Goal: Transaction & Acquisition: Purchase product/service

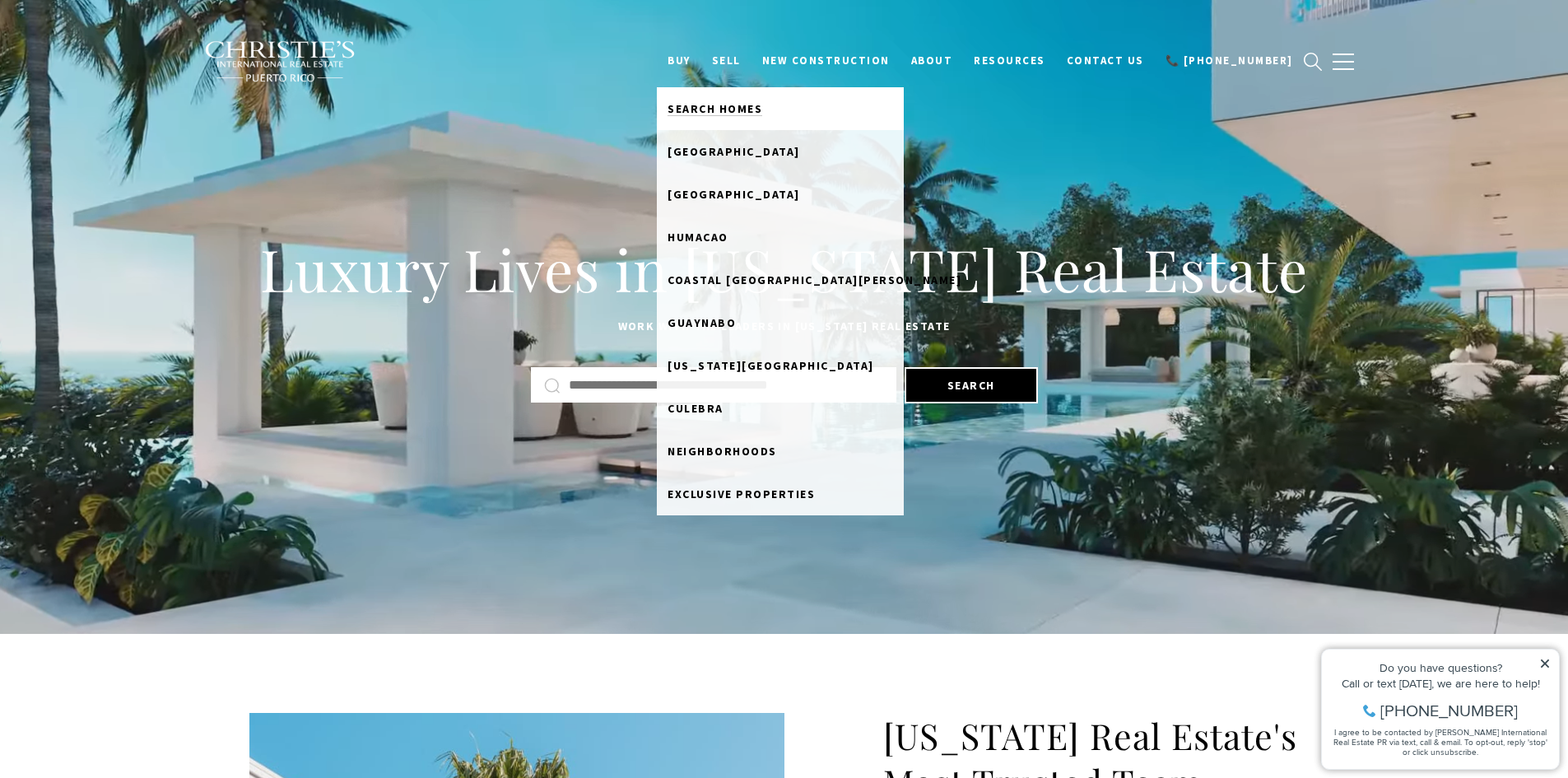
click at [728, 108] on span "Search Homes" at bounding box center [714, 108] width 94 height 14
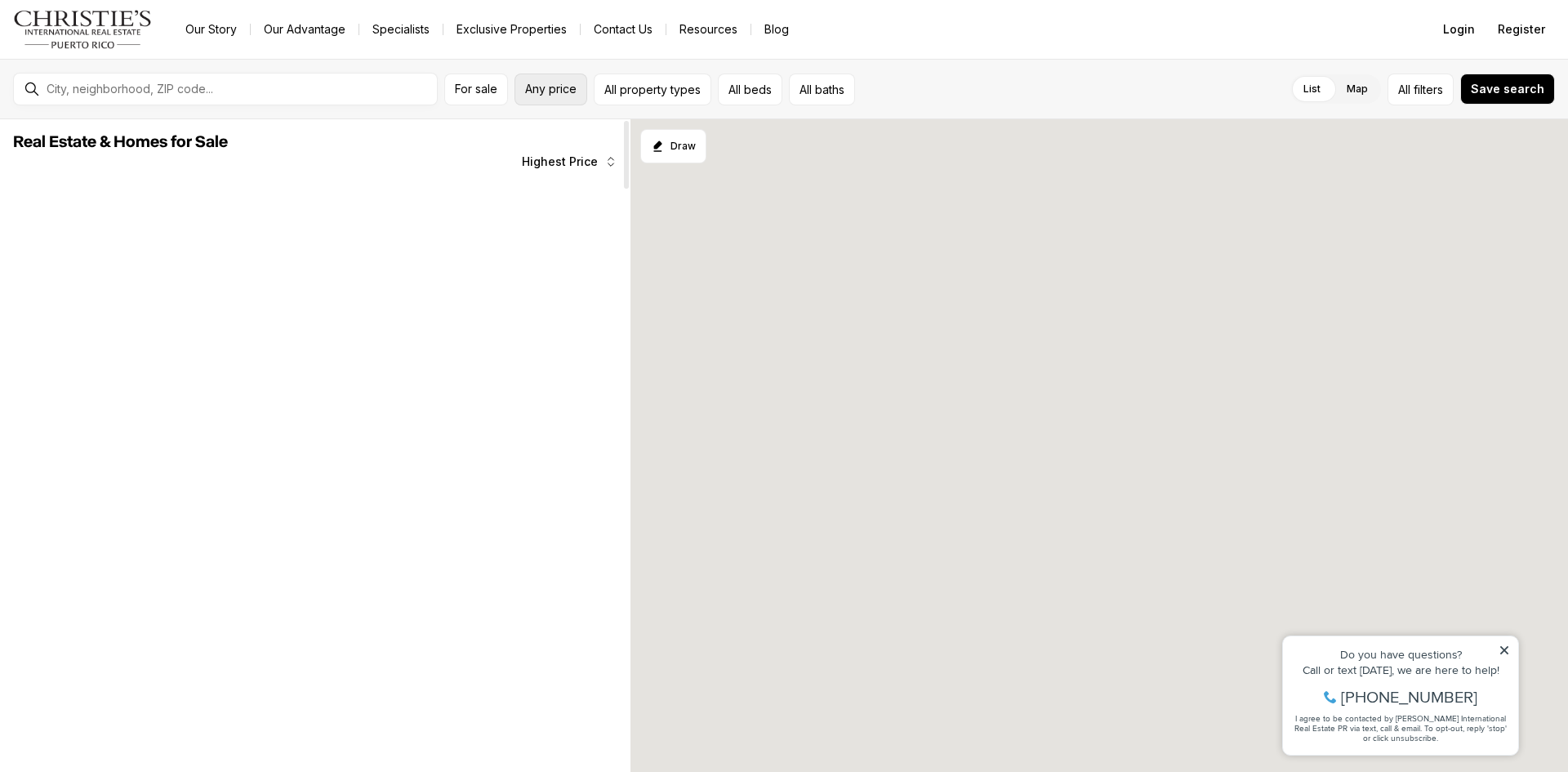
click at [569, 89] on span "Any price" at bounding box center [551, 89] width 52 height 13
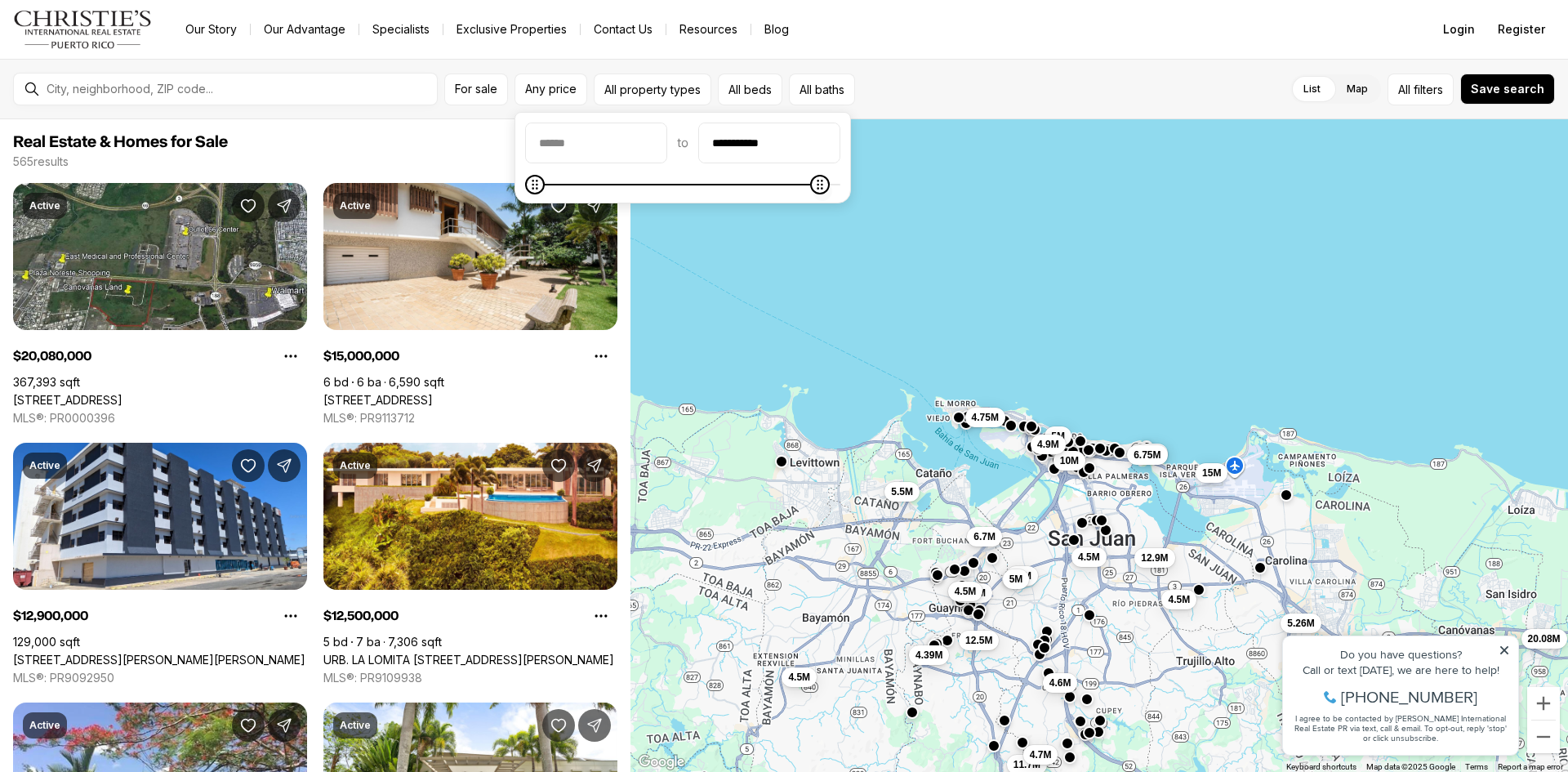
click at [830, 192] on span "Maximum" at bounding box center [819, 184] width 19 height 19
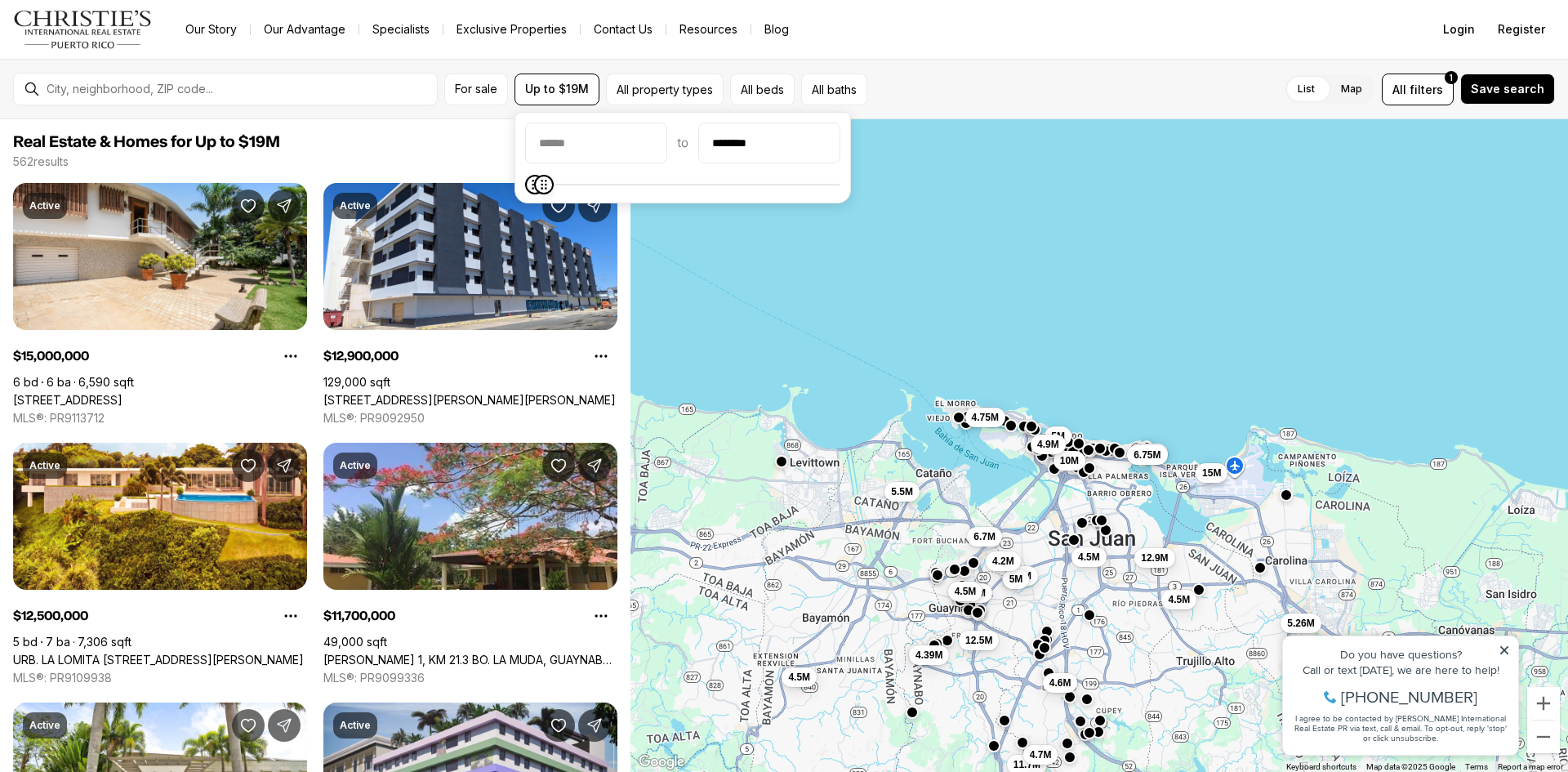
click at [537, 184] on icon "Maximum" at bounding box center [543, 184] width 13 height 13
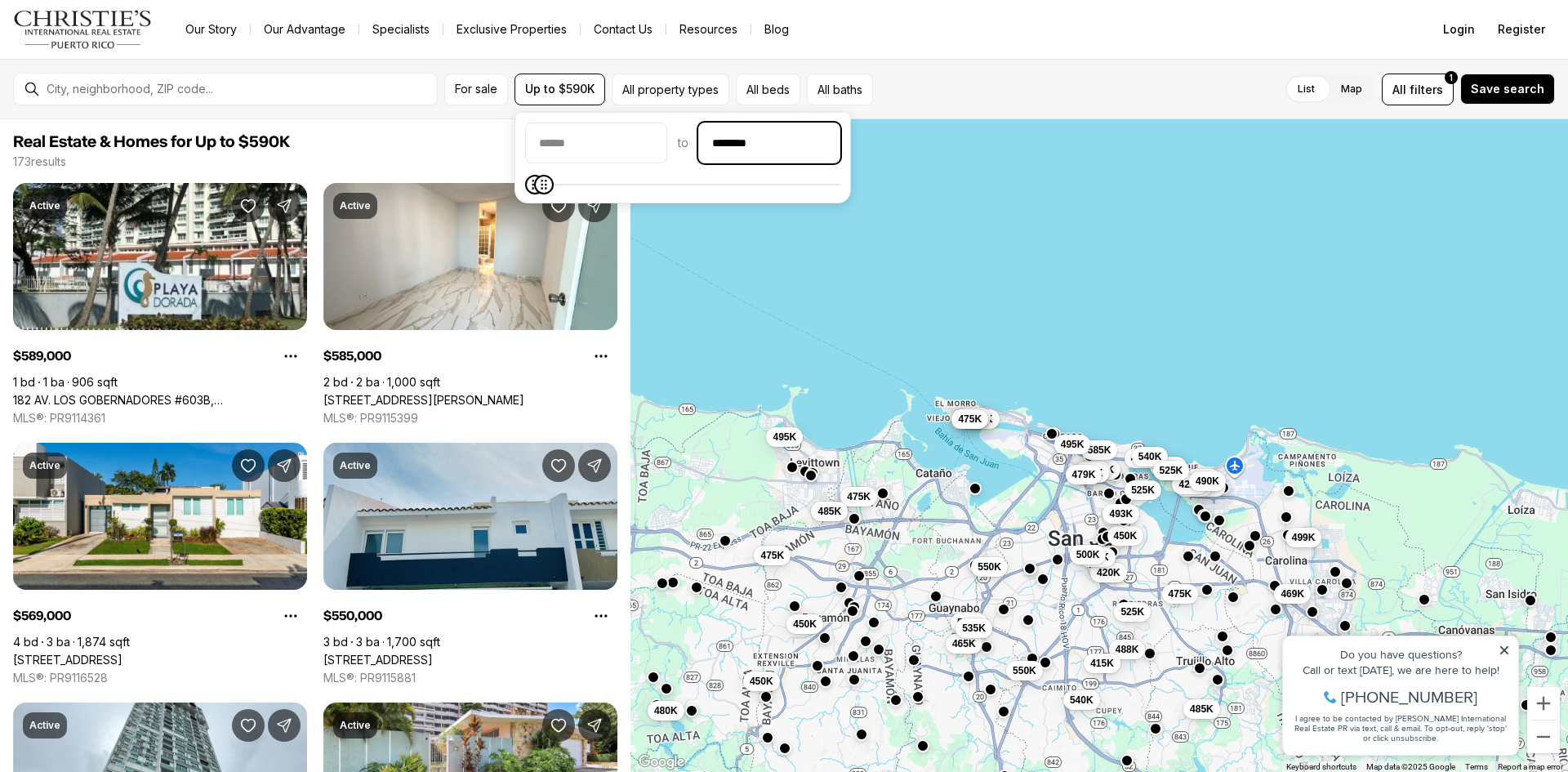
click at [781, 141] on input "********" at bounding box center [770, 143] width 140 height 39
type input "********"
click at [793, 280] on div "420K 475K 485K 469K 495K 488K 525K 550K 420K 589K 475K 449K 475K 540K 528K 425K…" at bounding box center [1099, 445] width 938 height 653
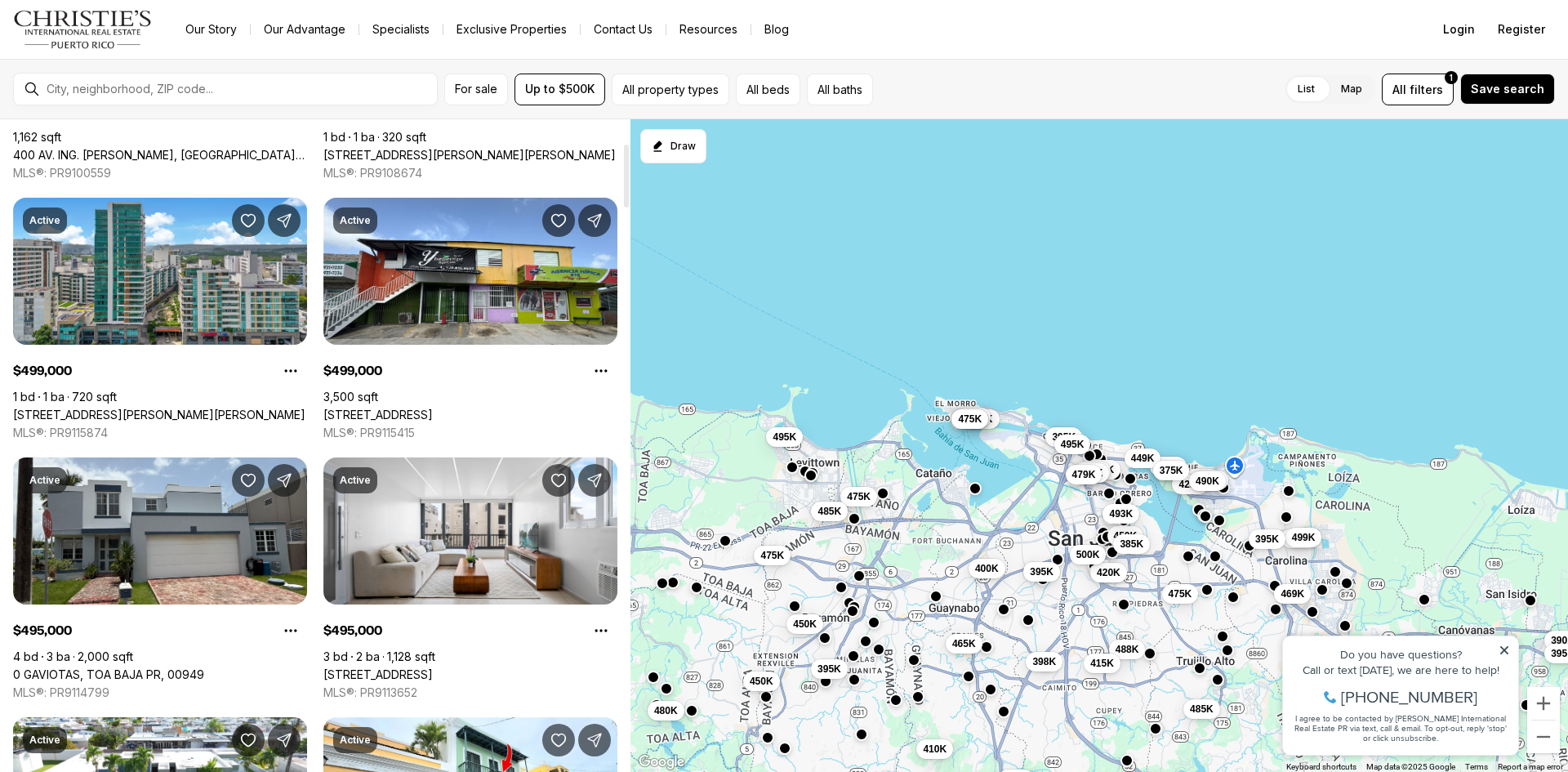
scroll to position [327, 0]
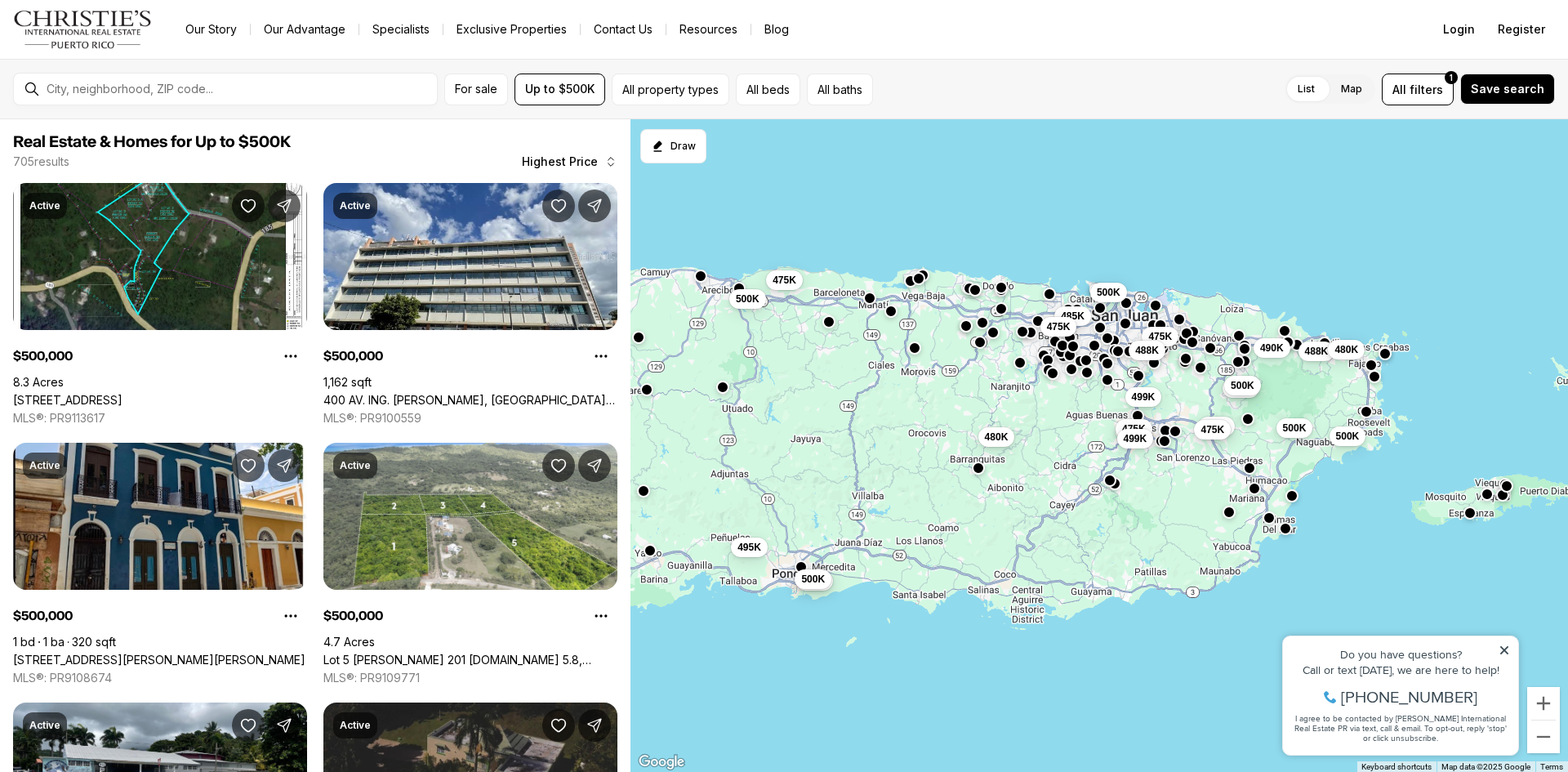
drag, startPoint x: 959, startPoint y: 643, endPoint x: 934, endPoint y: 448, distance: 196.6
click at [934, 448] on div "475K 488K 500K 485K 475K 500K 500K 499K 475K 500K 500K 475K 500K 499K 490K 488K…" at bounding box center [1099, 445] width 938 height 653
click at [1385, 354] on button "button" at bounding box center [1385, 351] width 13 height 13
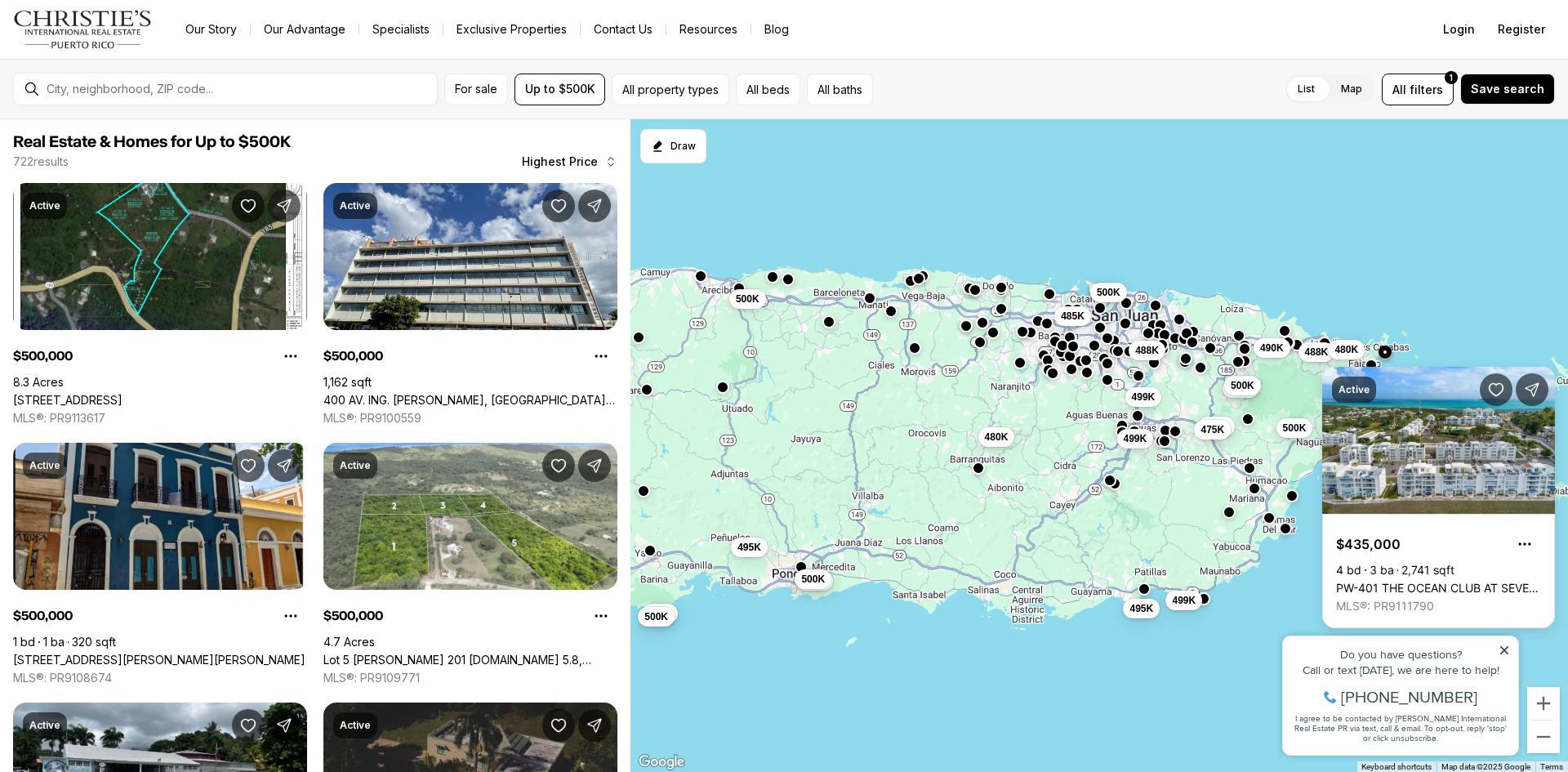
click at [1370, 363] on div "Active $435,000 4 bd 3 ba 2,741 sqft PW-401 THE OCEAN CLUB AT SEVEN SEAS #PW-40…" at bounding box center [1439, 491] width 233 height 275
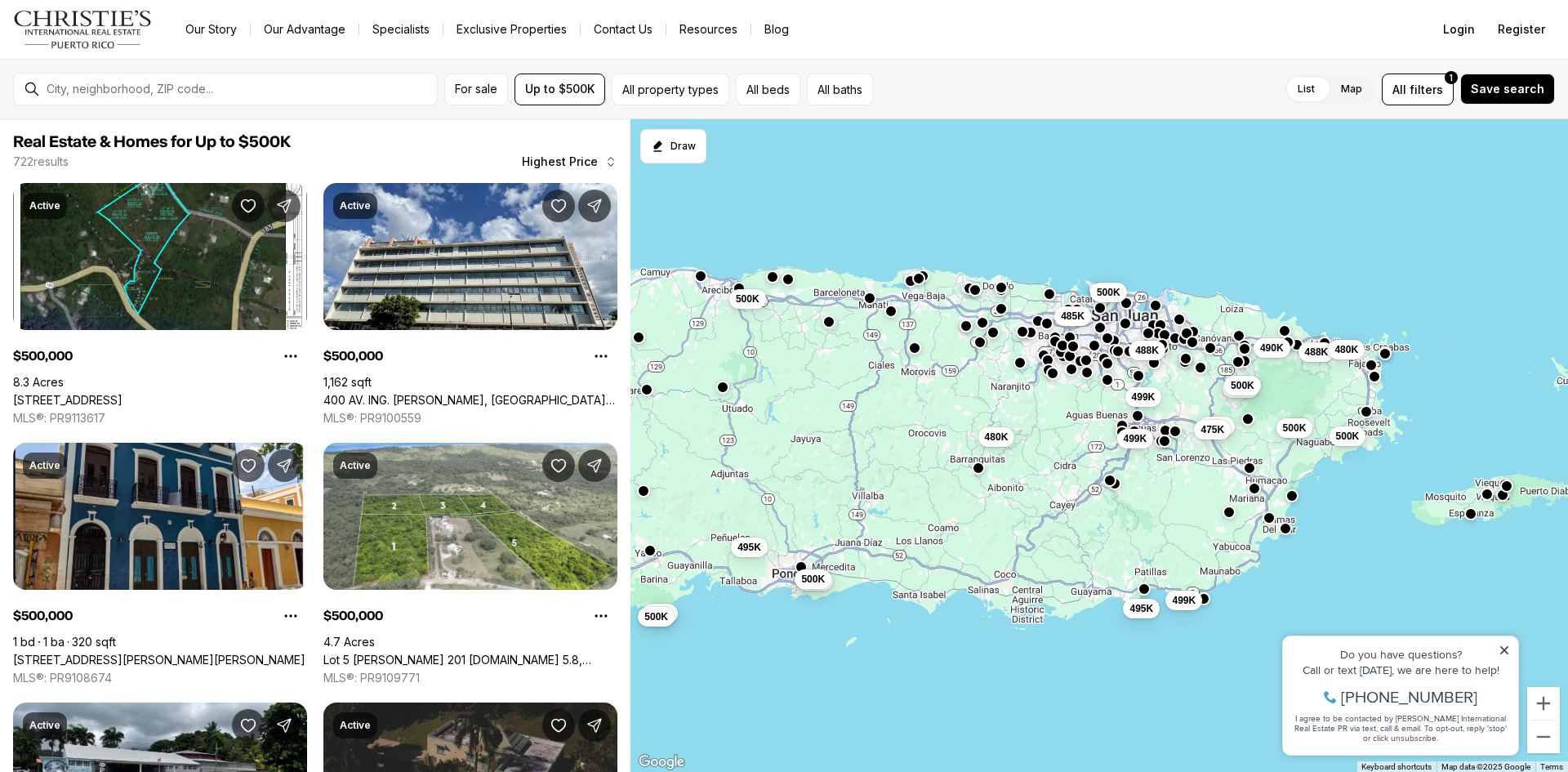
click at [1370, 363] on button "button" at bounding box center [1371, 364] width 13 height 13
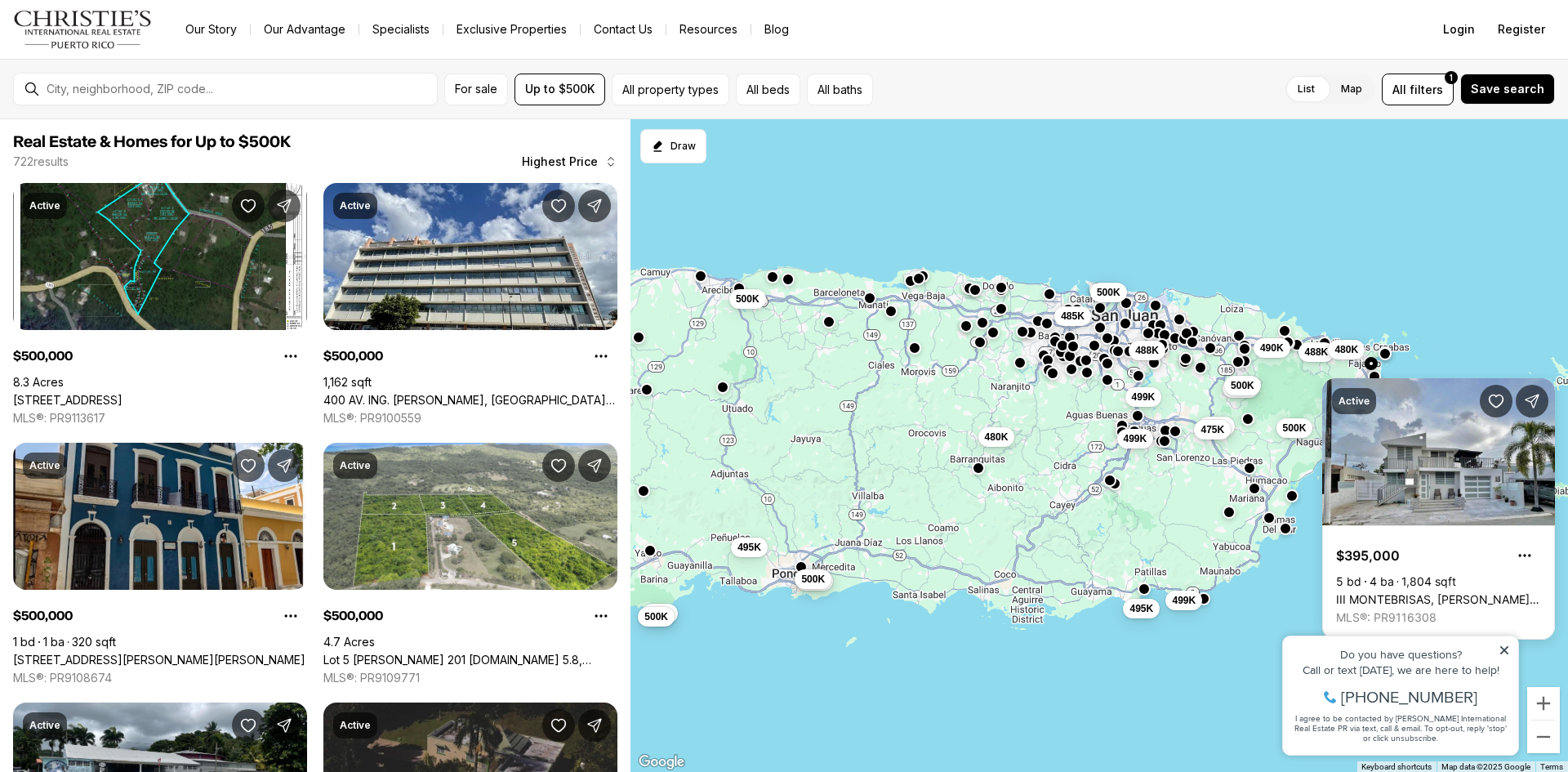
click at [1480, 318] on div "488K 500K 485K 500K 500K 499K 500K 500K 475K 500K 499K 490K 488K 480K 480K 500K…" at bounding box center [1099, 445] width 938 height 653
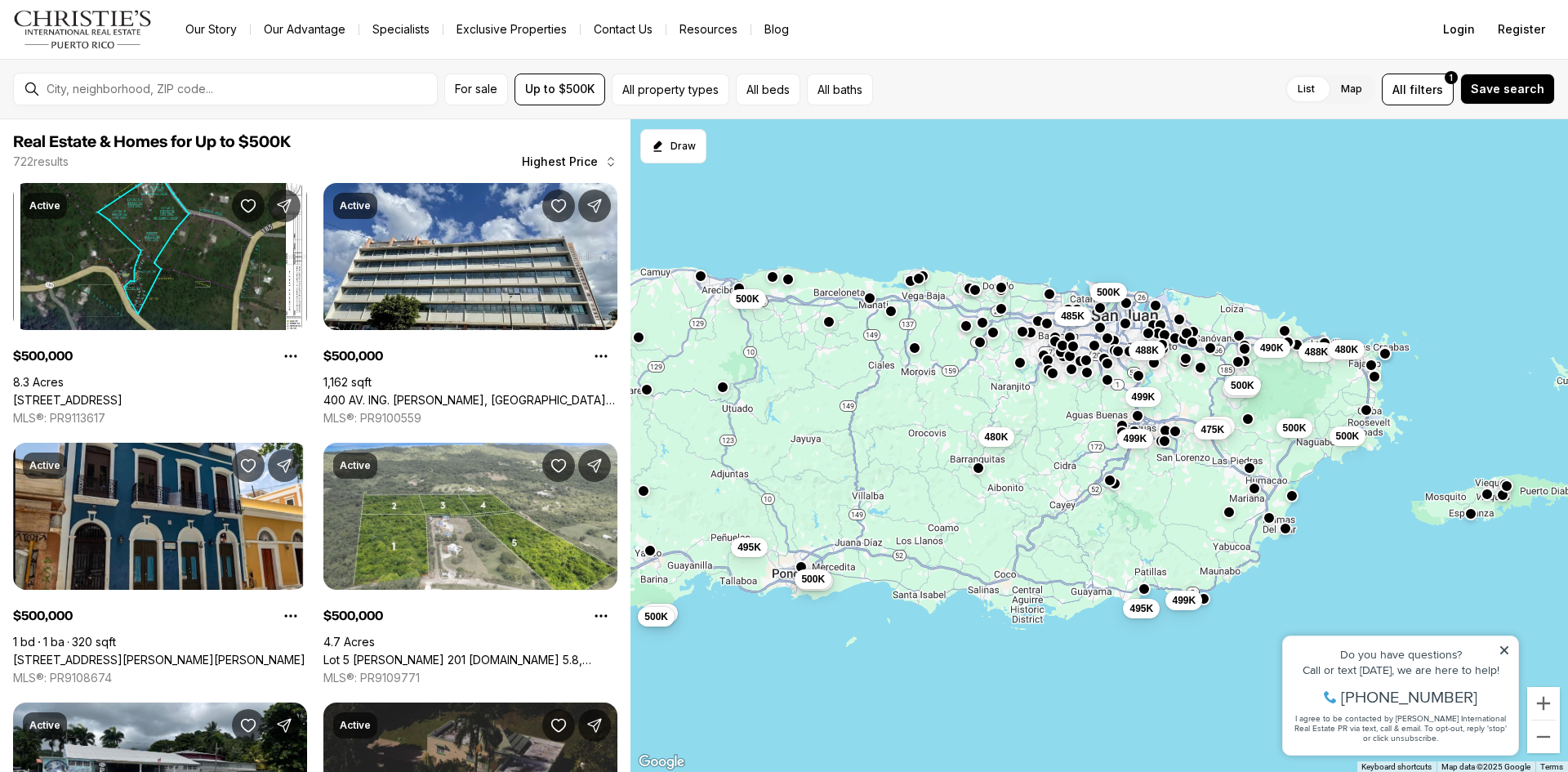
click at [1364, 411] on button "button" at bounding box center [1366, 410] width 13 height 13
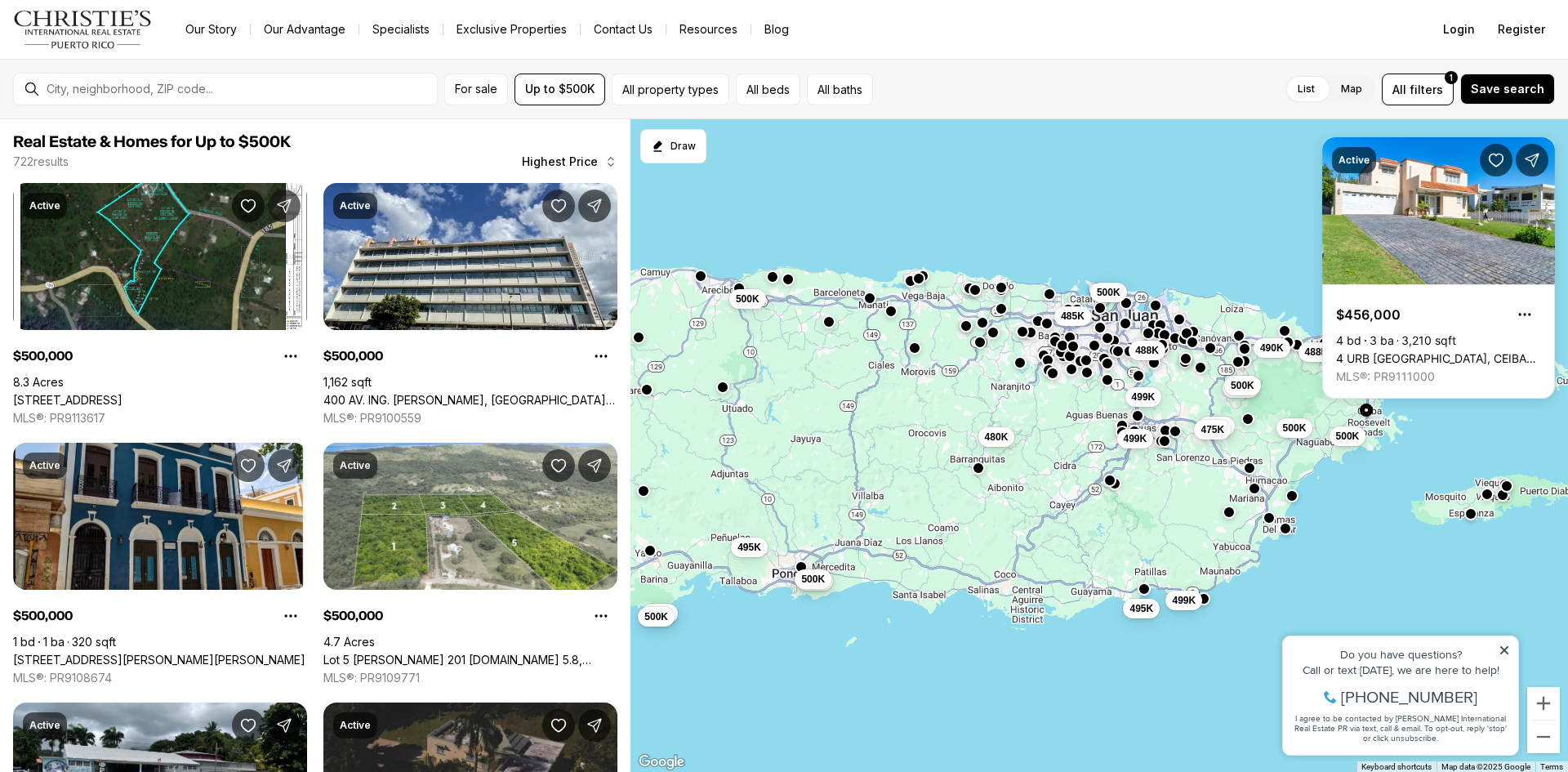
click at [1443, 432] on div "488K 500K 485K 500K 500K 499K 500K 500K 475K 500K 499K 490K 488K 480K 480K 500K…" at bounding box center [1099, 445] width 938 height 653
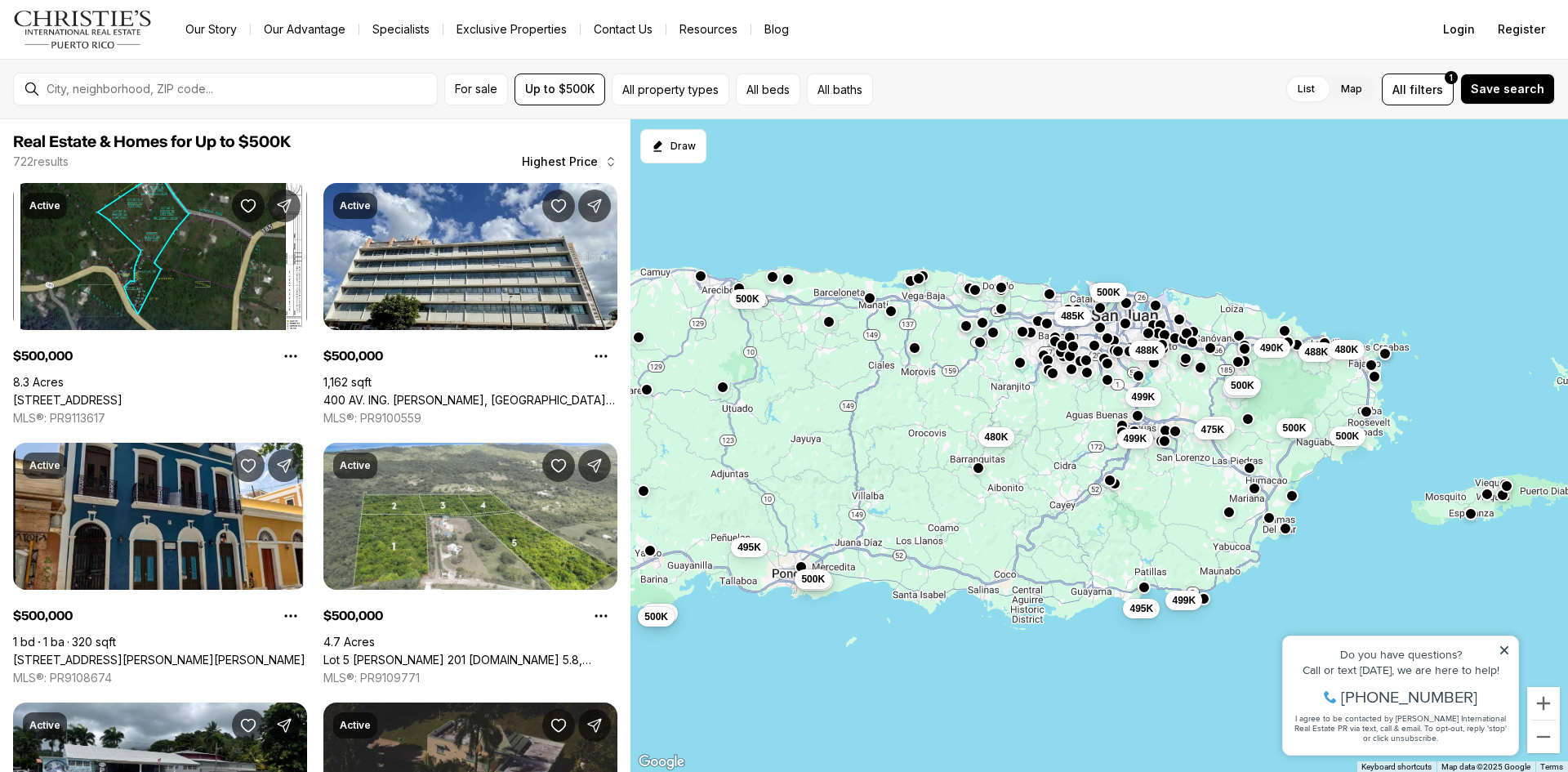
click at [1144, 588] on button "button" at bounding box center [1144, 586] width 13 height 13
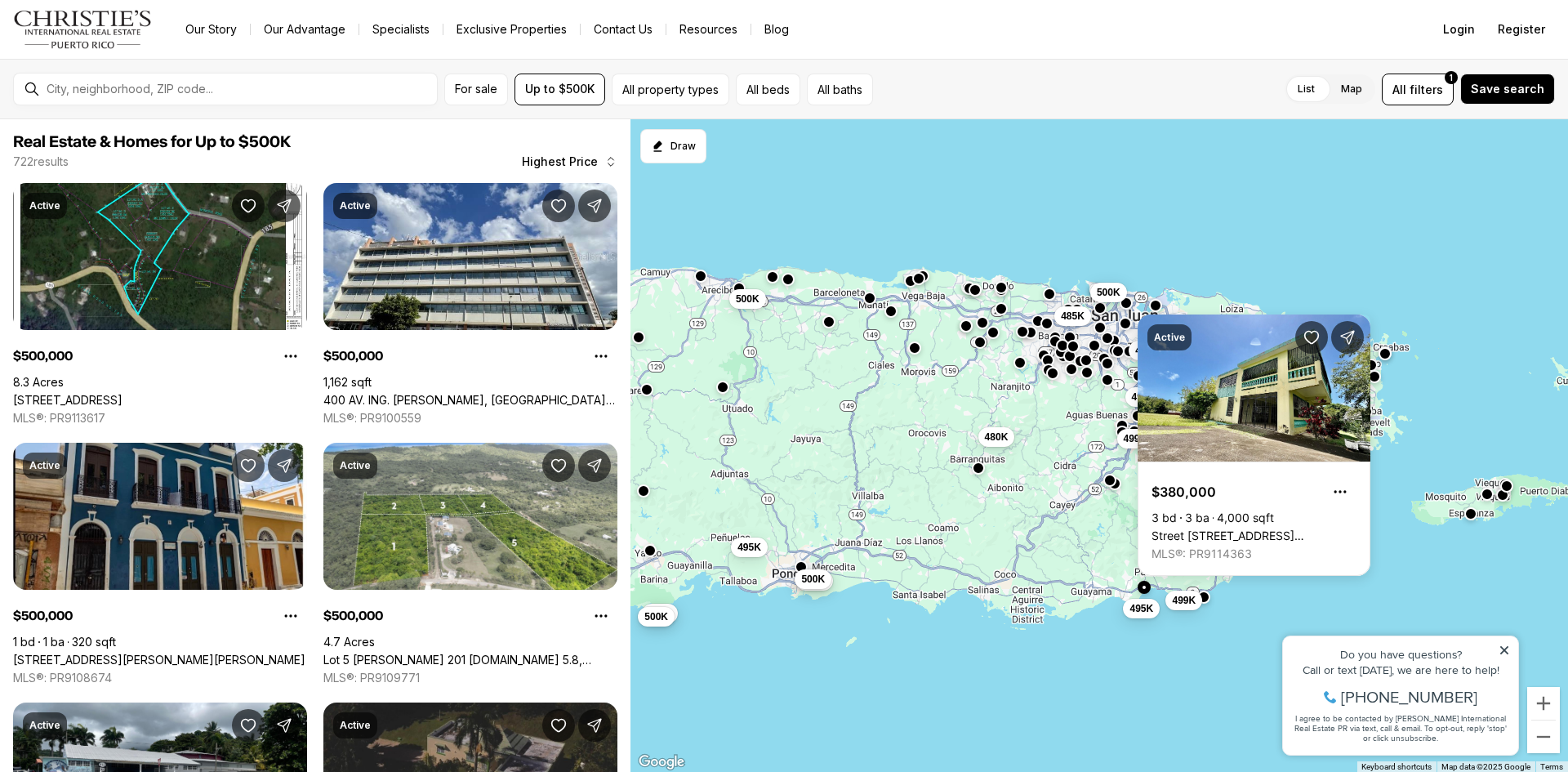
click at [1209, 604] on div at bounding box center [1203, 598] width 13 height 13
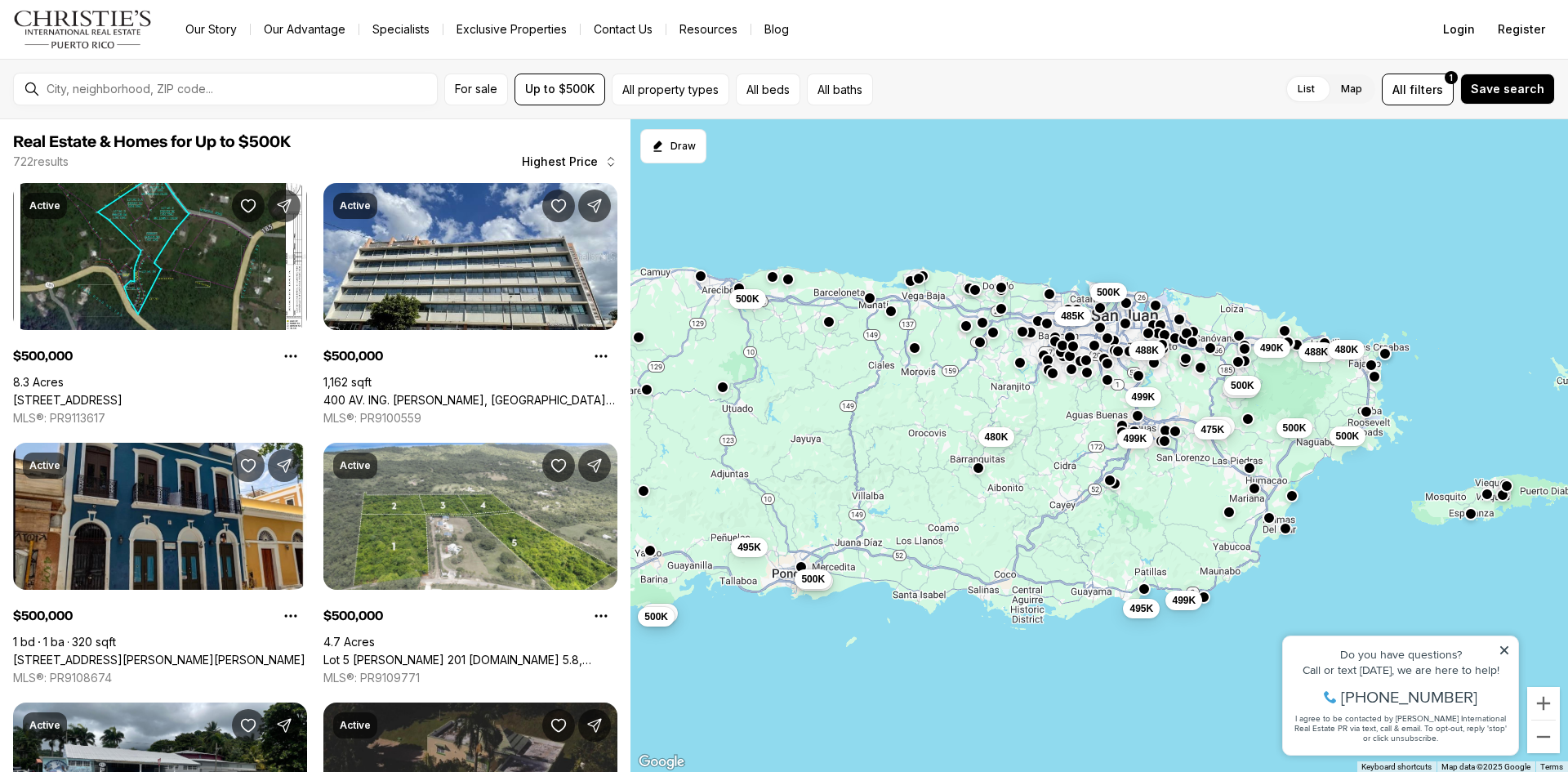
click at [1207, 597] on button "button" at bounding box center [1203, 596] width 13 height 13
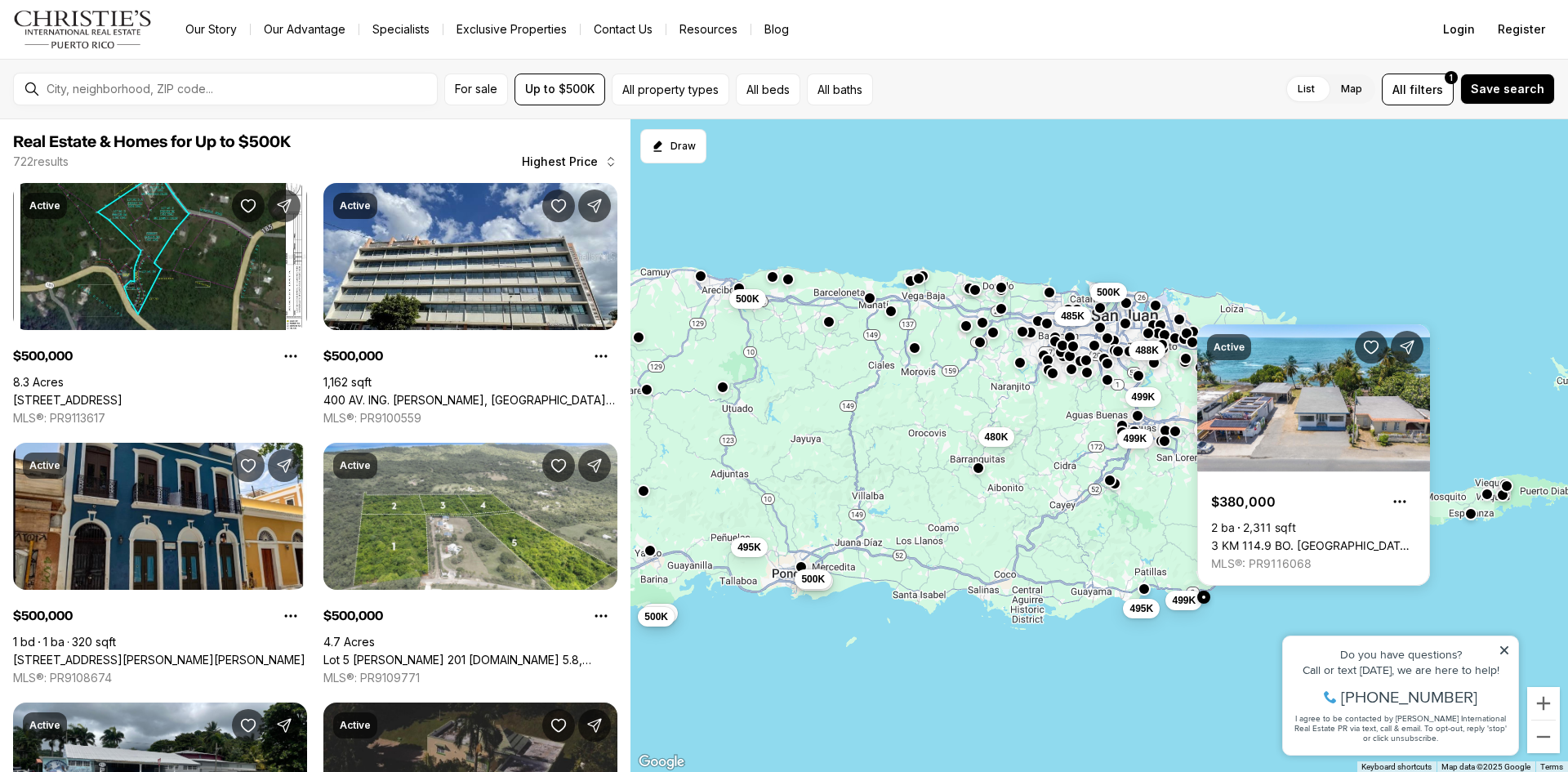
click at [1051, 296] on button "button" at bounding box center [1049, 291] width 13 height 13
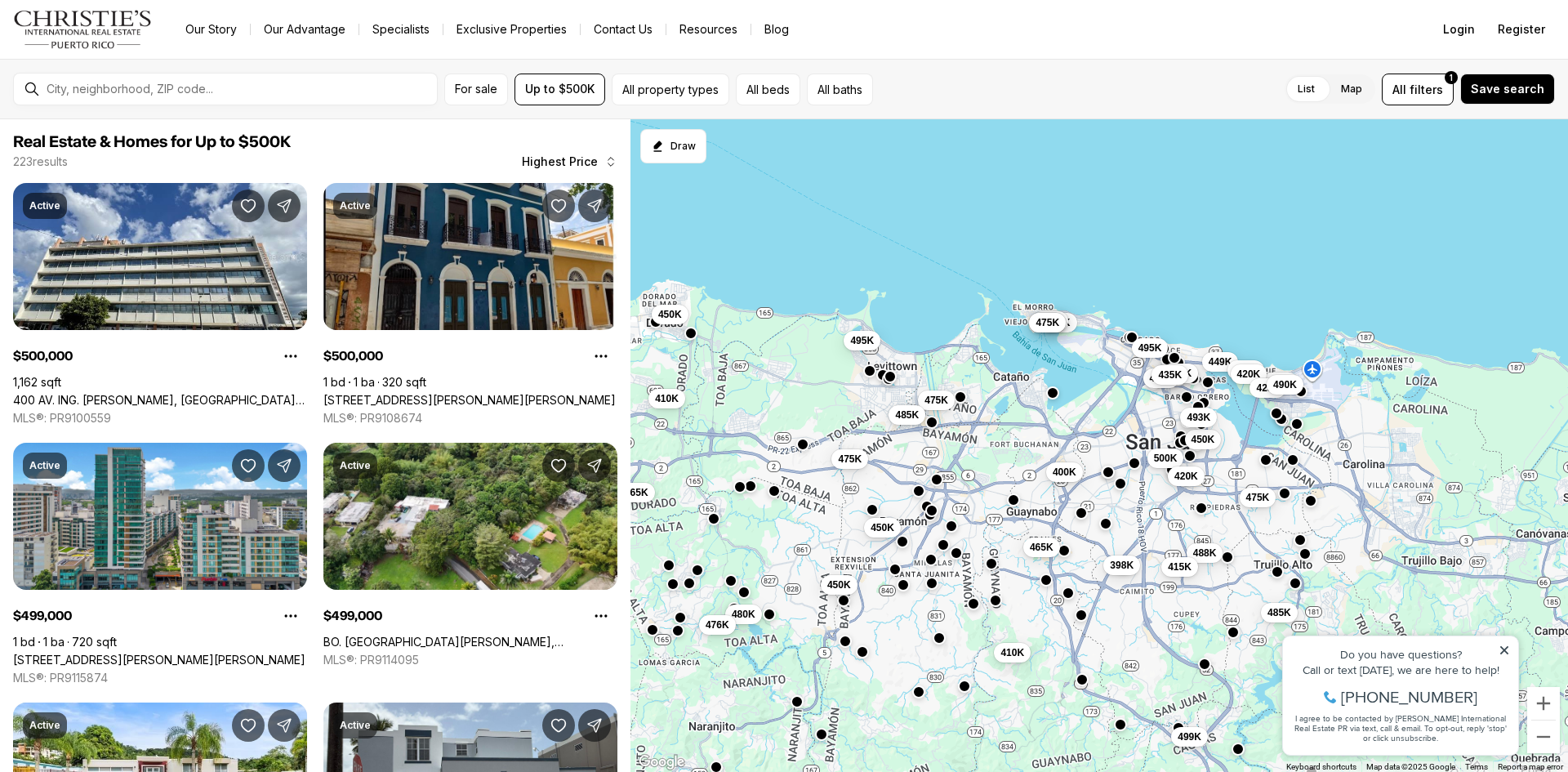
drag, startPoint x: 1292, startPoint y: 272, endPoint x: 1027, endPoint y: 421, distance: 304.0
click at [1027, 421] on div "475K 488K 450K 415K 450K 398K 410K 460K 500K 475K 475K 475K 485K 400K 475K 499K…" at bounding box center [1099, 445] width 938 height 653
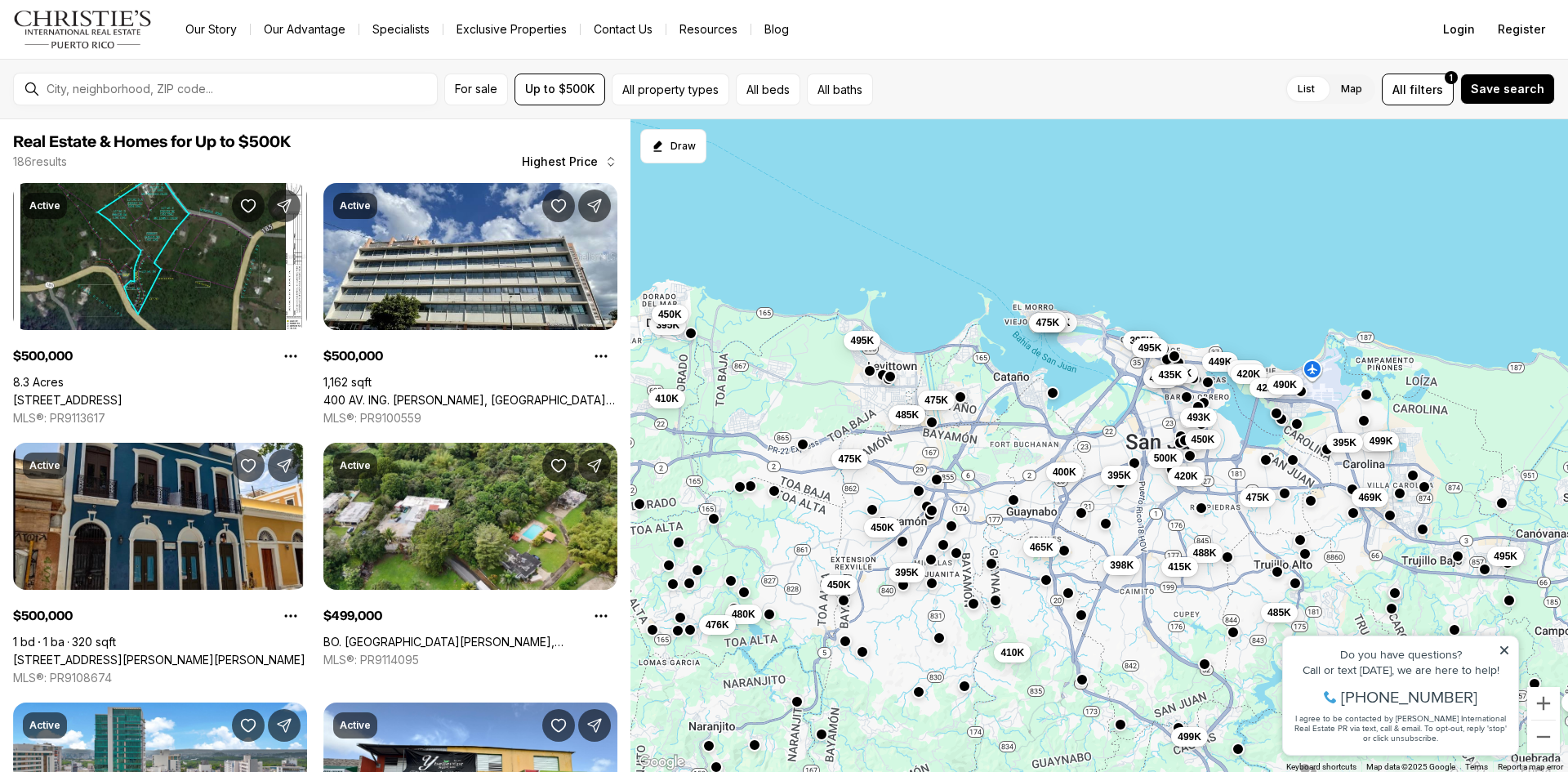
click at [1174, 358] on button "button" at bounding box center [1174, 356] width 13 height 13
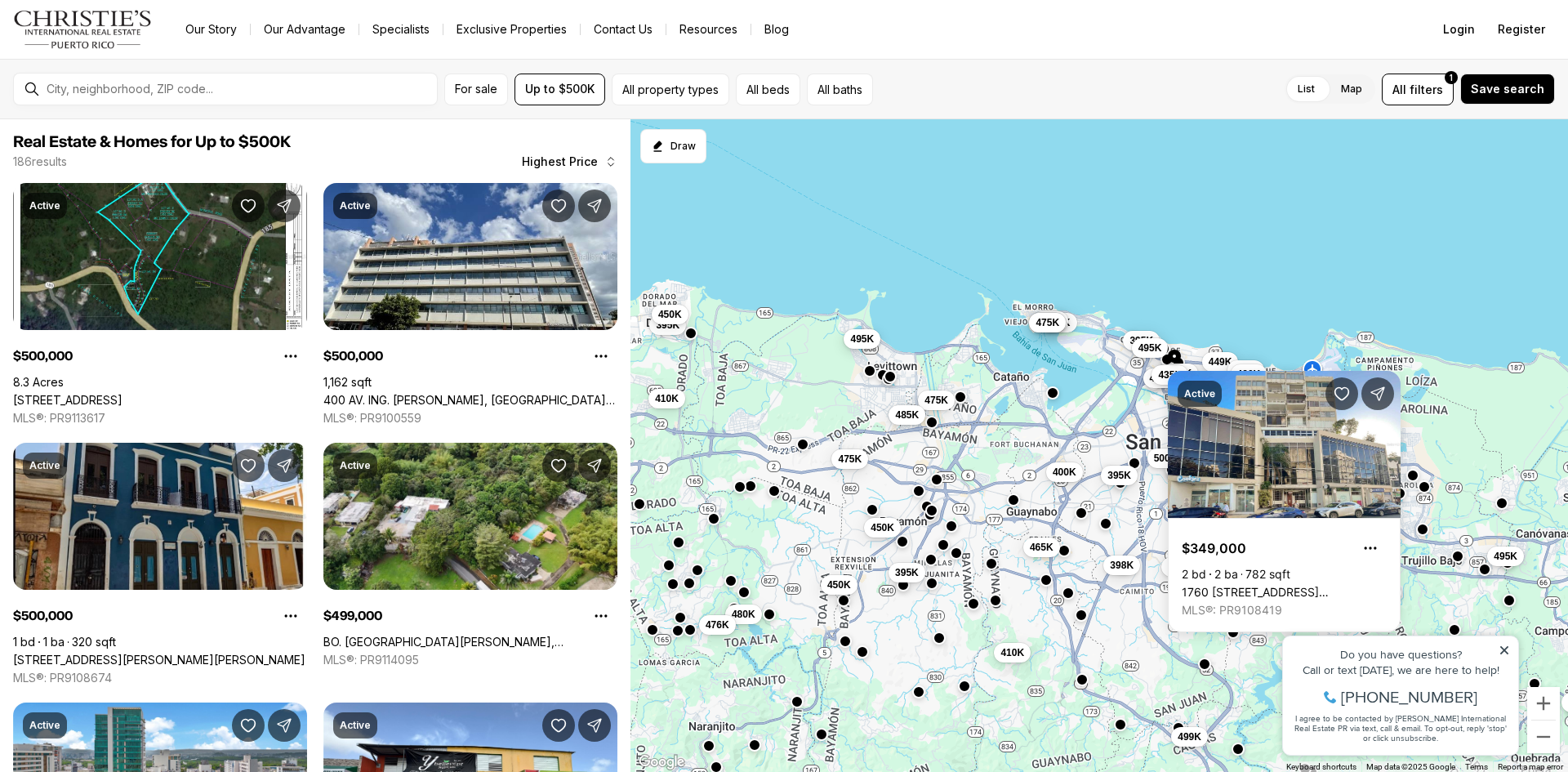
click at [860, 340] on span "495K" at bounding box center [862, 339] width 24 height 13
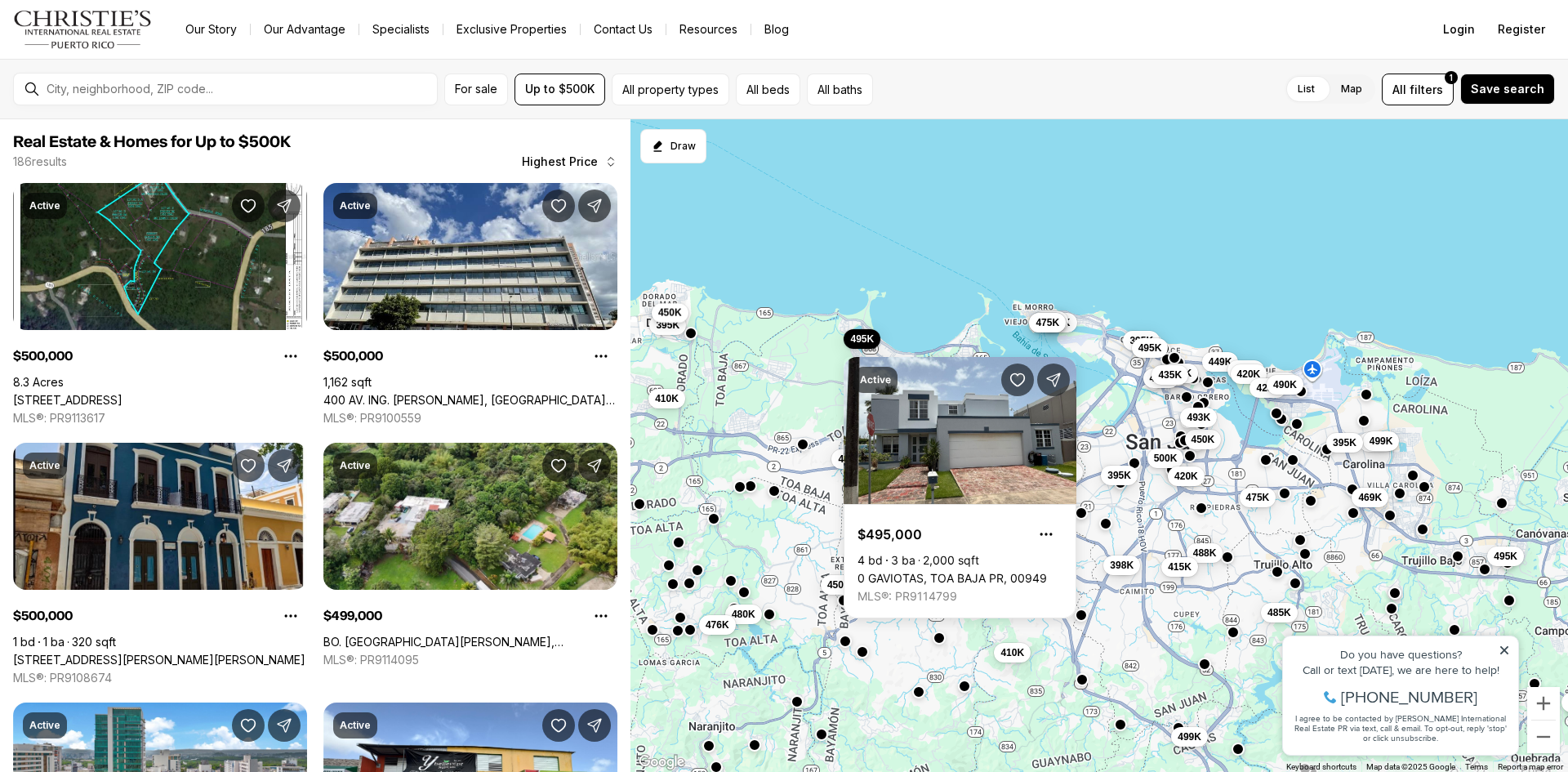
click at [672, 309] on span "450K" at bounding box center [670, 313] width 24 height 13
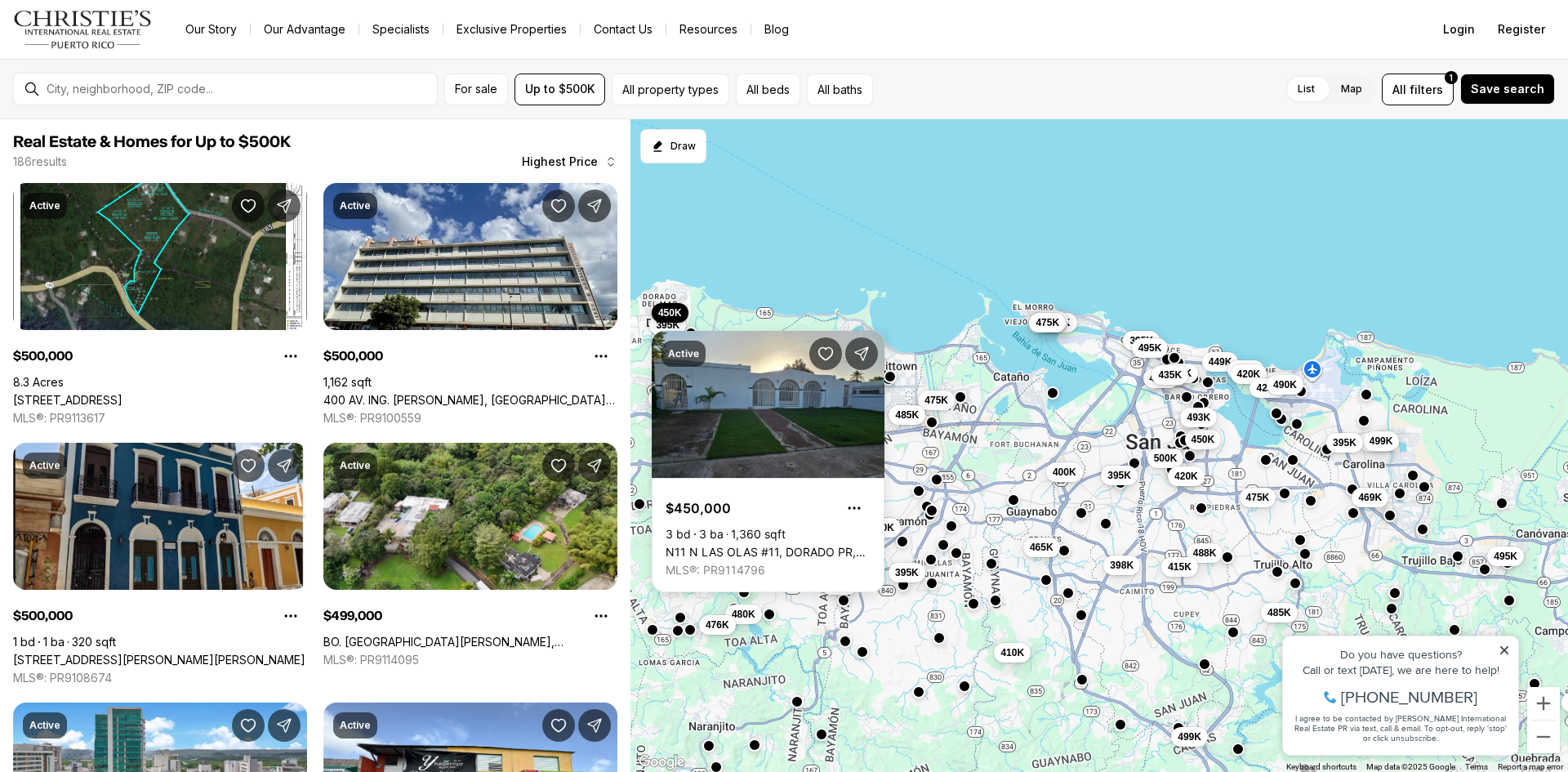
click at [834, 242] on div "475K 488K 450K 415K 450K 398K 395K 410K 460K 500K 475K 475K 475K 485K 400K 475K…" at bounding box center [1099, 445] width 938 height 653
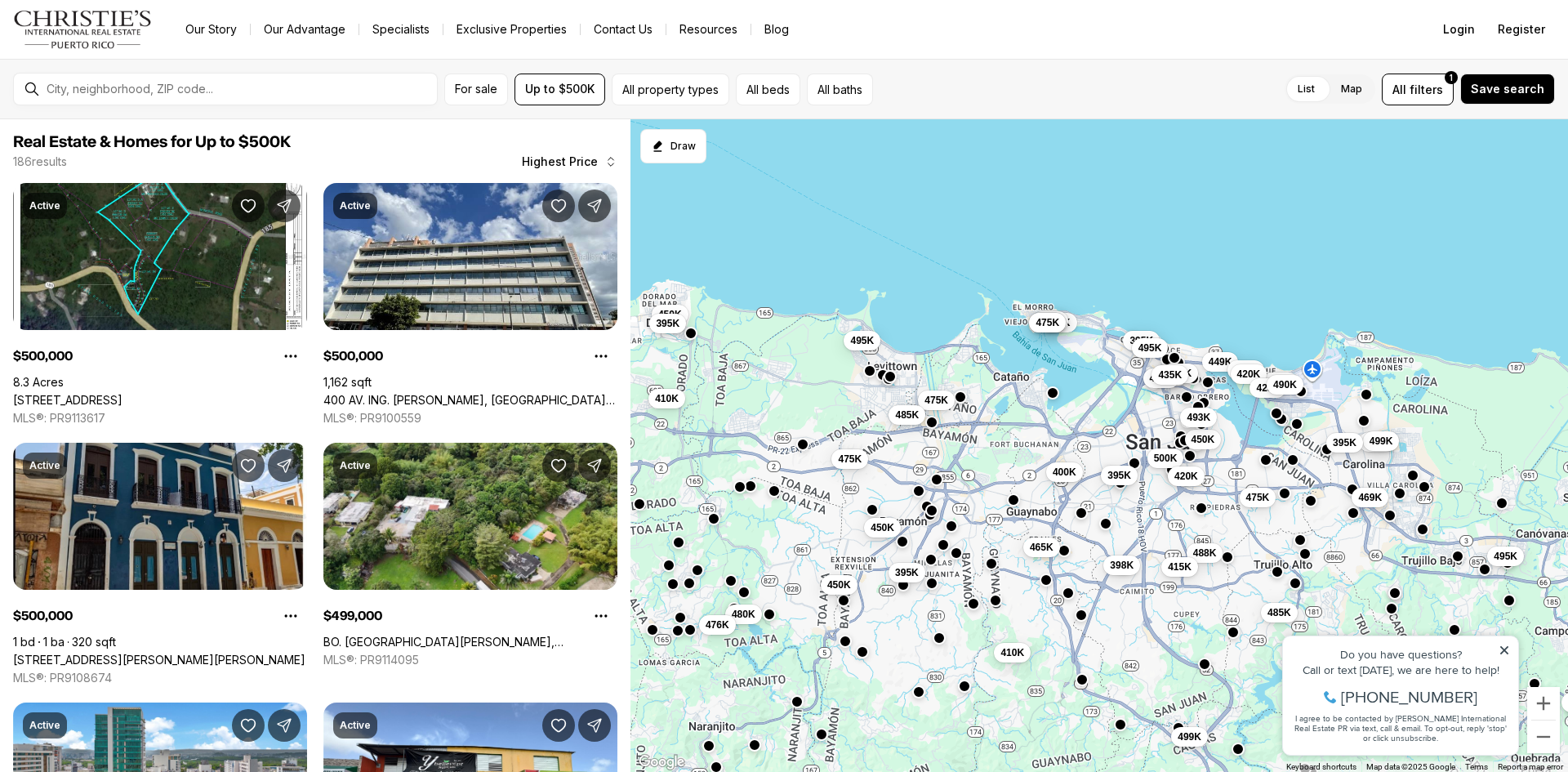
click at [669, 330] on button "395K" at bounding box center [668, 323] width 37 height 19
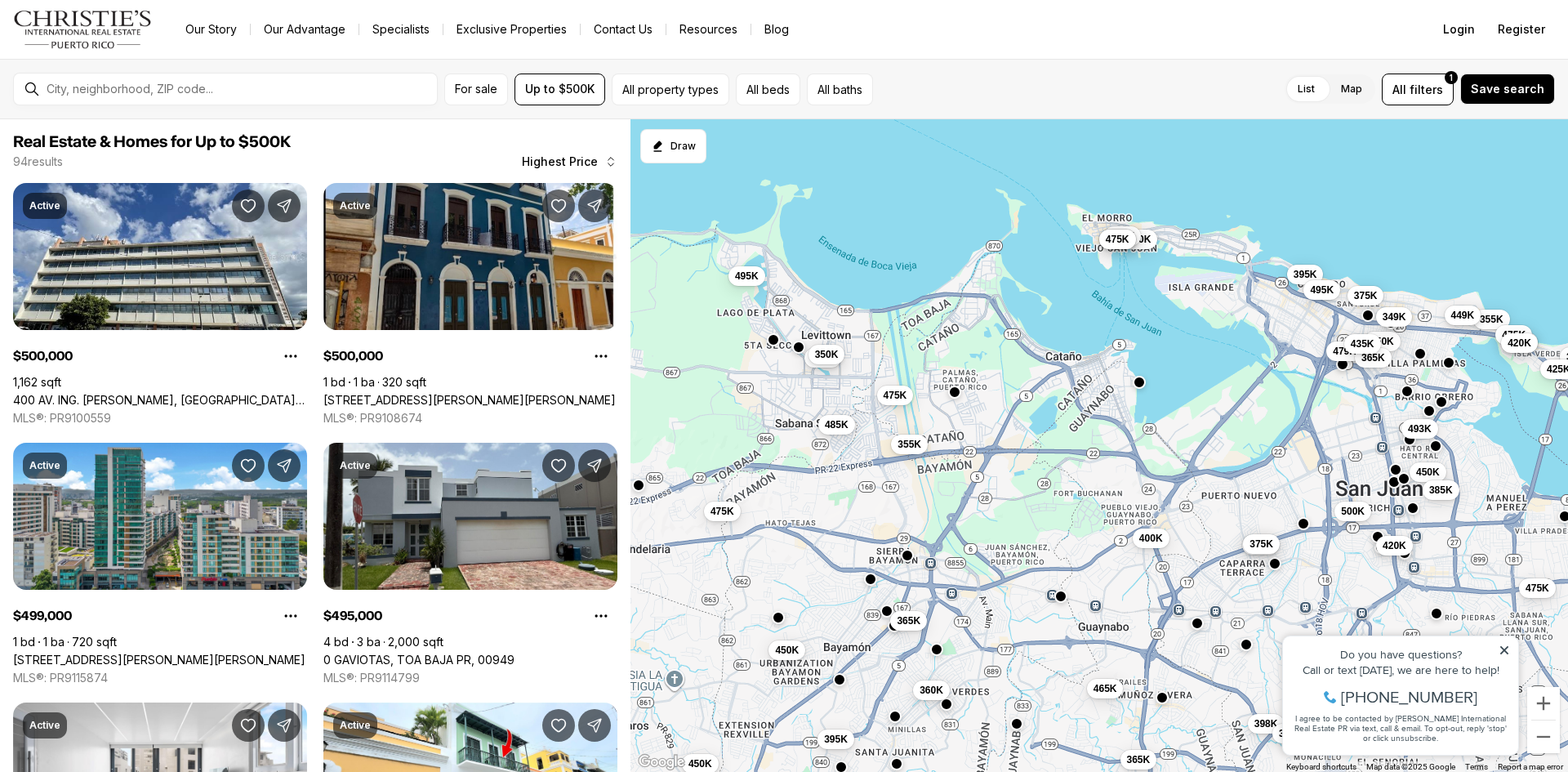
click at [1450, 318] on button "449K" at bounding box center [1463, 315] width 37 height 19
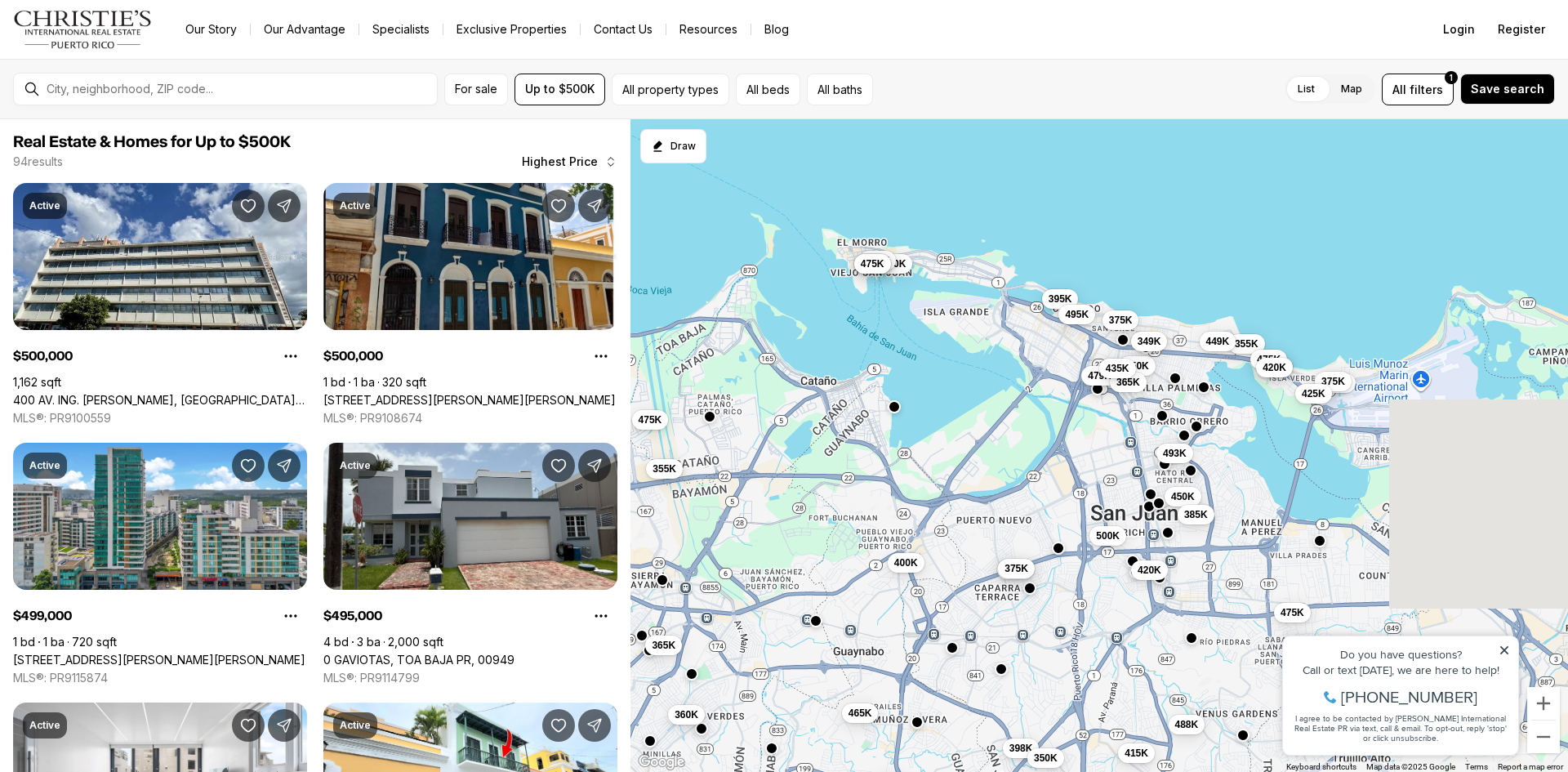
drag, startPoint x: 1426, startPoint y: 253, endPoint x: 1178, endPoint y: 280, distance: 249.5
click at [1178, 280] on div "475K 488K 450K 415K 450K 398K 395K 350K 360K 460K 500K 475K 475K 475K 485K 355K…" at bounding box center [1099, 445] width 938 height 653
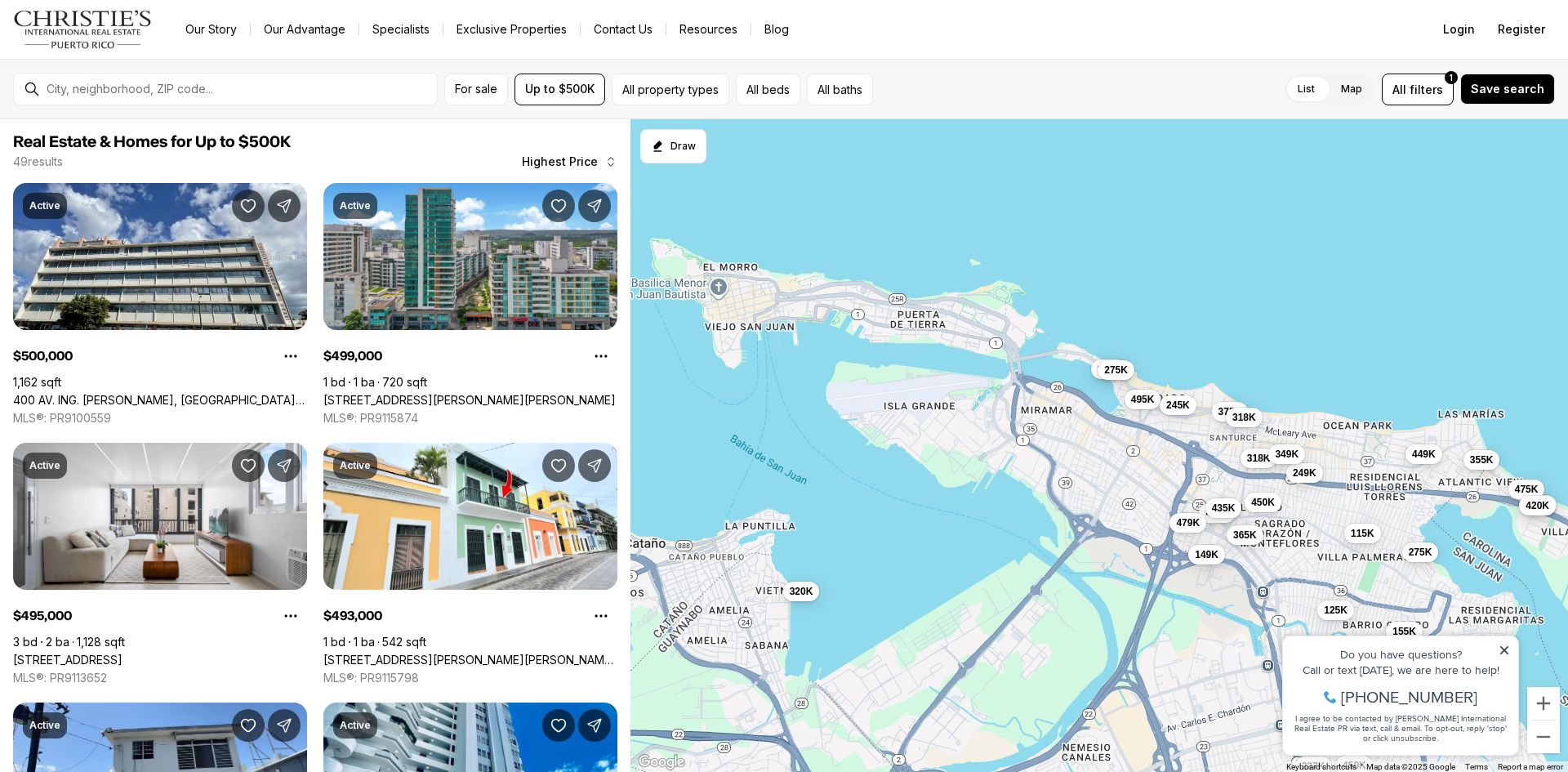
drag, startPoint x: 873, startPoint y: 370, endPoint x: 955, endPoint y: 545, distance: 193.3
click at [955, 545] on div "95K 320K 400K 155K 275K 355K 449K 375K 475K 475K 420K 375K 425K 299K 395K 375K …" at bounding box center [1099, 445] width 938 height 653
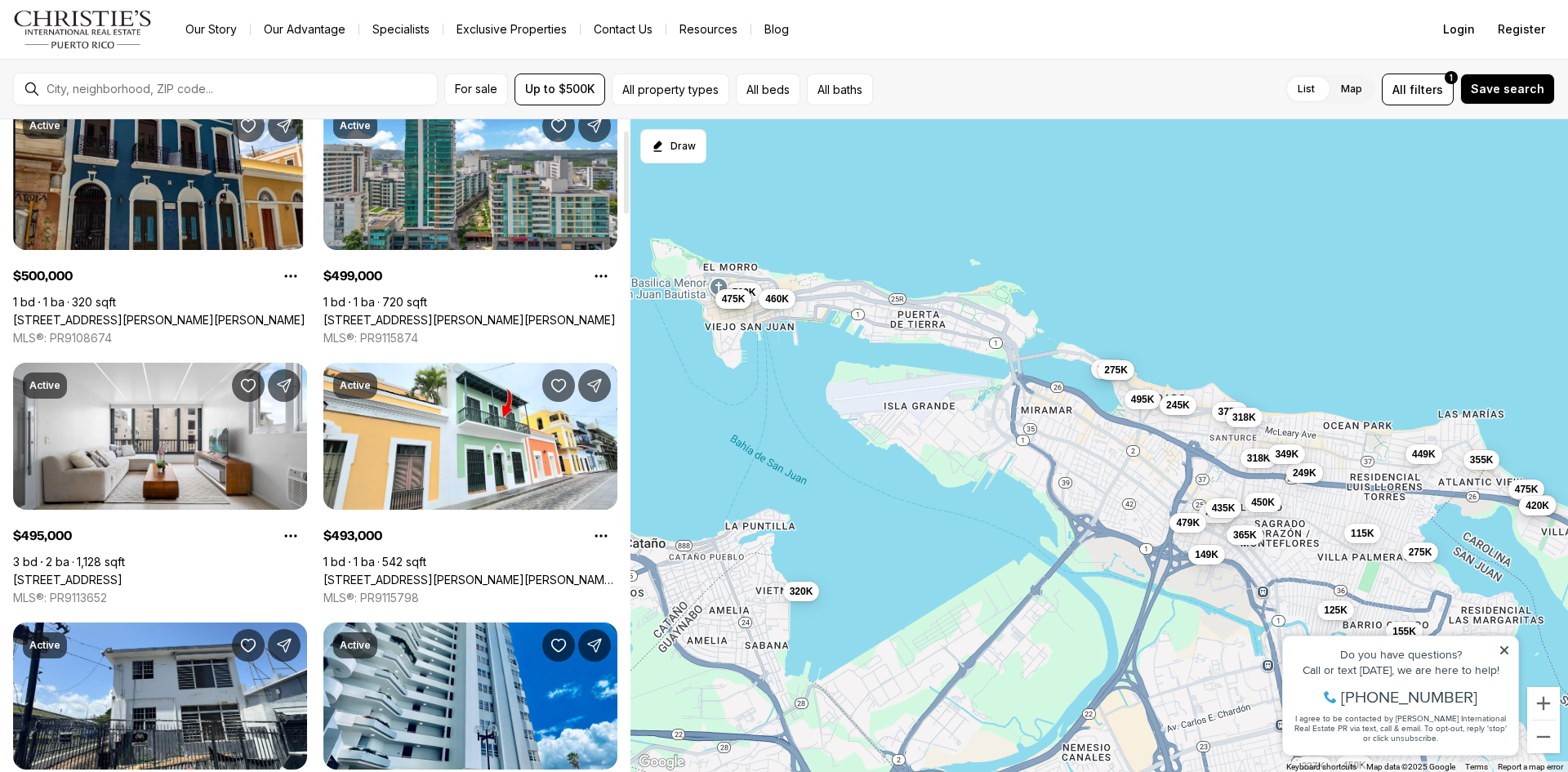
scroll to position [82, 0]
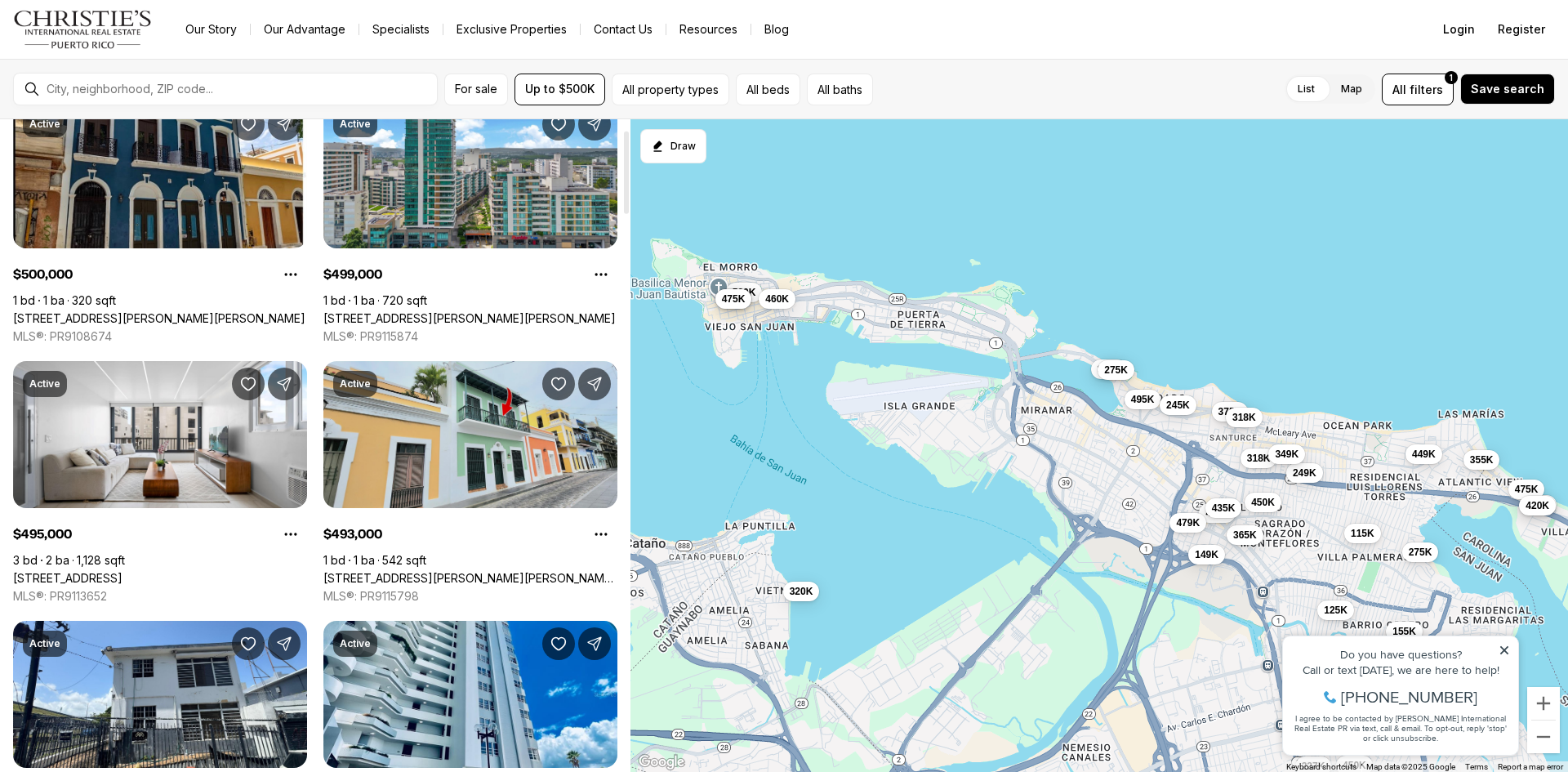
click at [516, 571] on link "315 LUNA ST., MAESTRO RAFAEL CORDERO COND. #2-A, SAN JUAN PR, 00901" at bounding box center [471, 578] width 294 height 14
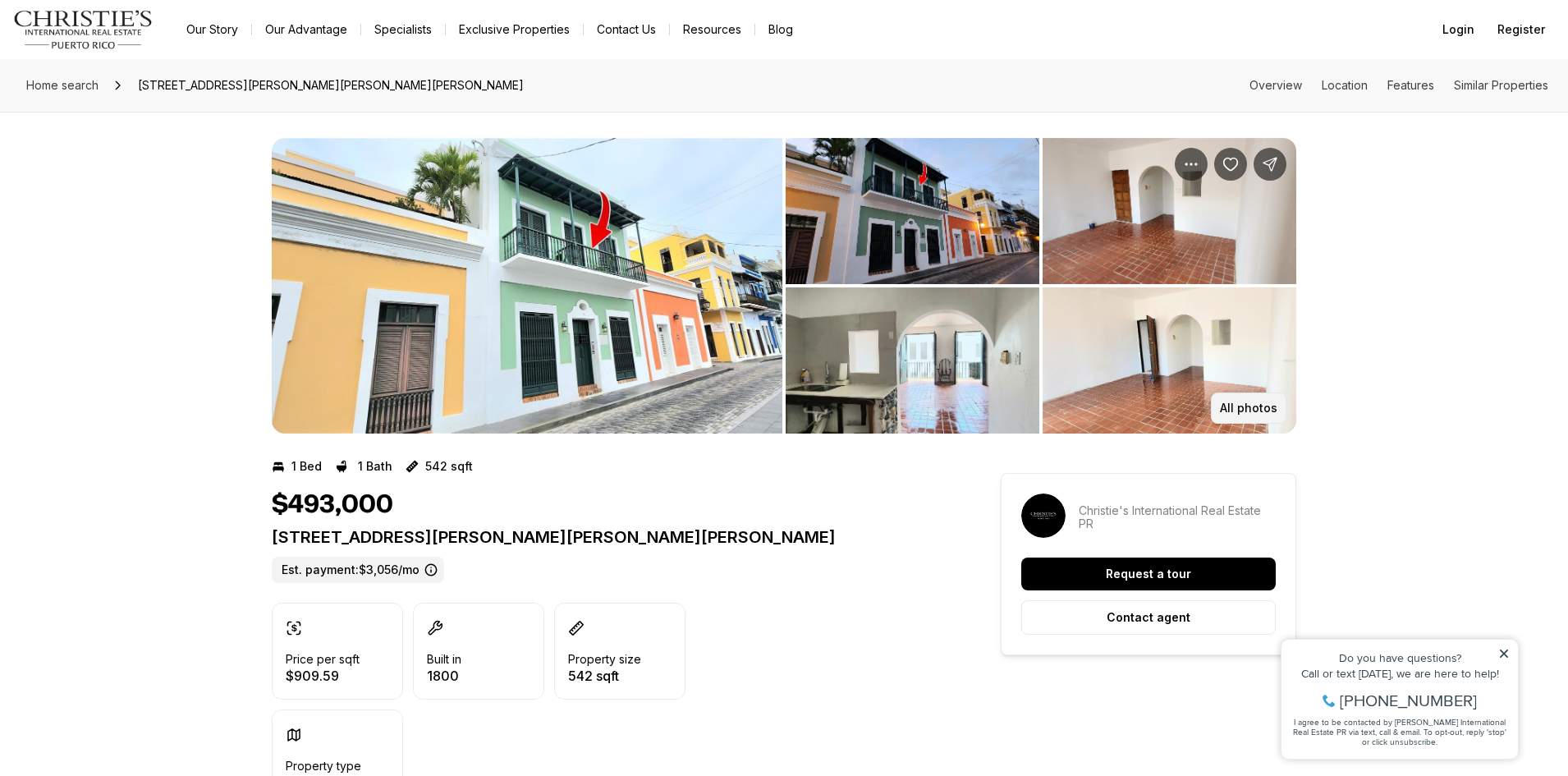
click at [1257, 403] on p "All photos" at bounding box center [1249, 408] width 58 height 13
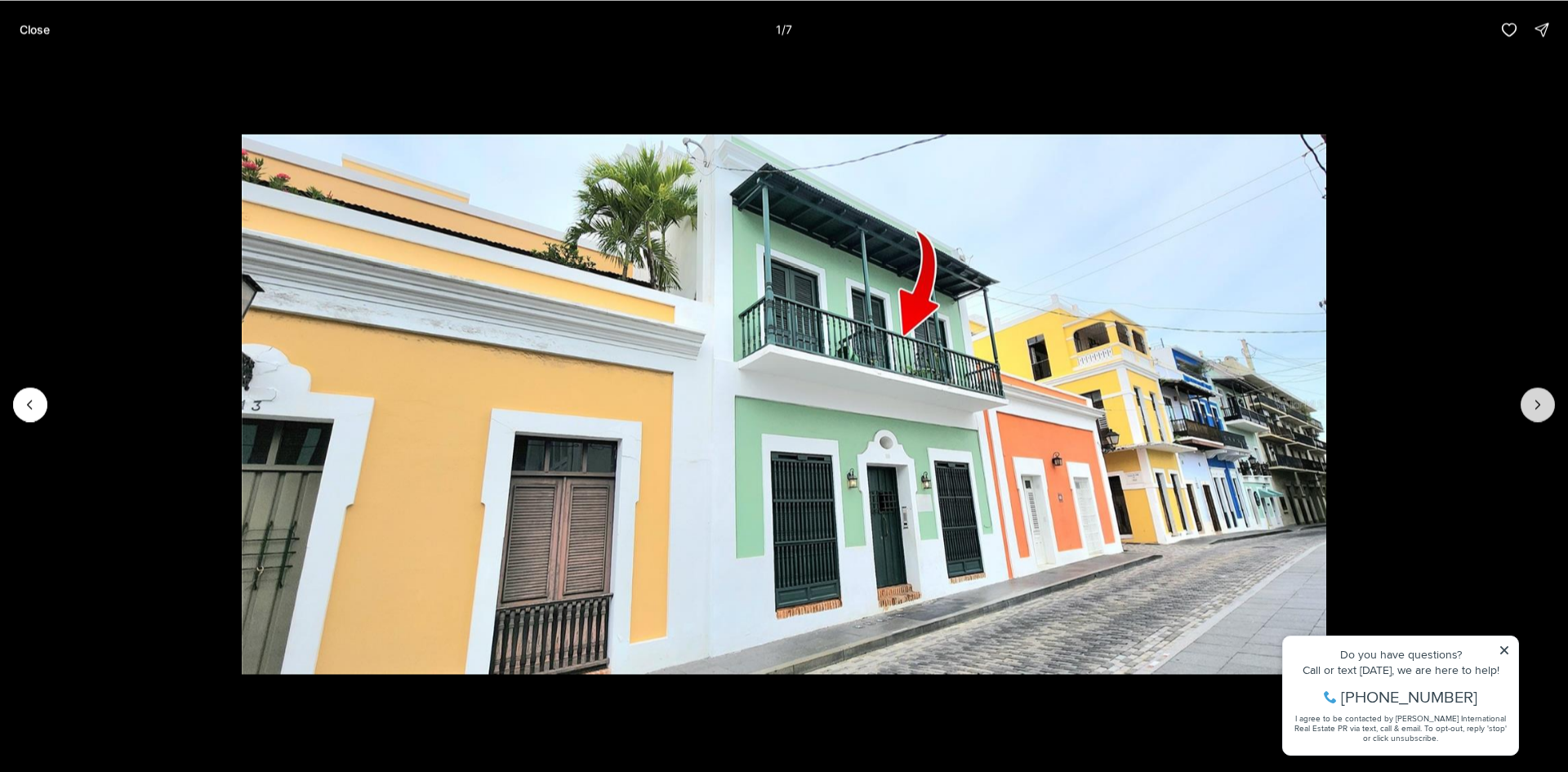
click at [1540, 405] on icon "Next slide" at bounding box center [1538, 405] width 4 height 8
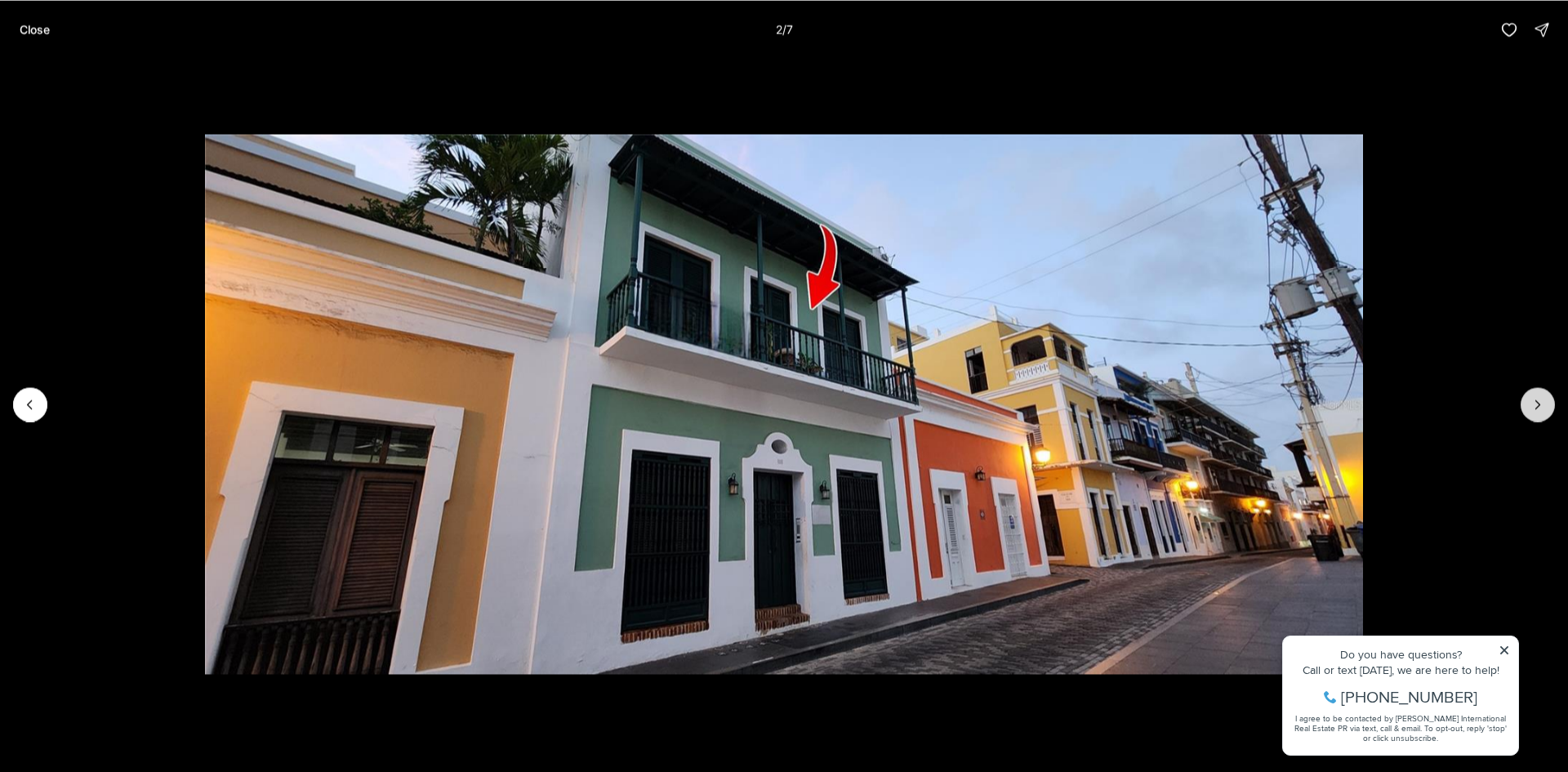
click at [1540, 405] on icon "Next slide" at bounding box center [1538, 405] width 4 height 8
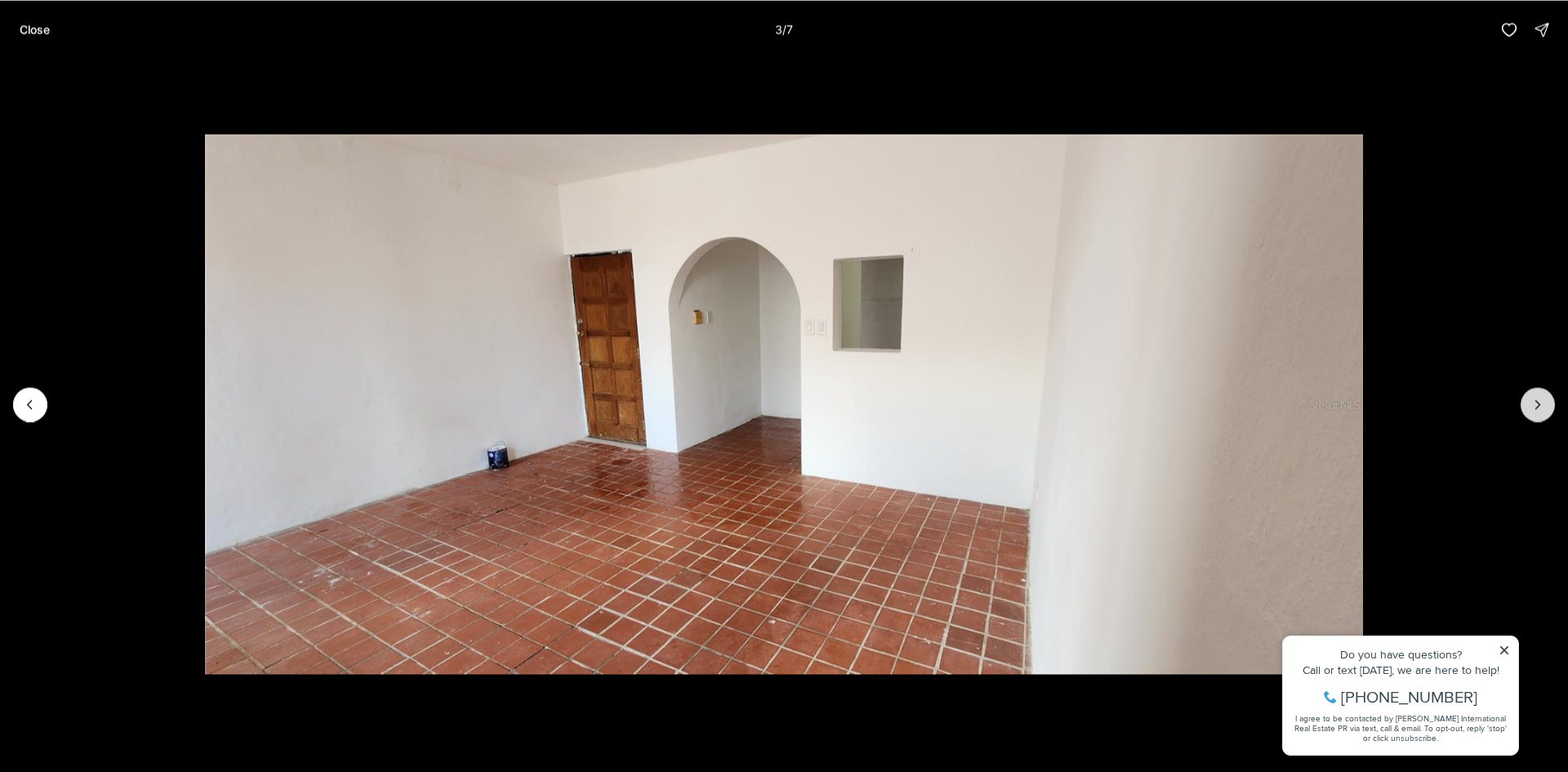
click at [1540, 405] on icon "Next slide" at bounding box center [1538, 405] width 4 height 8
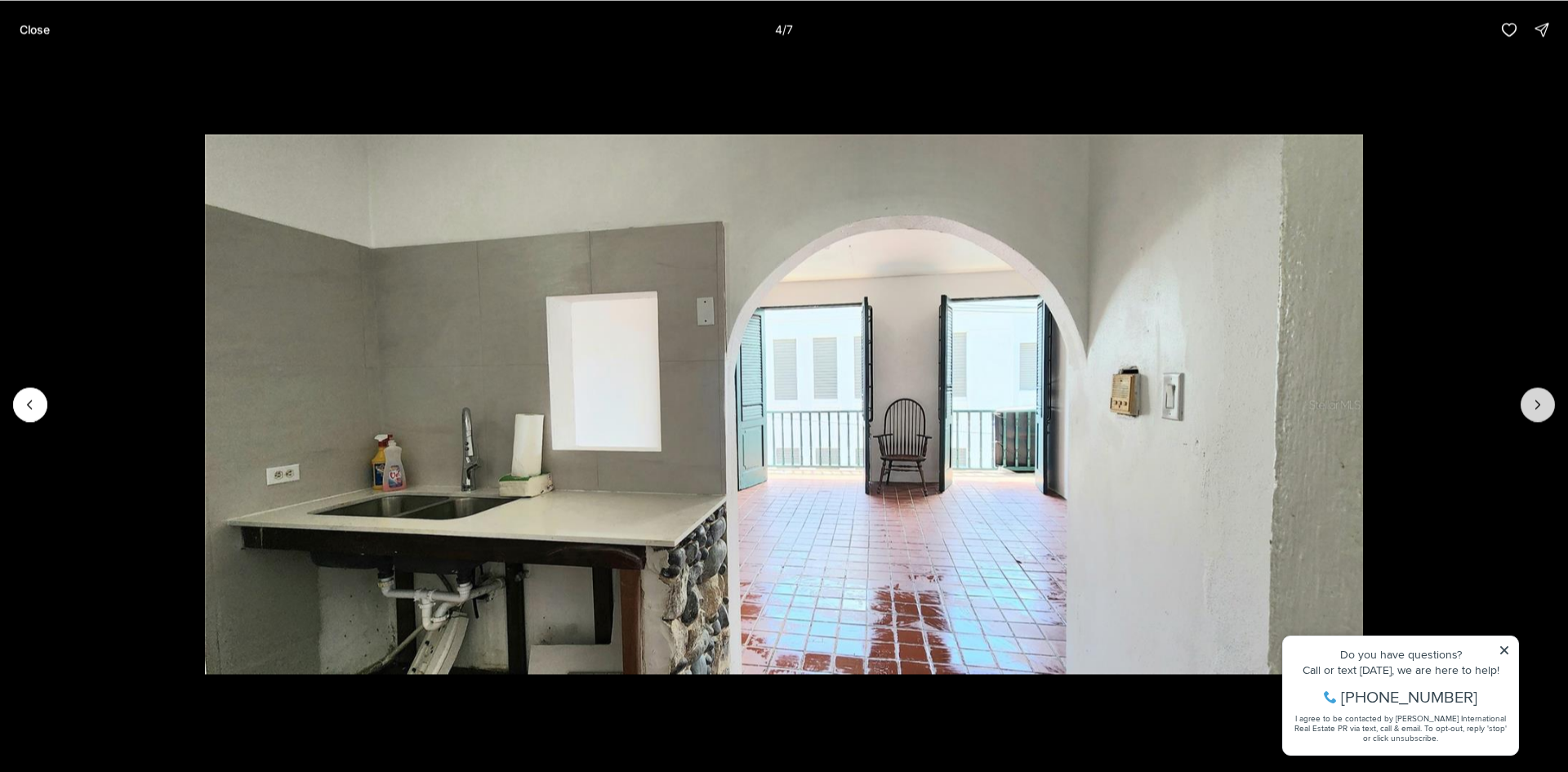
click at [1540, 405] on icon "Next slide" at bounding box center [1538, 405] width 4 height 8
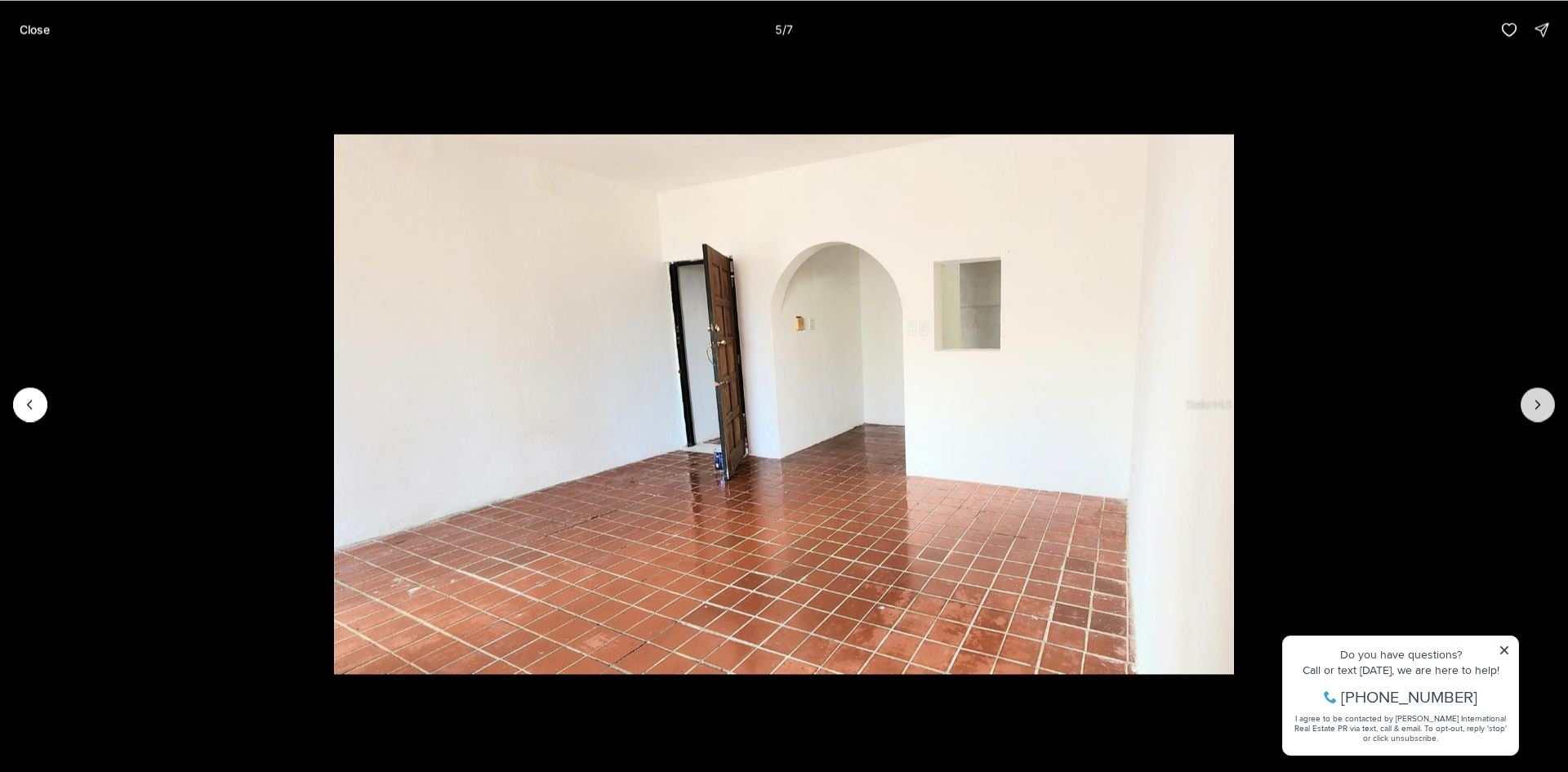
click at [1540, 405] on icon "Next slide" at bounding box center [1538, 405] width 4 height 8
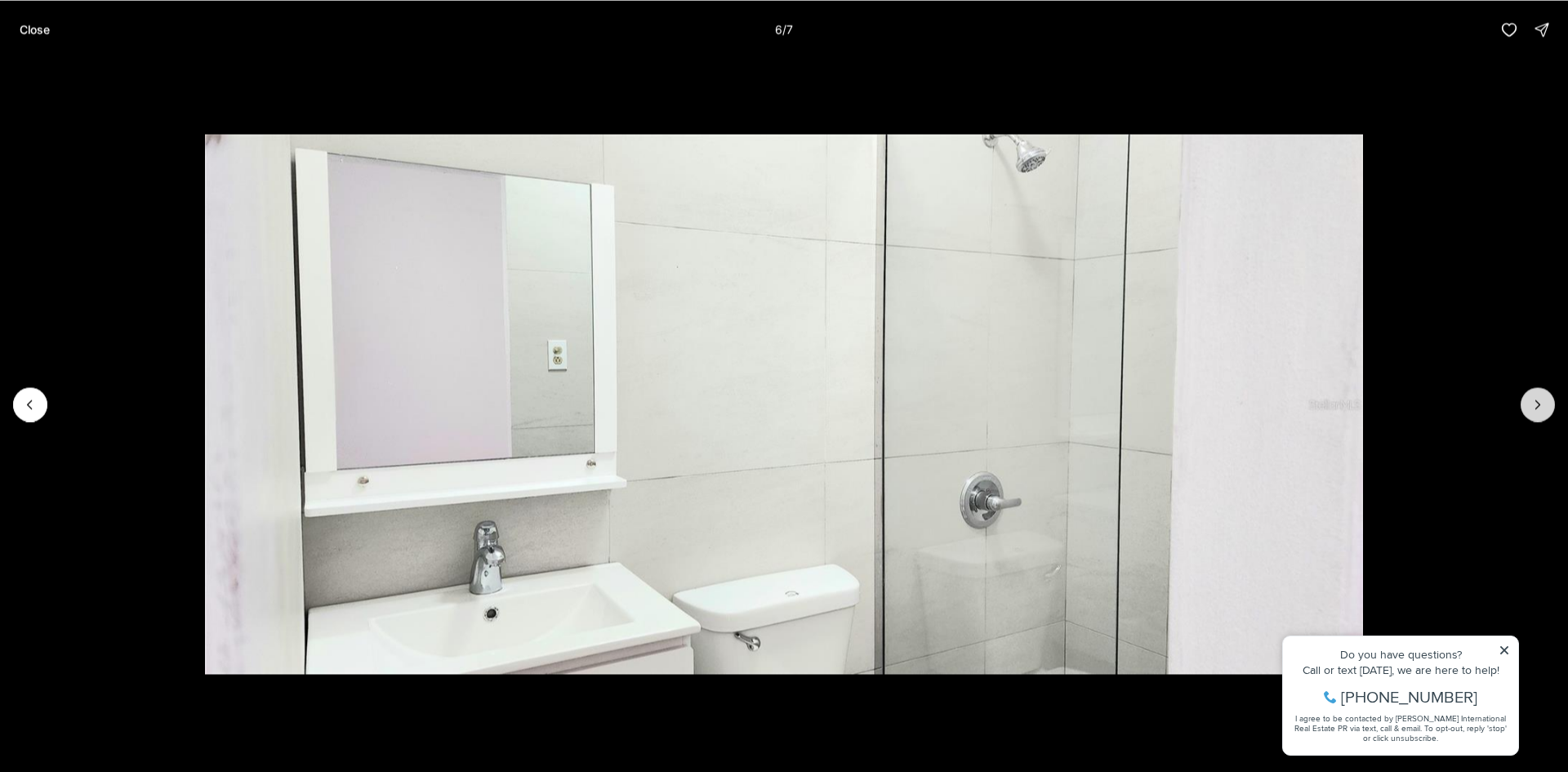
click at [1540, 405] on icon "Next slide" at bounding box center [1538, 405] width 4 height 8
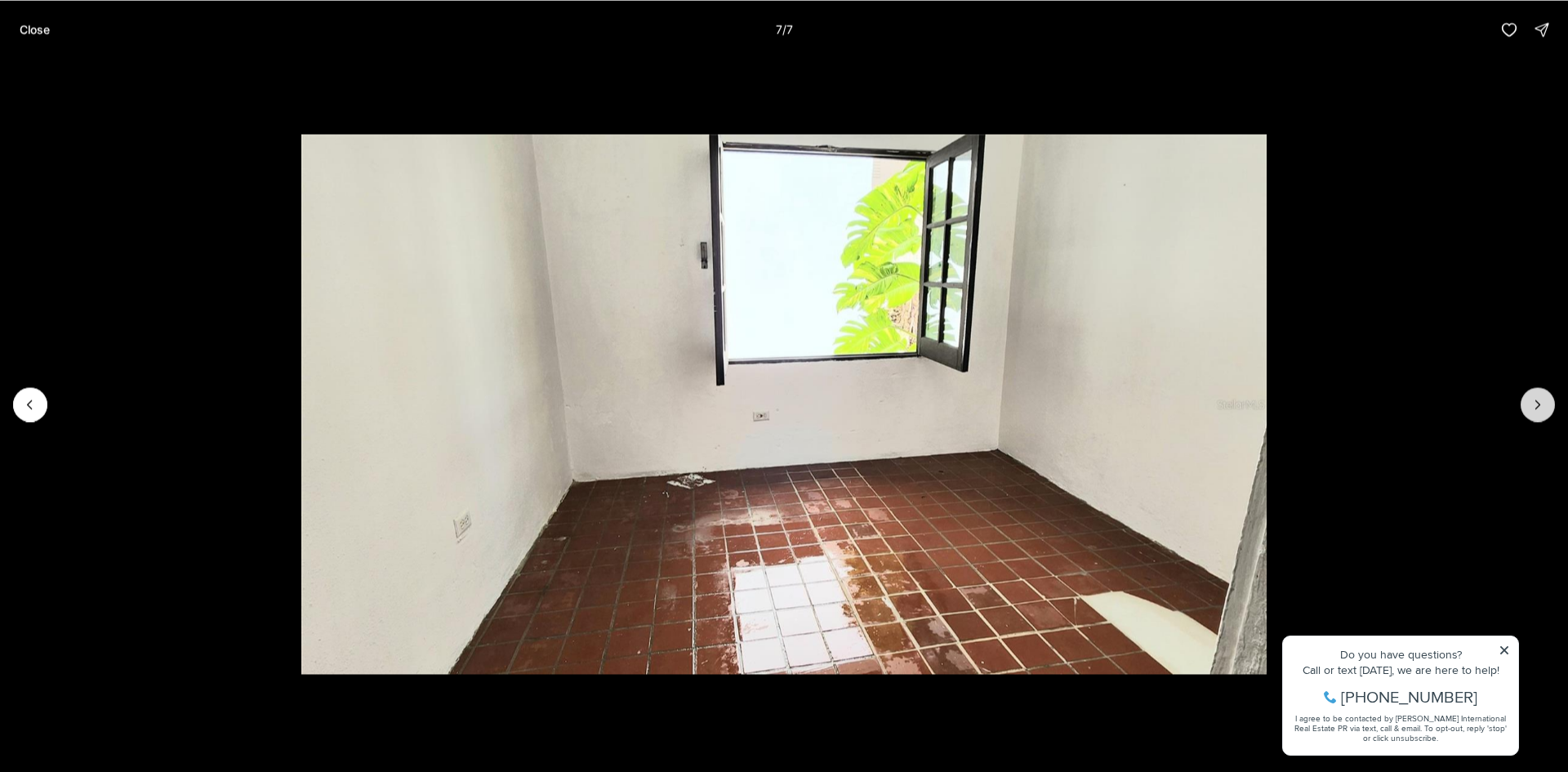
click at [1540, 405] on div at bounding box center [1538, 404] width 35 height 35
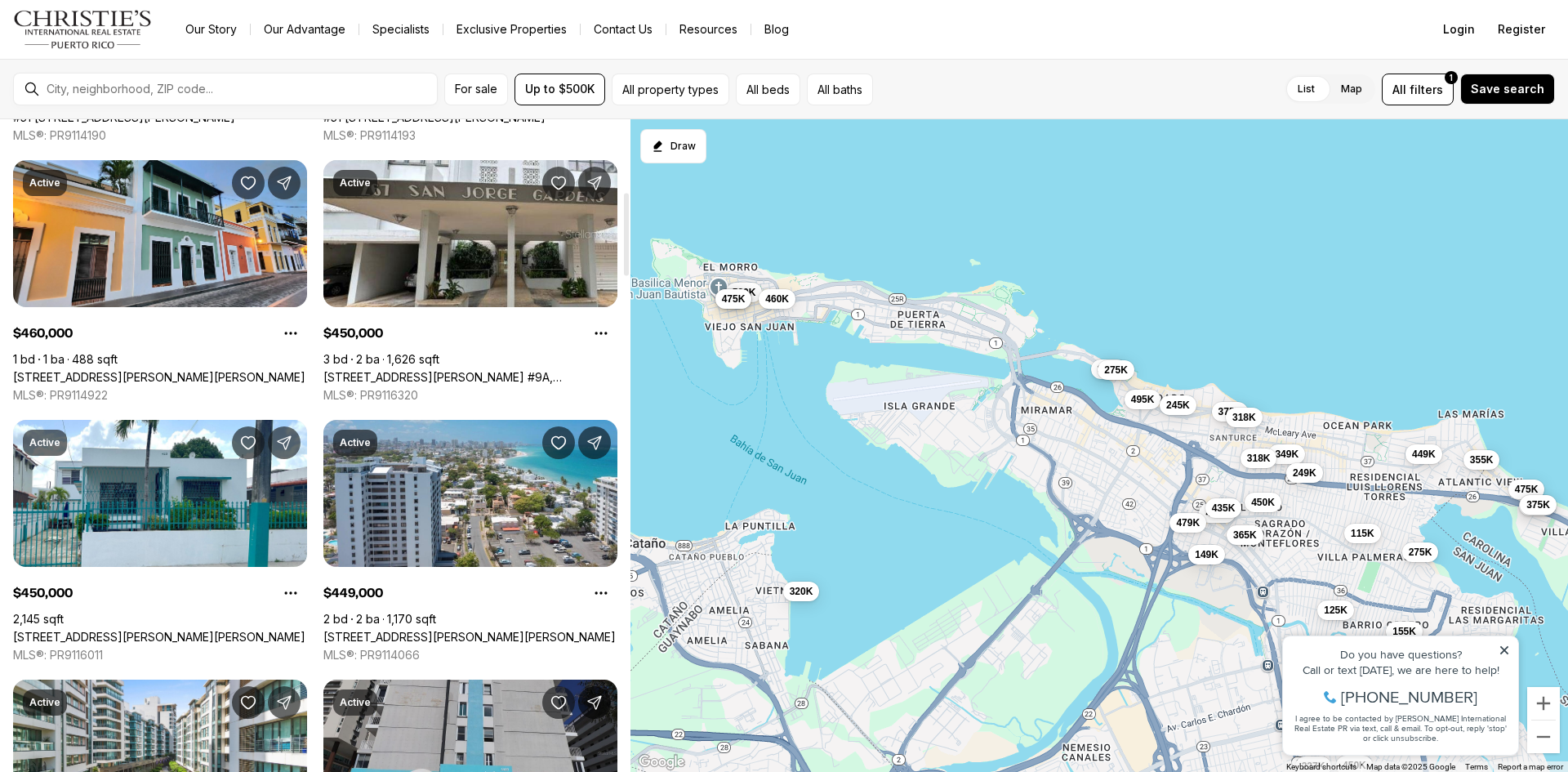
scroll to position [408, 0]
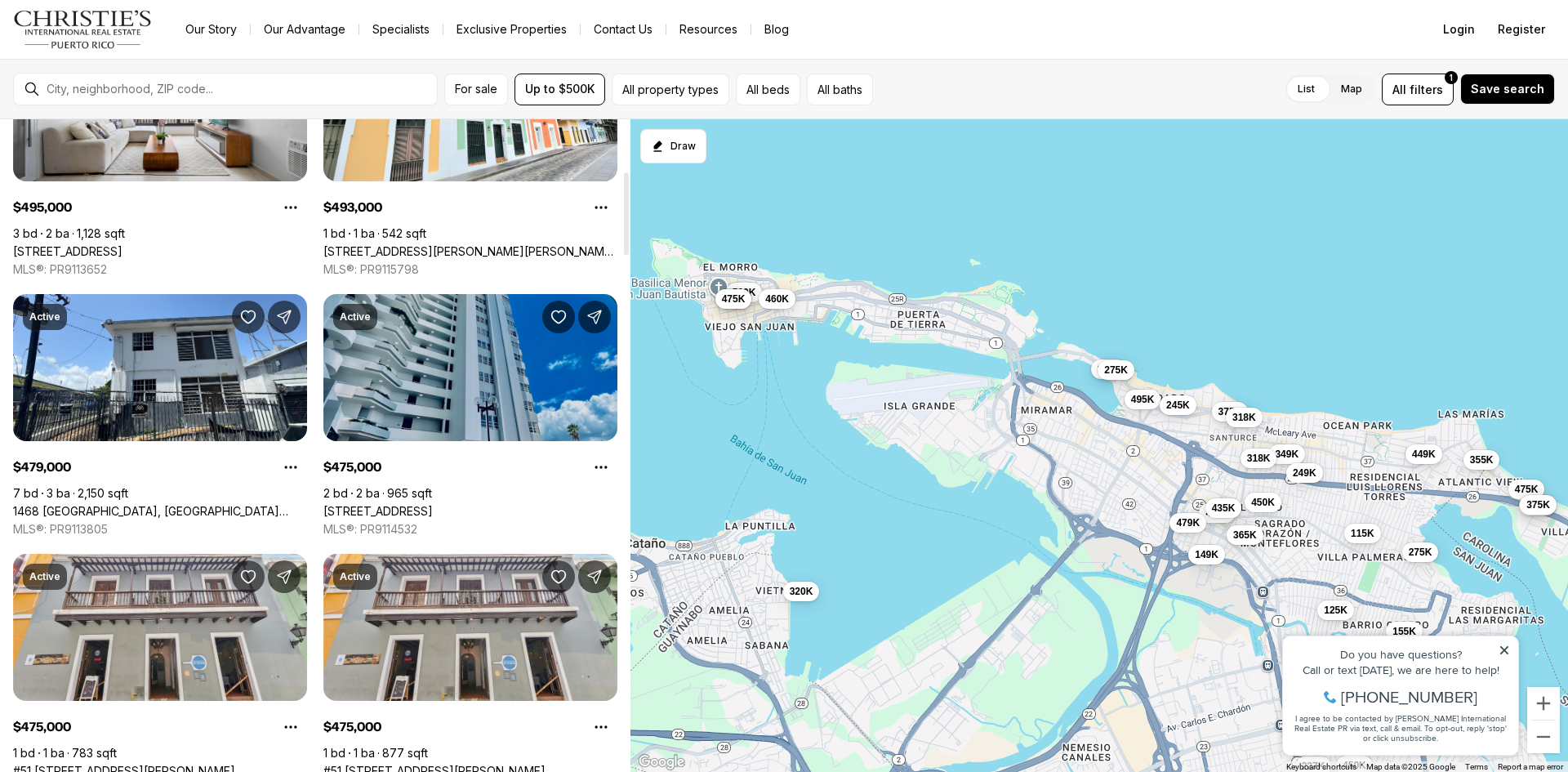
click at [433, 504] on link "3205 ISLA VERDE AVE #307, CAROLINA PR, 00979" at bounding box center [378, 511] width 110 height 14
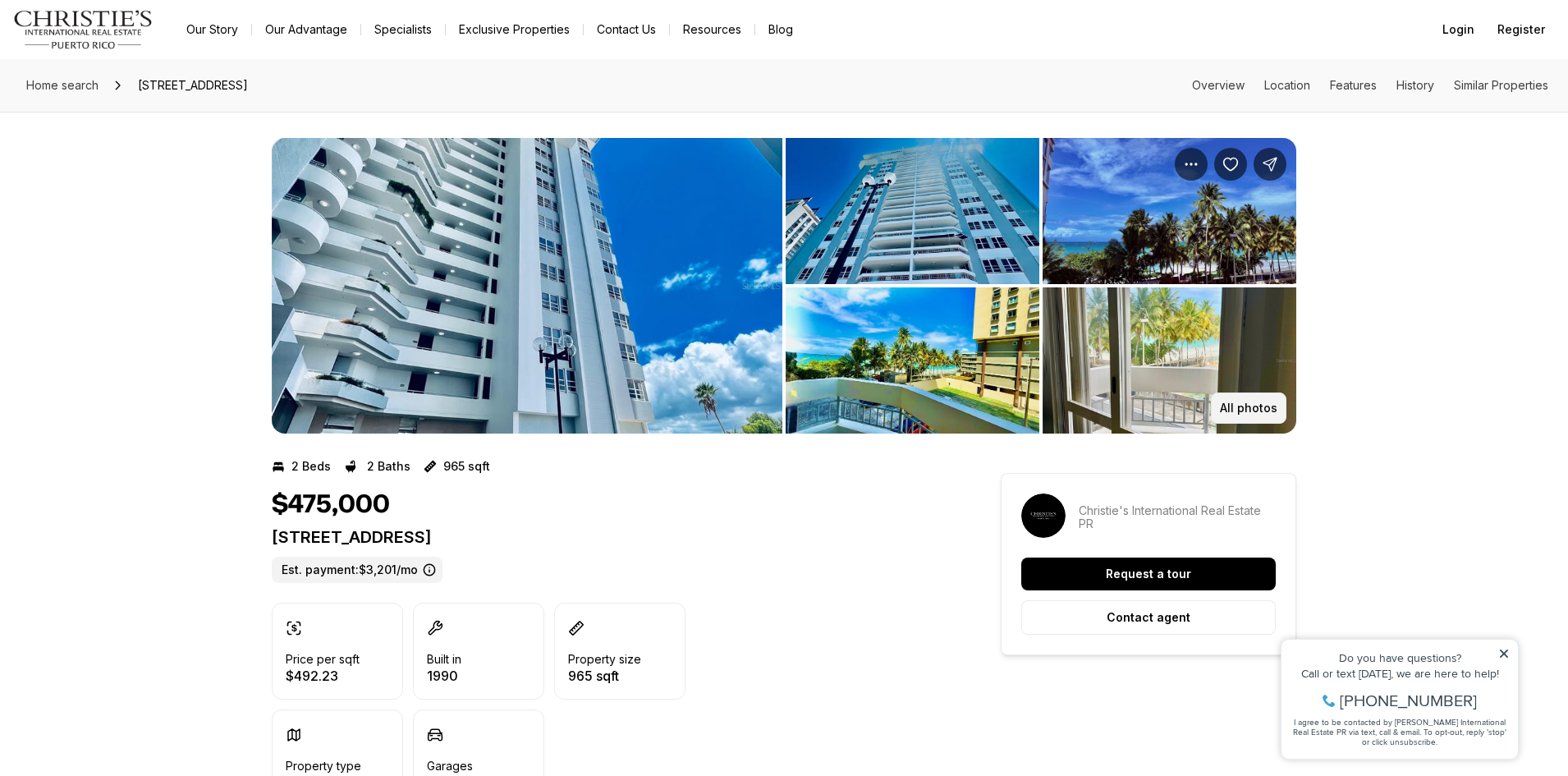
click at [1250, 418] on button "All photos" at bounding box center [1248, 408] width 76 height 31
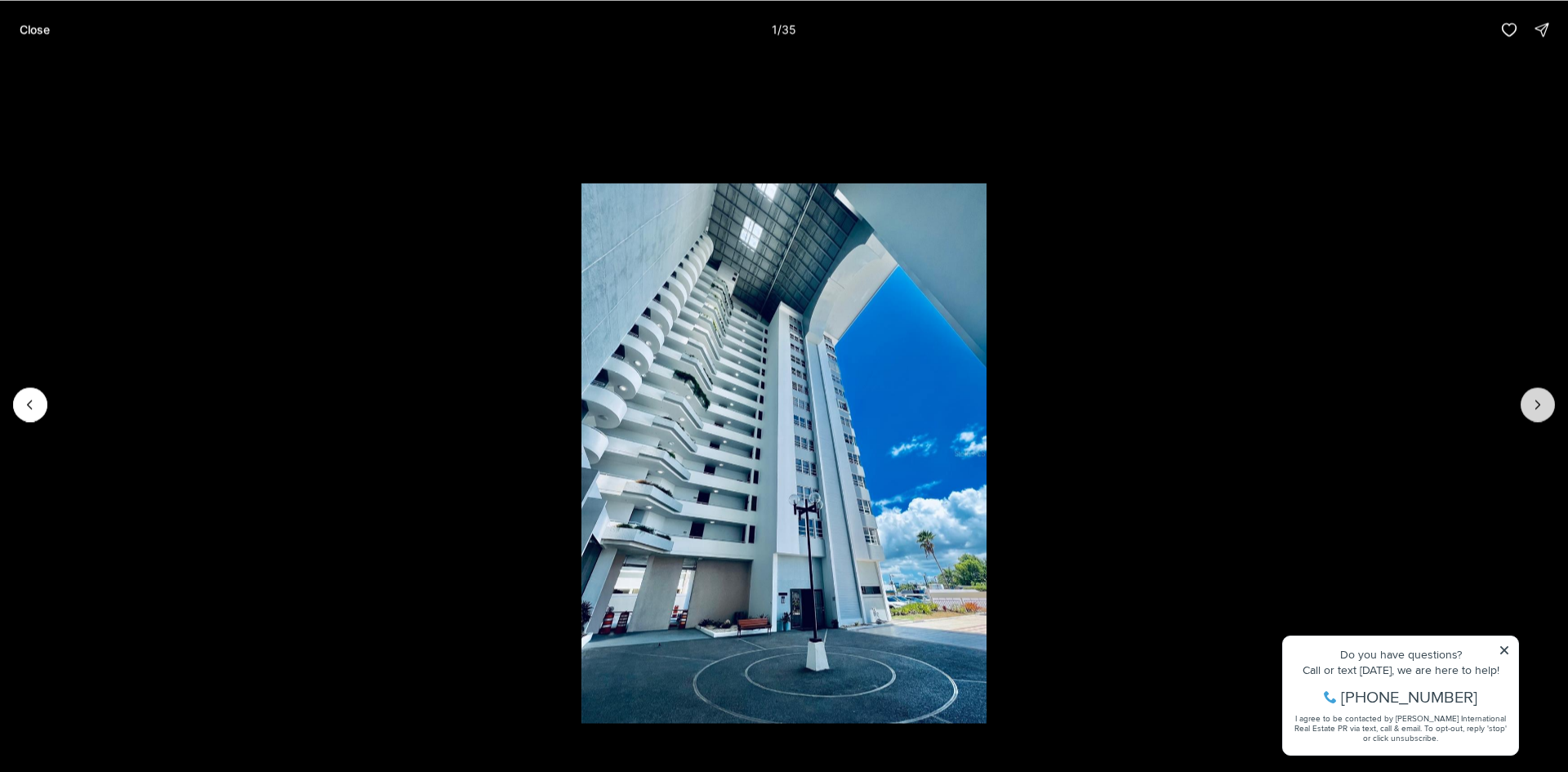
click at [1539, 400] on icon "Next slide" at bounding box center [1538, 404] width 16 height 16
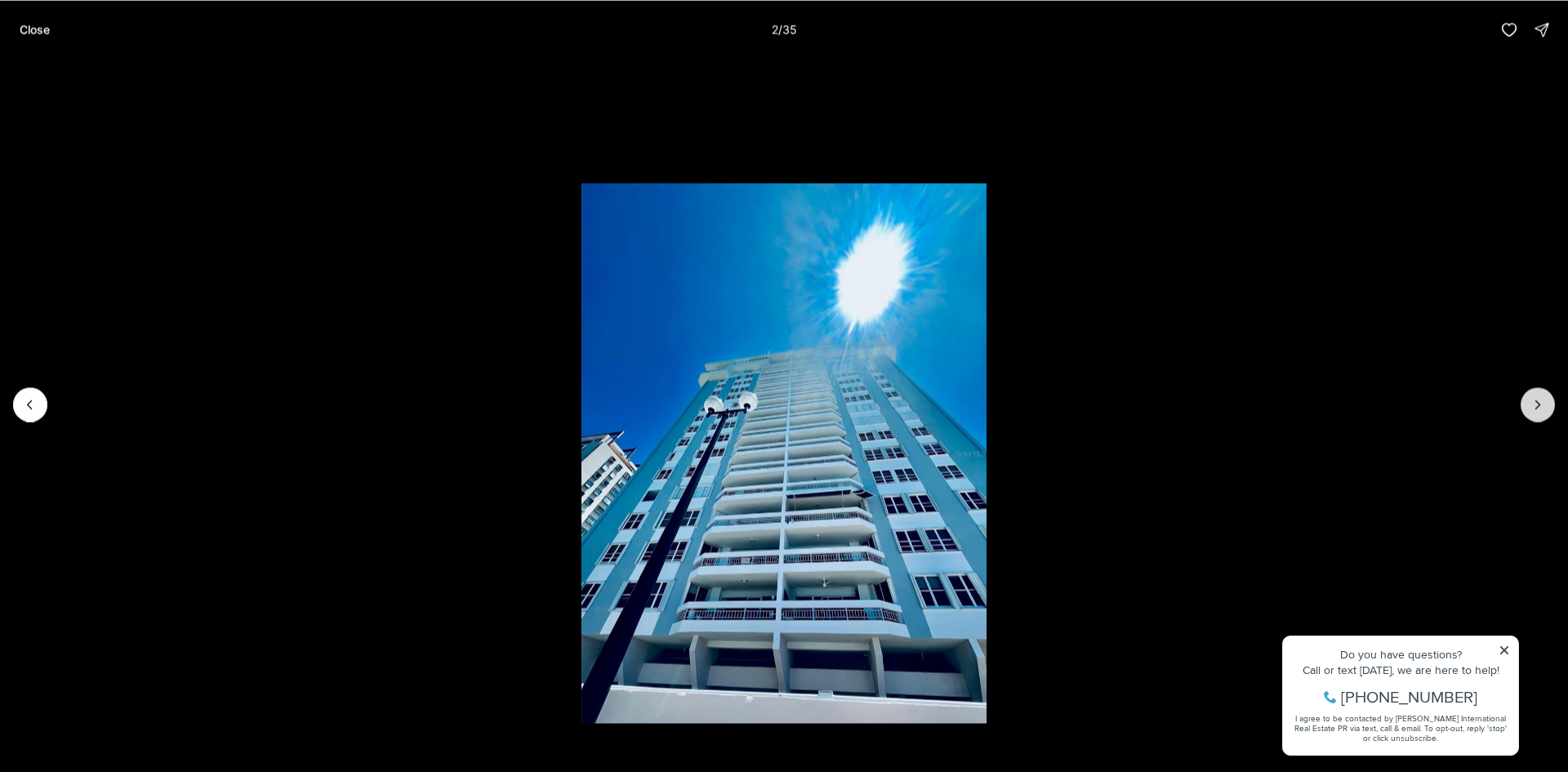
click at [1539, 400] on icon "Next slide" at bounding box center [1538, 404] width 16 height 16
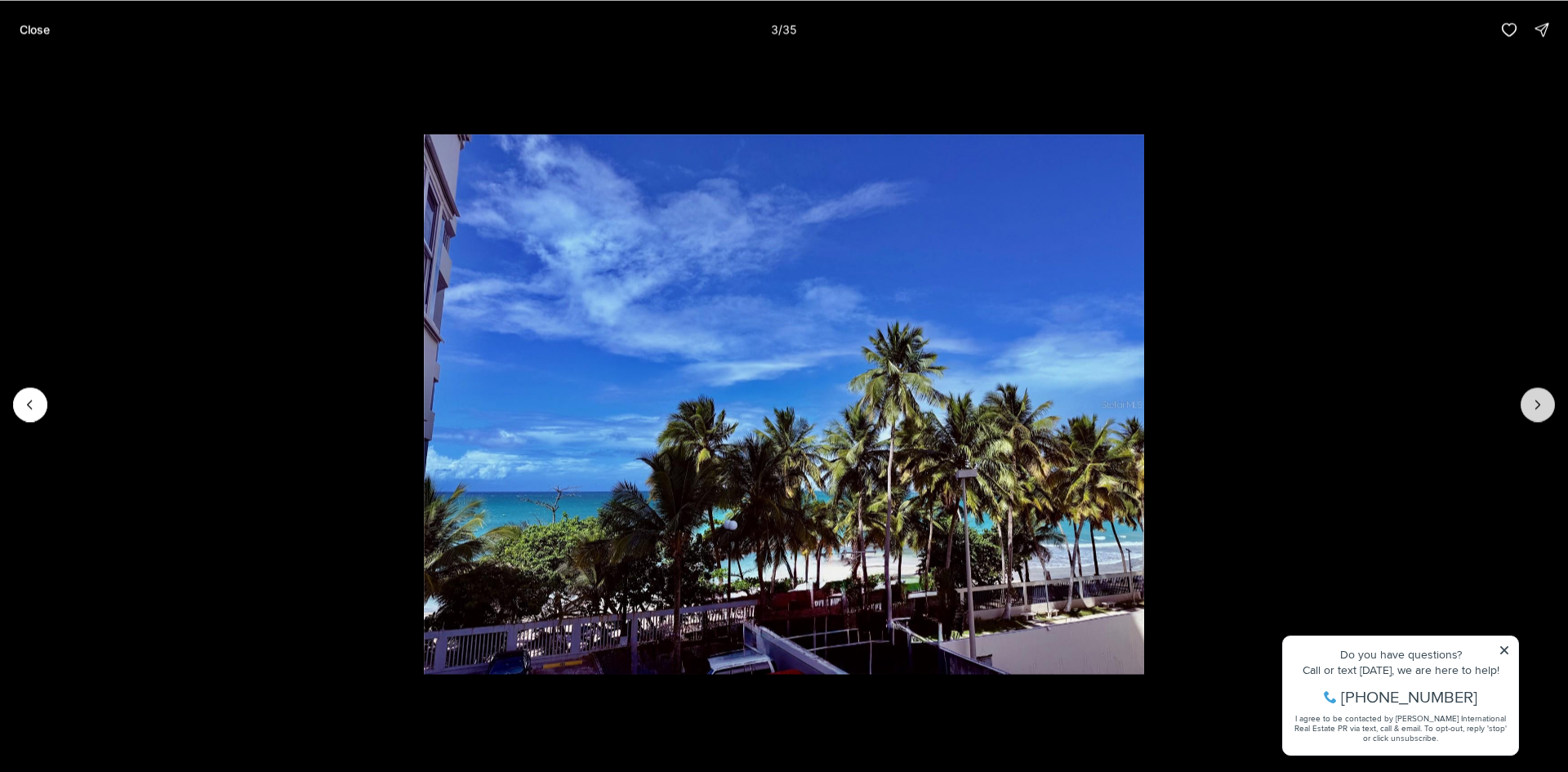
click at [1539, 400] on icon "Next slide" at bounding box center [1538, 404] width 16 height 16
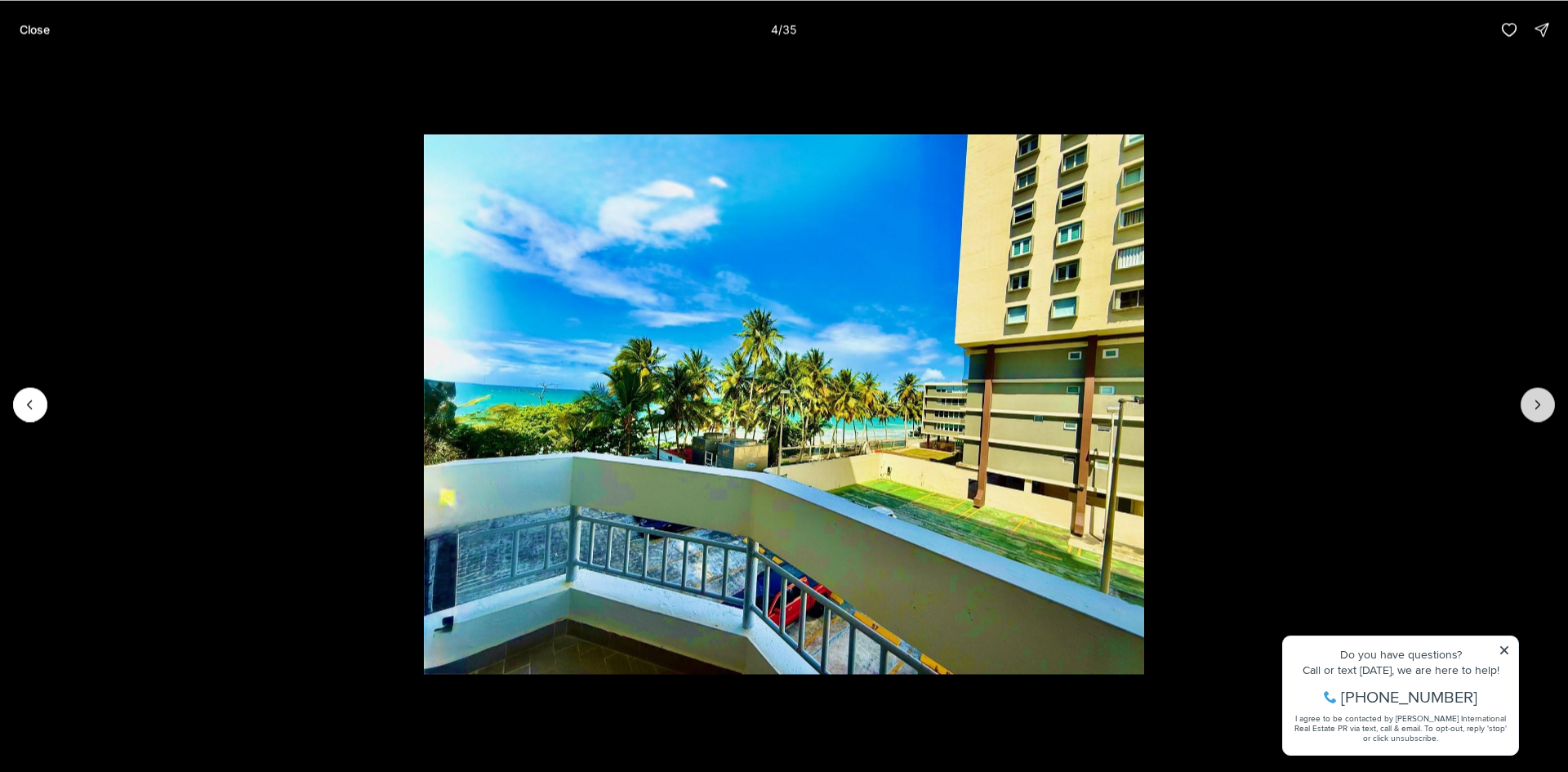
click at [1539, 400] on icon "Next slide" at bounding box center [1538, 404] width 16 height 16
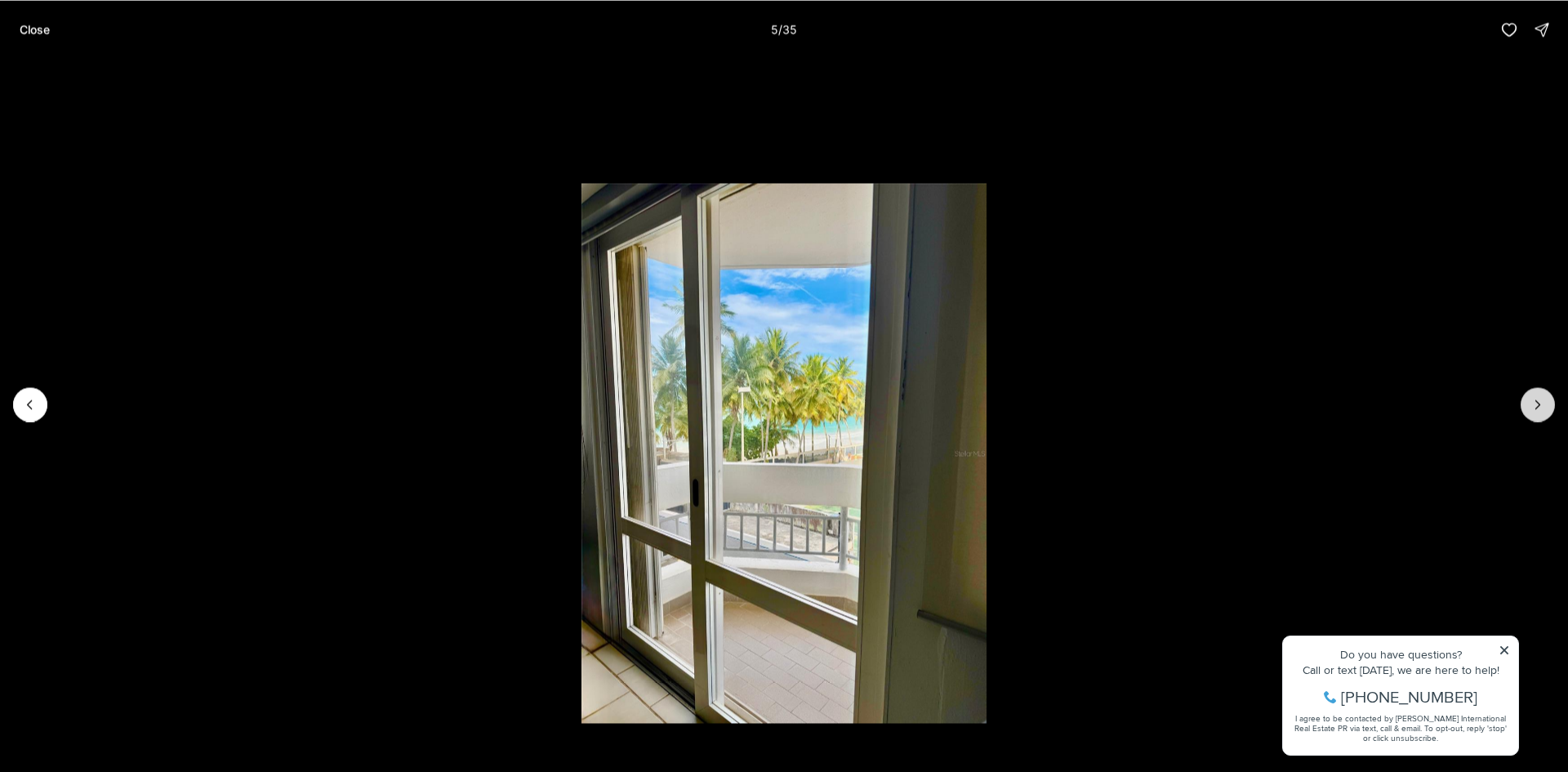
click at [1539, 400] on icon "Next slide" at bounding box center [1538, 404] width 16 height 16
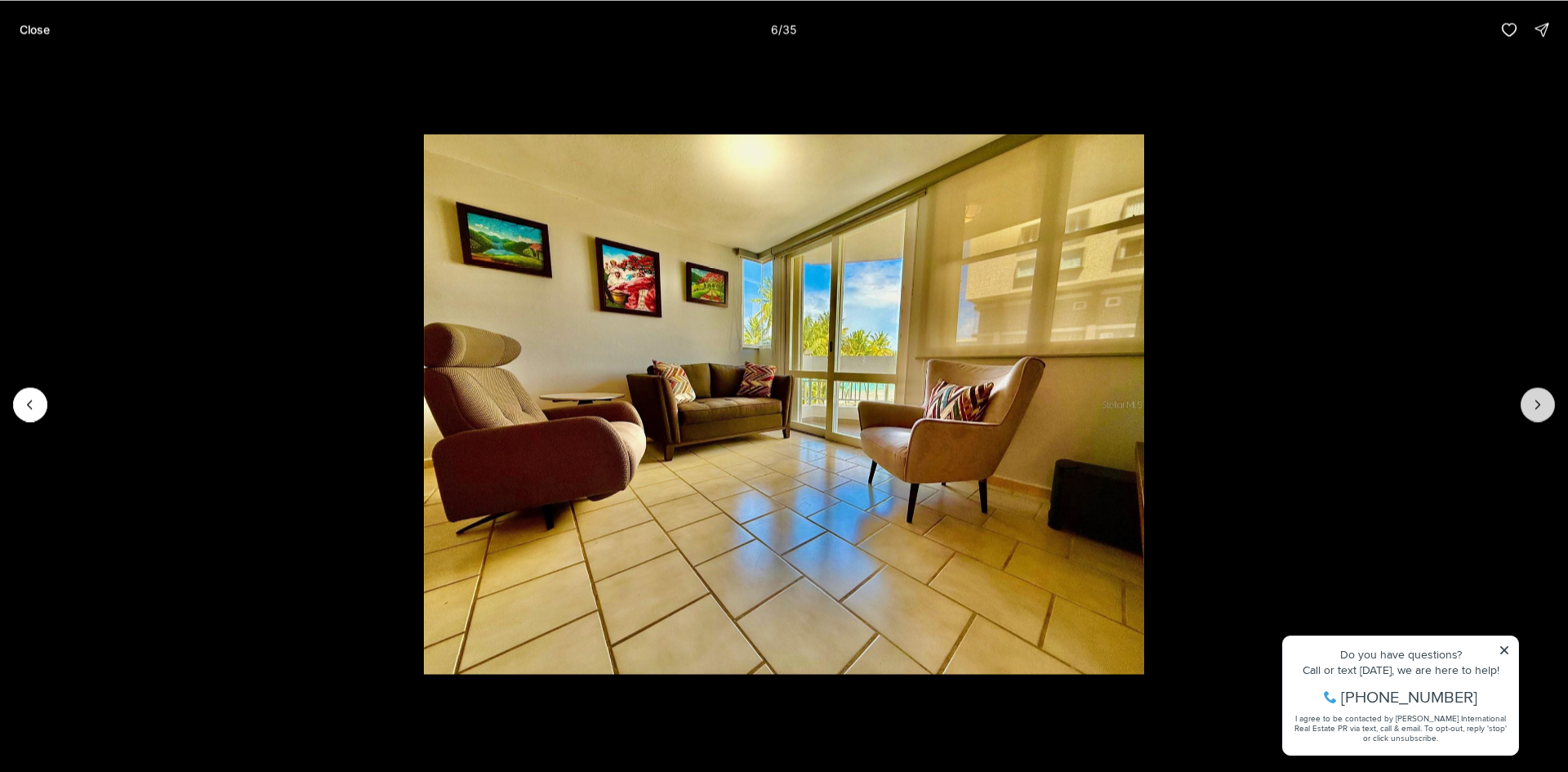
click at [1539, 400] on icon "Next slide" at bounding box center [1538, 404] width 16 height 16
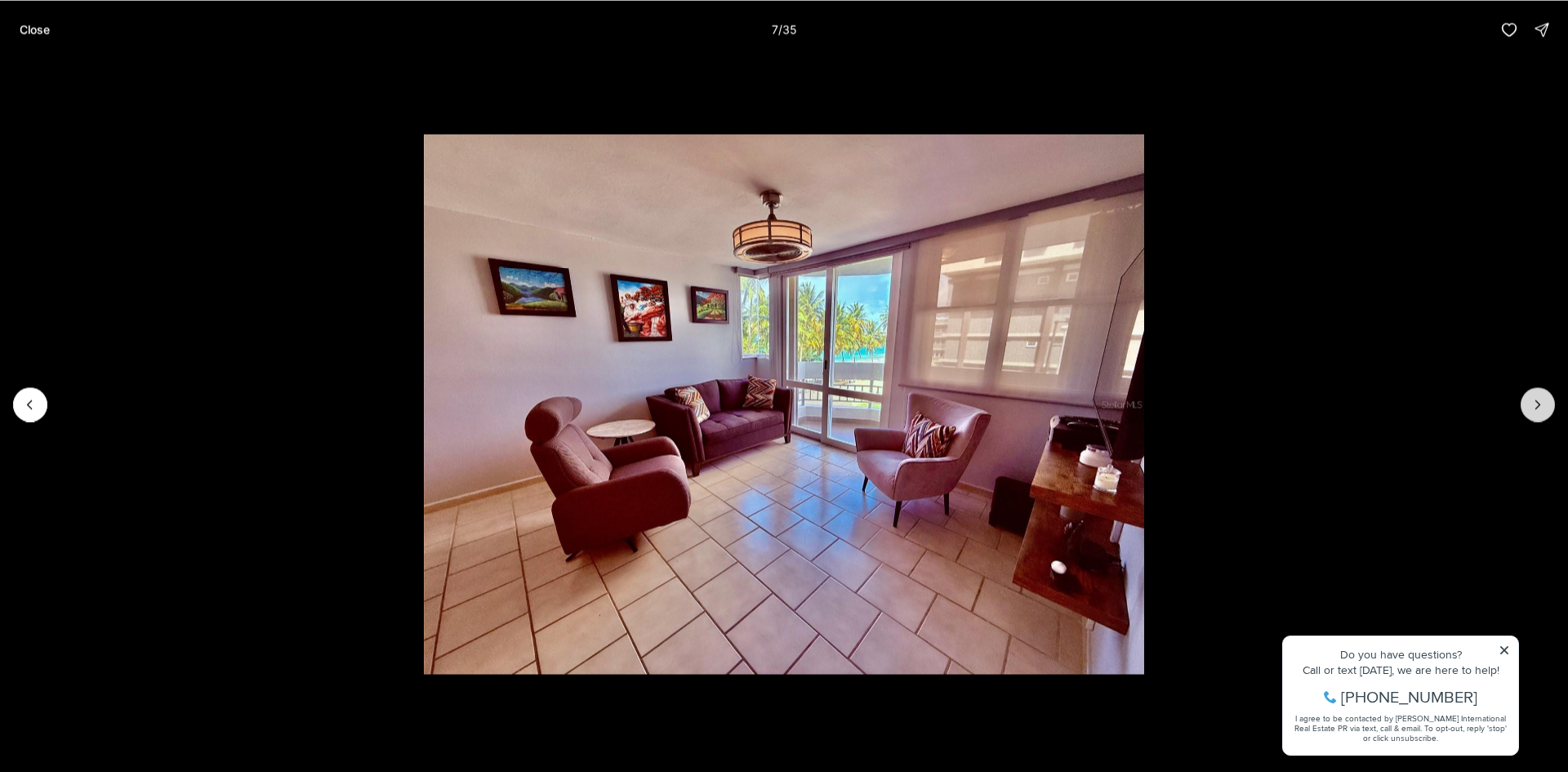
click at [1539, 400] on icon "Next slide" at bounding box center [1538, 404] width 16 height 16
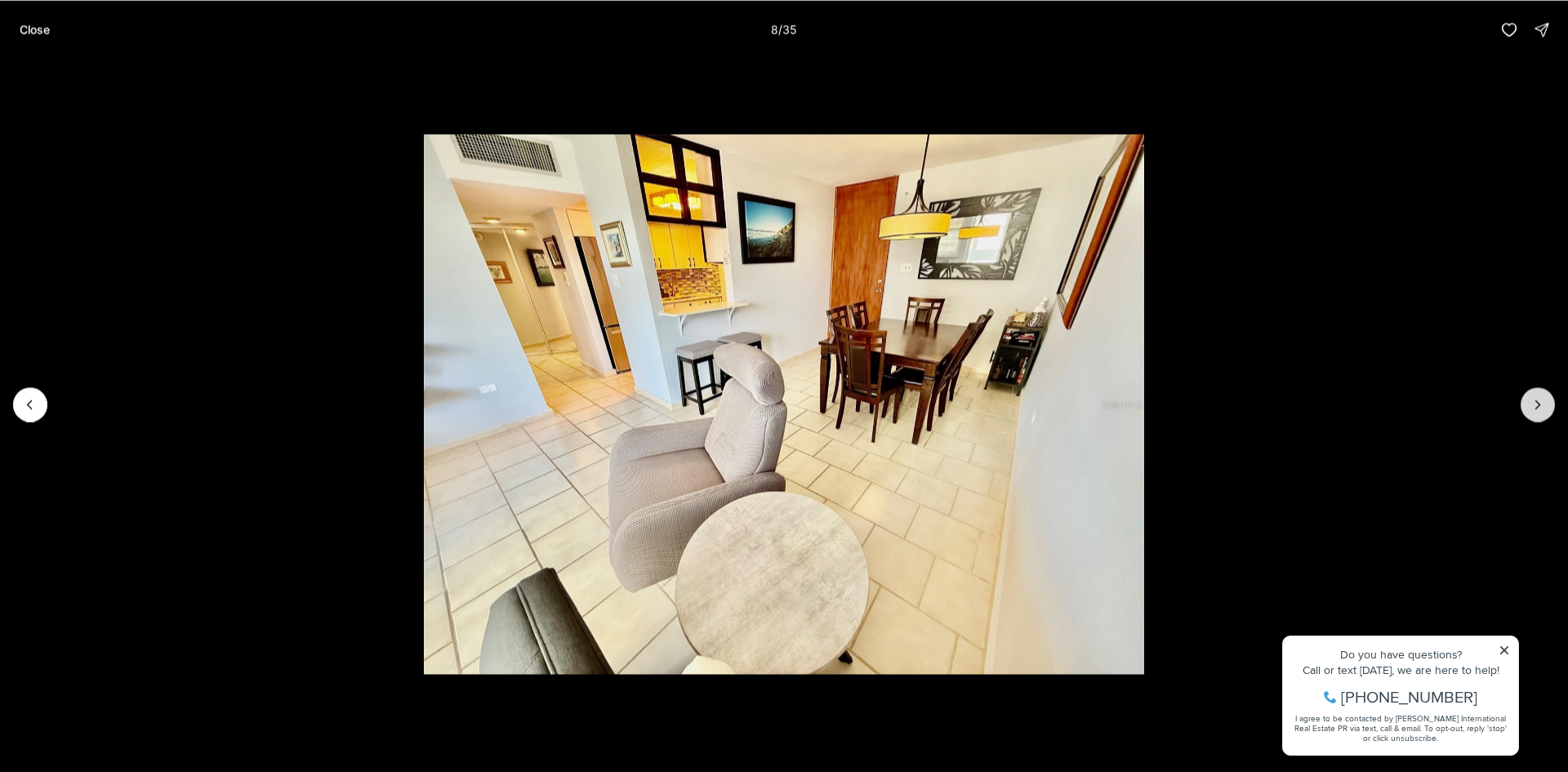
click at [1539, 400] on icon "Next slide" at bounding box center [1538, 404] width 16 height 16
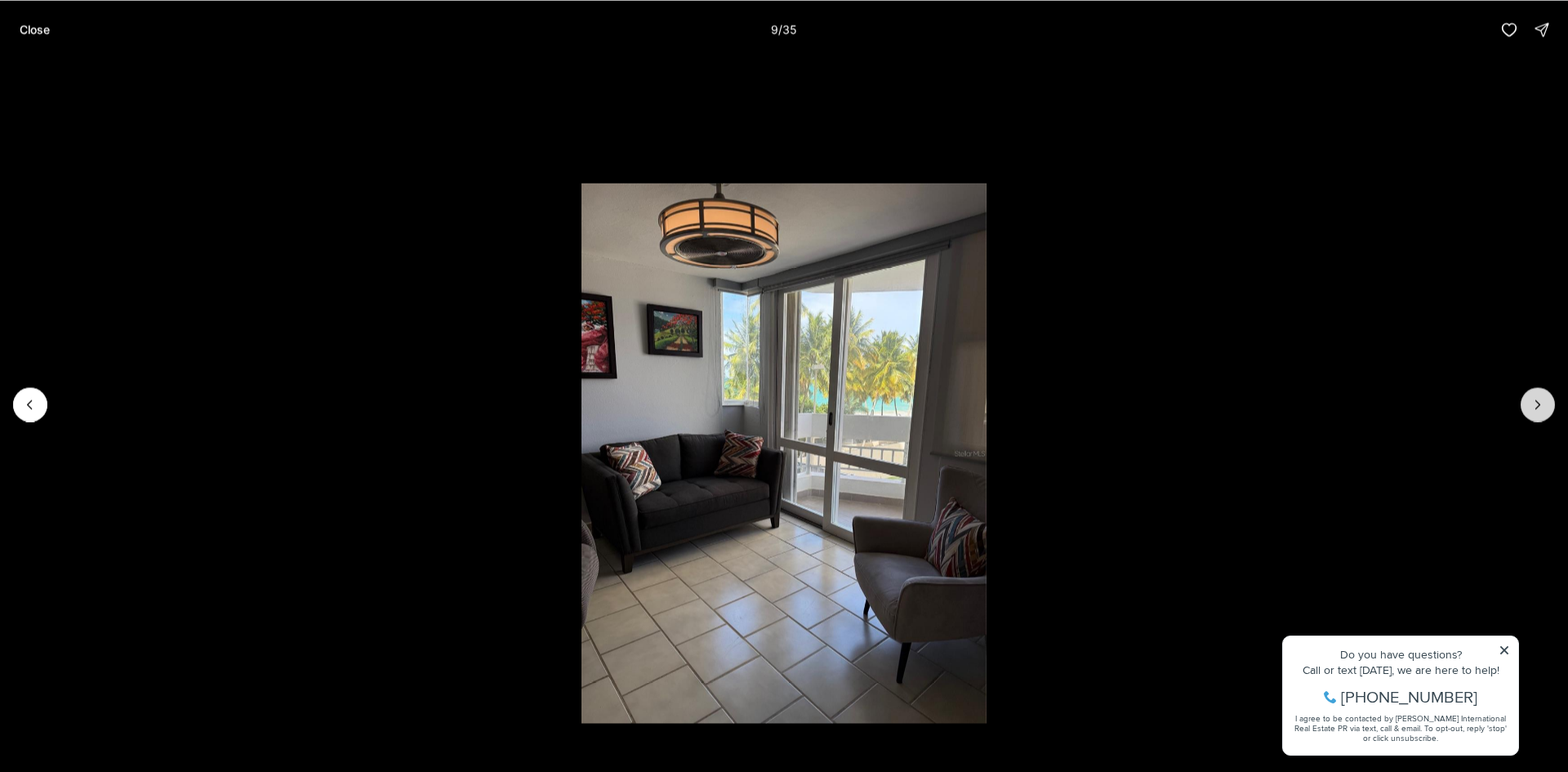
click at [1539, 400] on icon "Next slide" at bounding box center [1538, 404] width 16 height 16
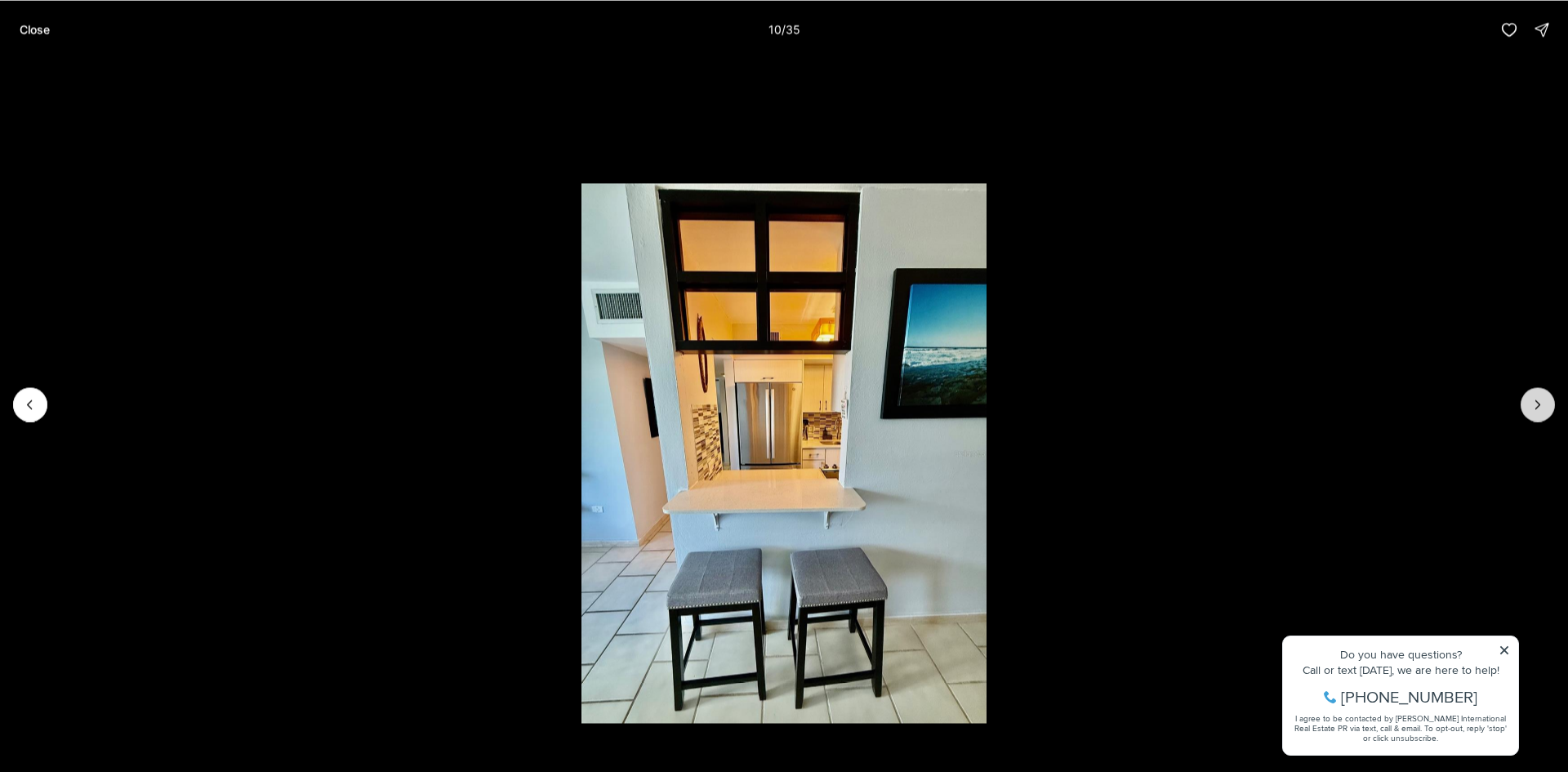
click at [1539, 400] on icon "Next slide" at bounding box center [1538, 404] width 16 height 16
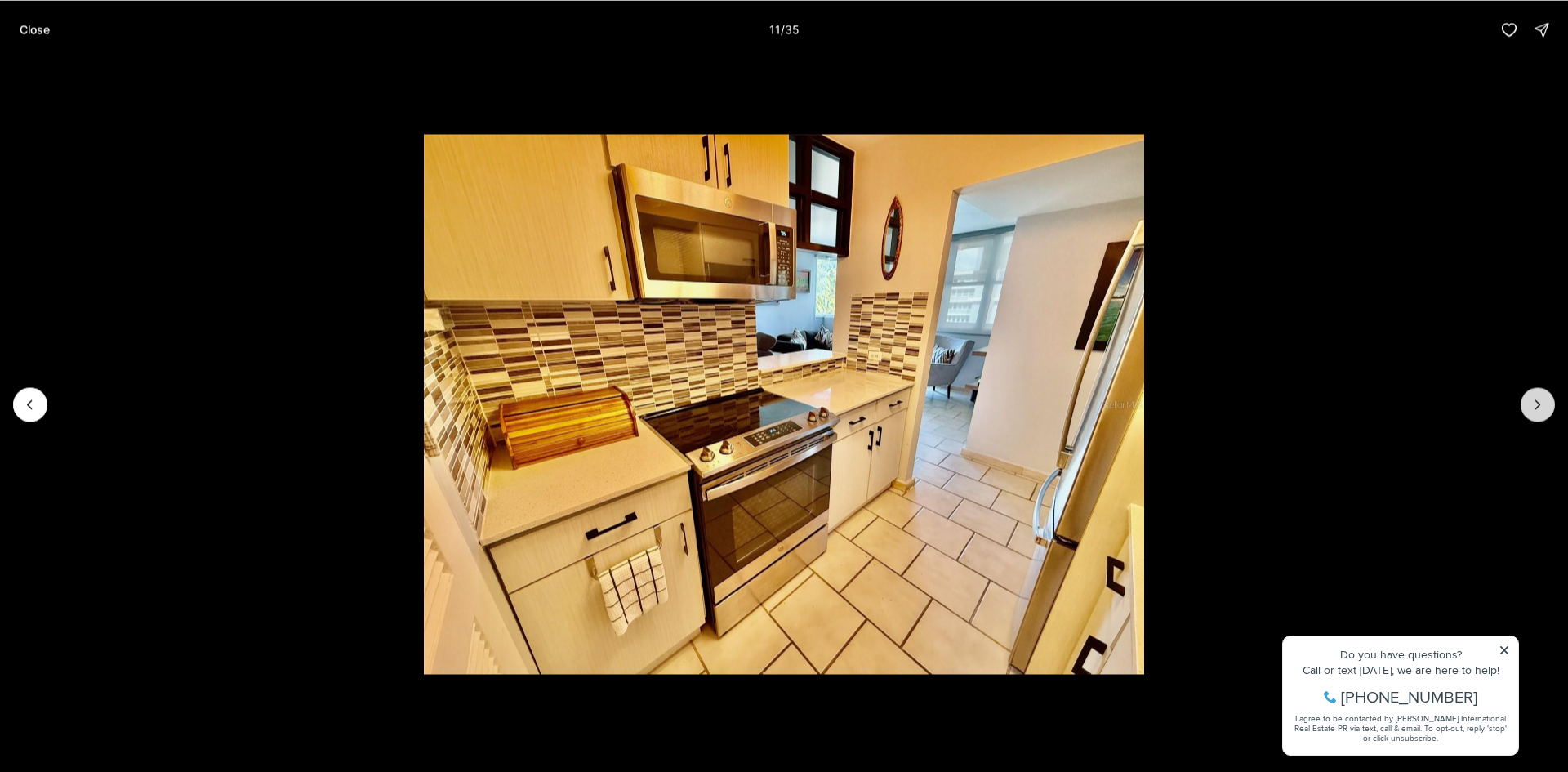
click at [1539, 400] on icon "Next slide" at bounding box center [1538, 404] width 16 height 16
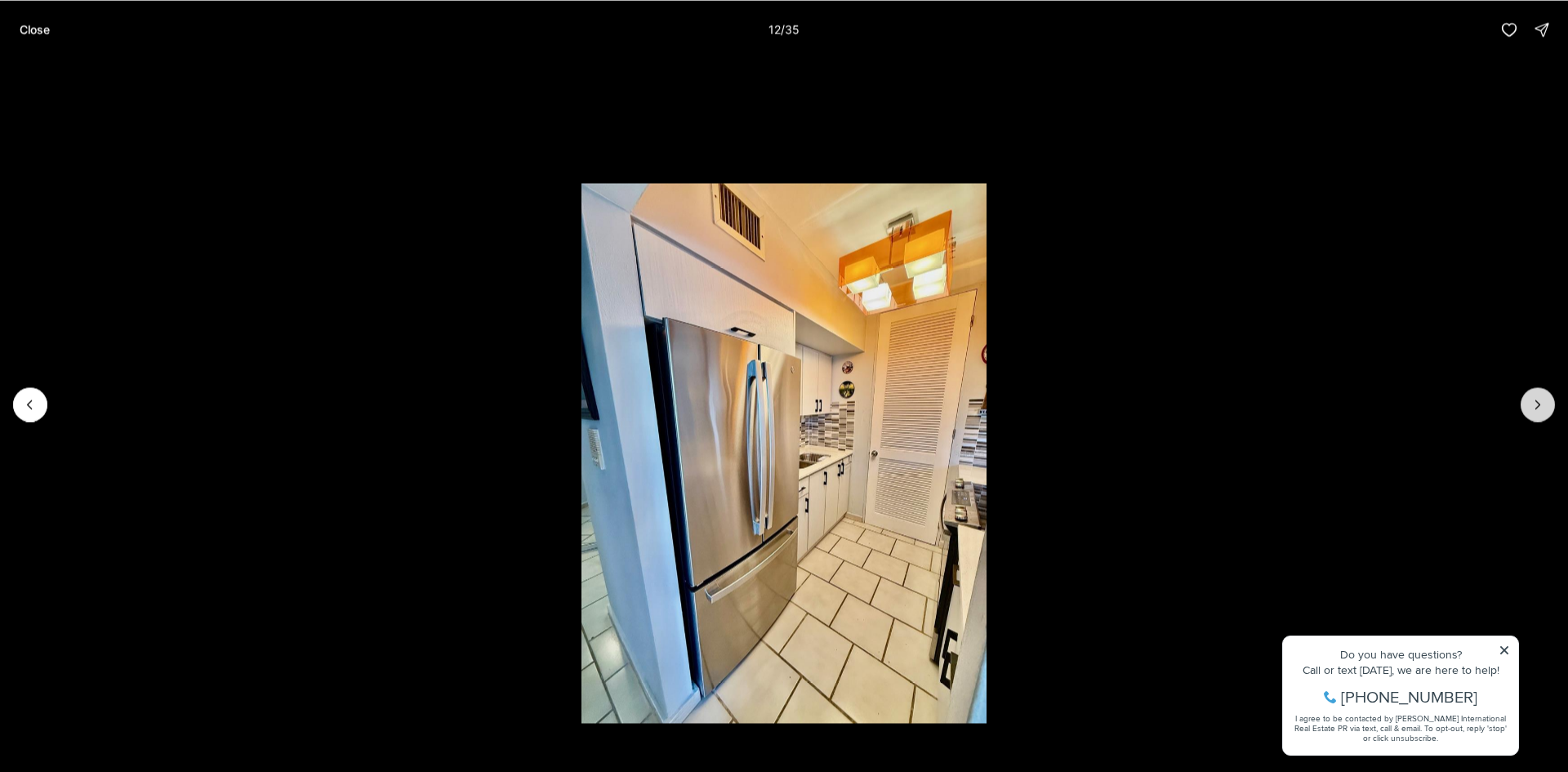
click at [1539, 400] on icon "Next slide" at bounding box center [1538, 404] width 16 height 16
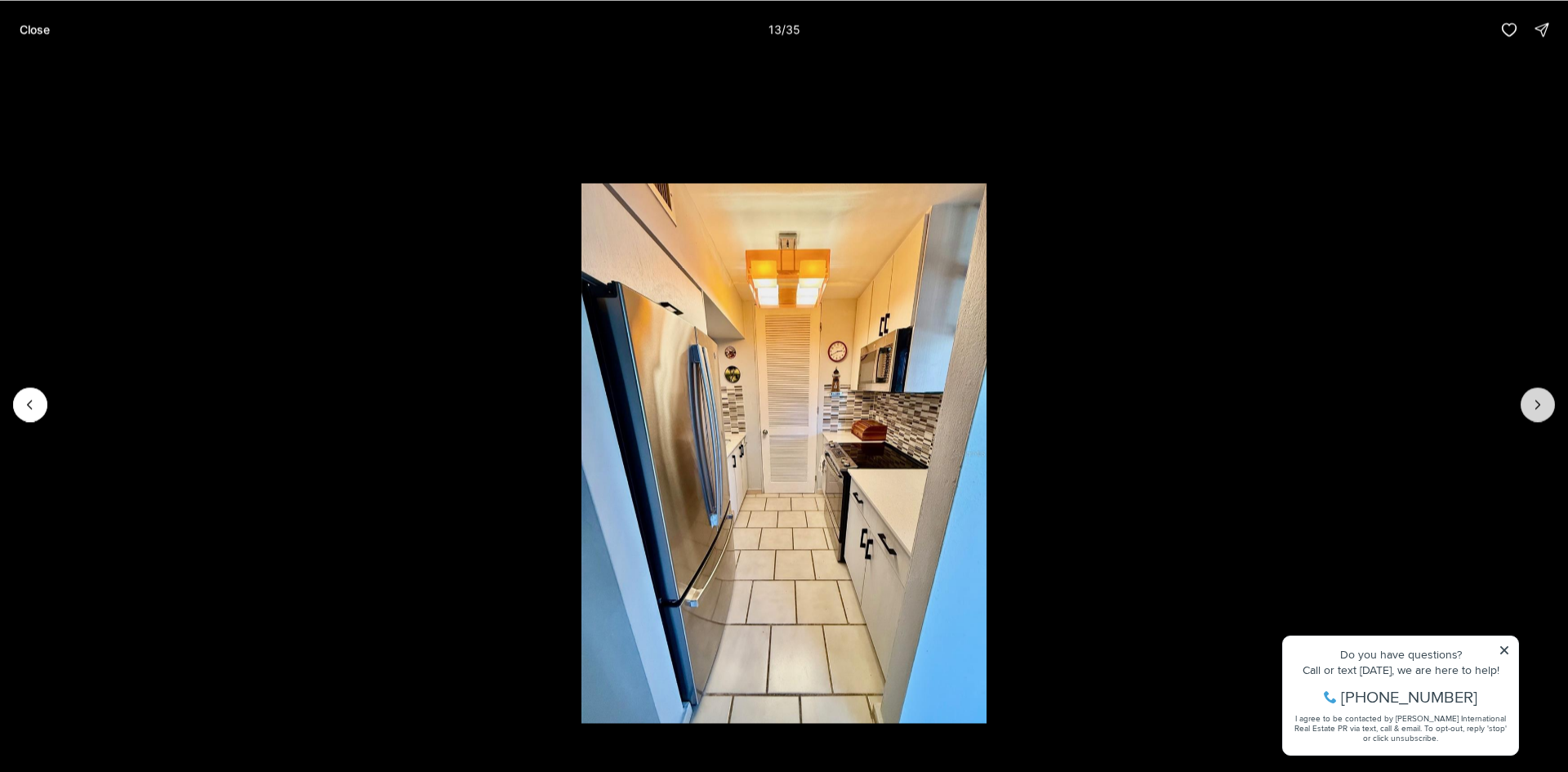
click at [1539, 400] on icon "Next slide" at bounding box center [1538, 404] width 16 height 16
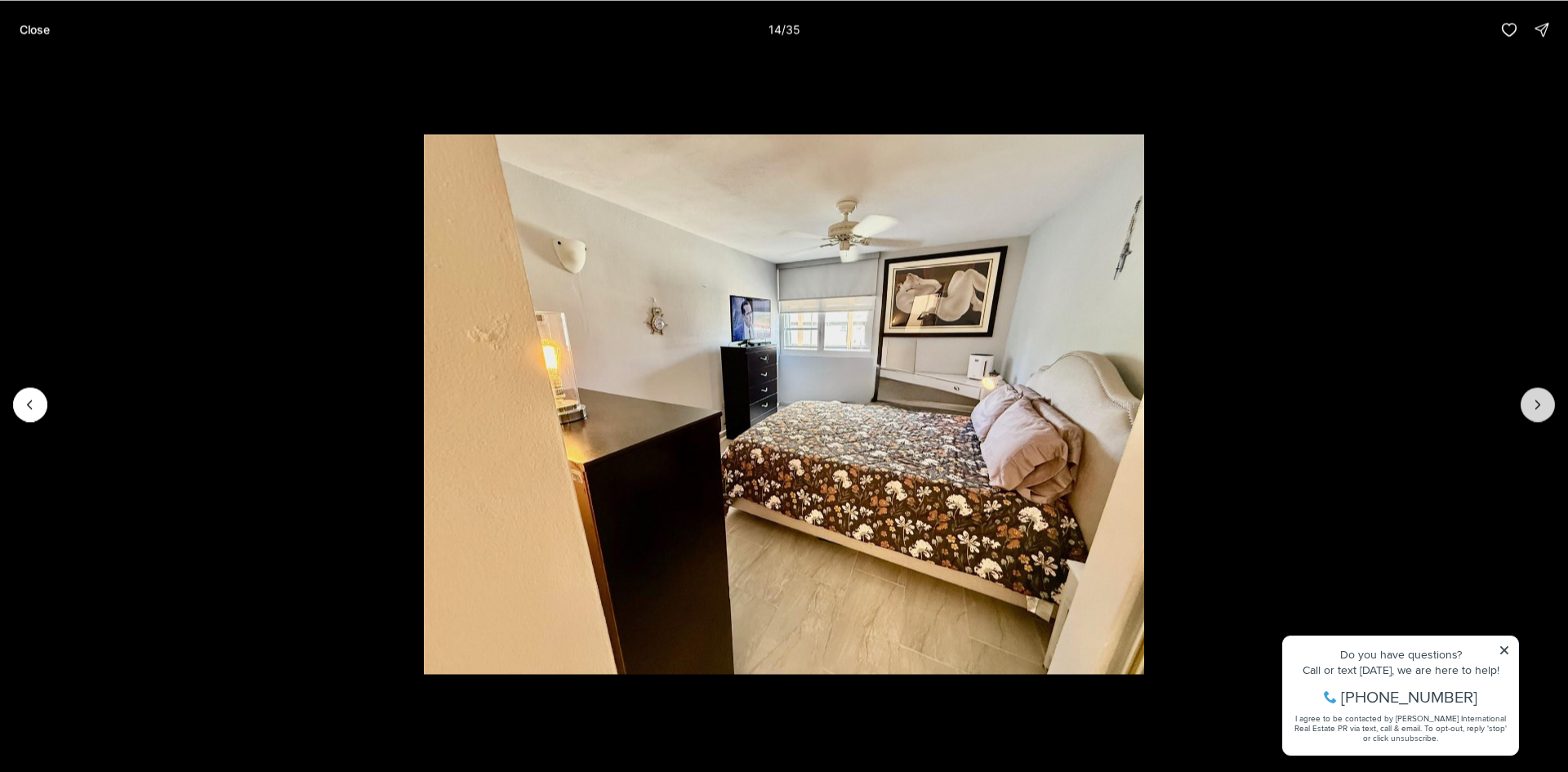
click at [1539, 400] on icon "Next slide" at bounding box center [1538, 404] width 16 height 16
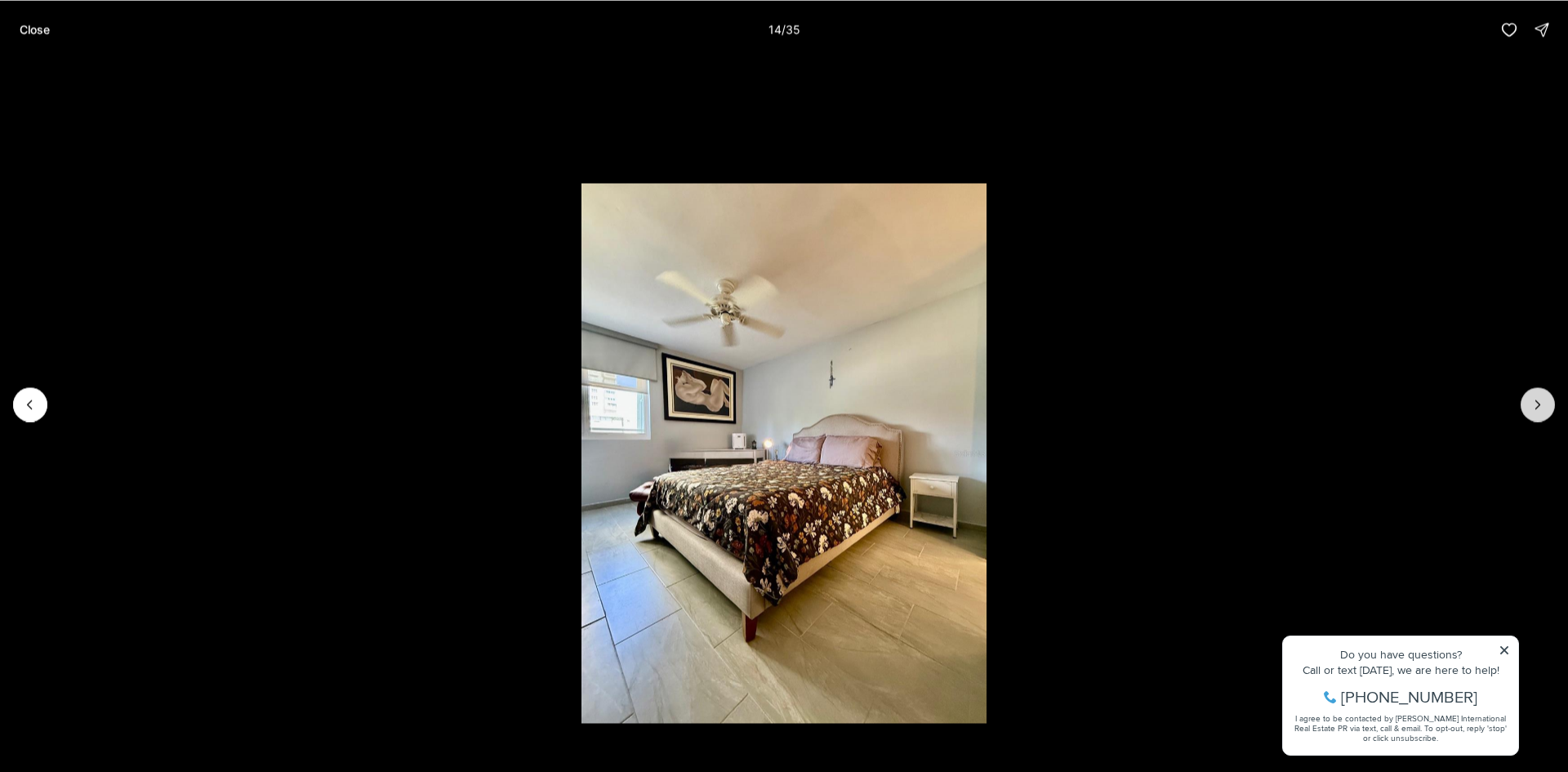
click at [1539, 400] on icon "Next slide" at bounding box center [1538, 404] width 16 height 16
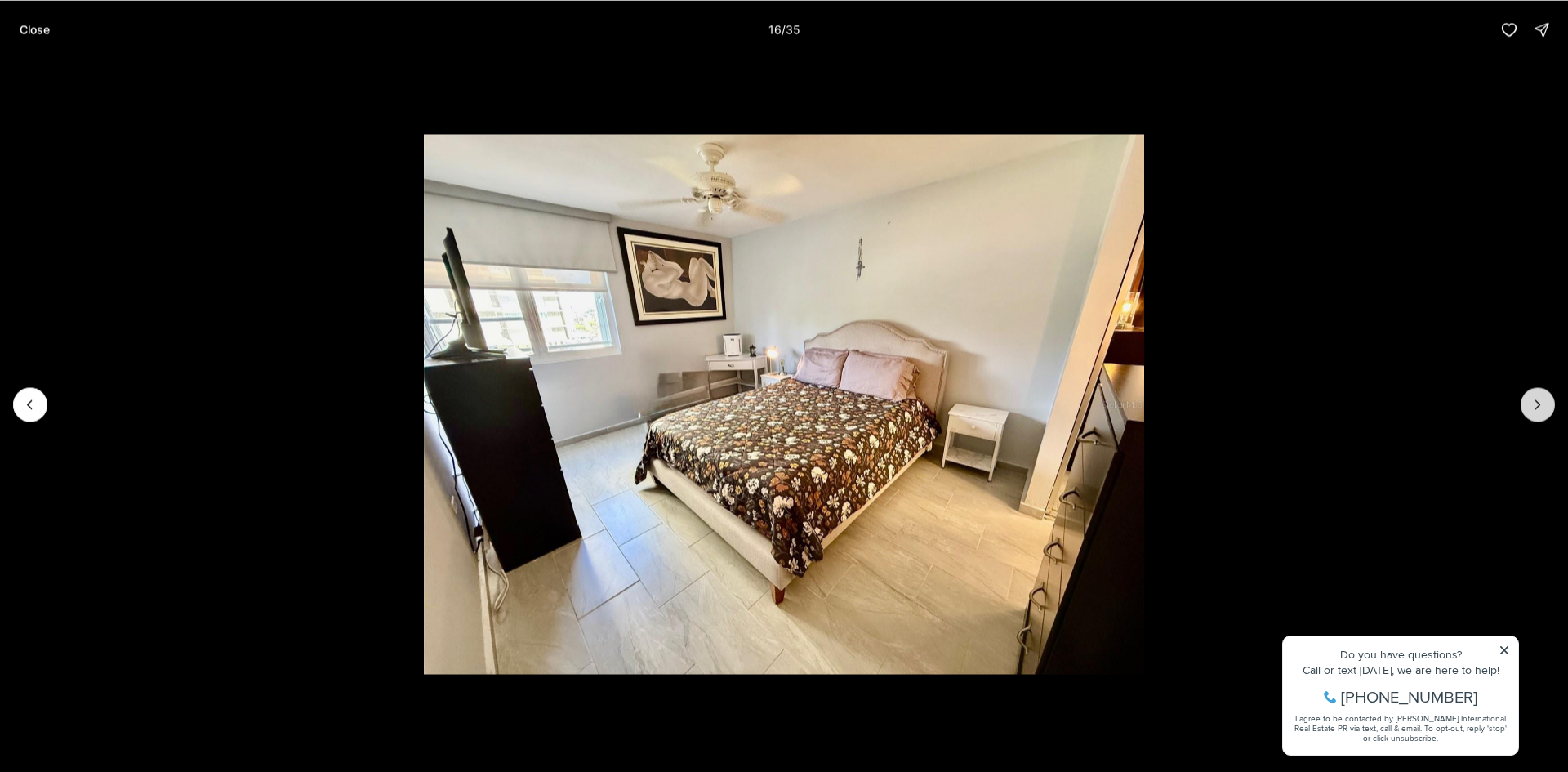
click at [1539, 400] on icon "Next slide" at bounding box center [1538, 404] width 16 height 16
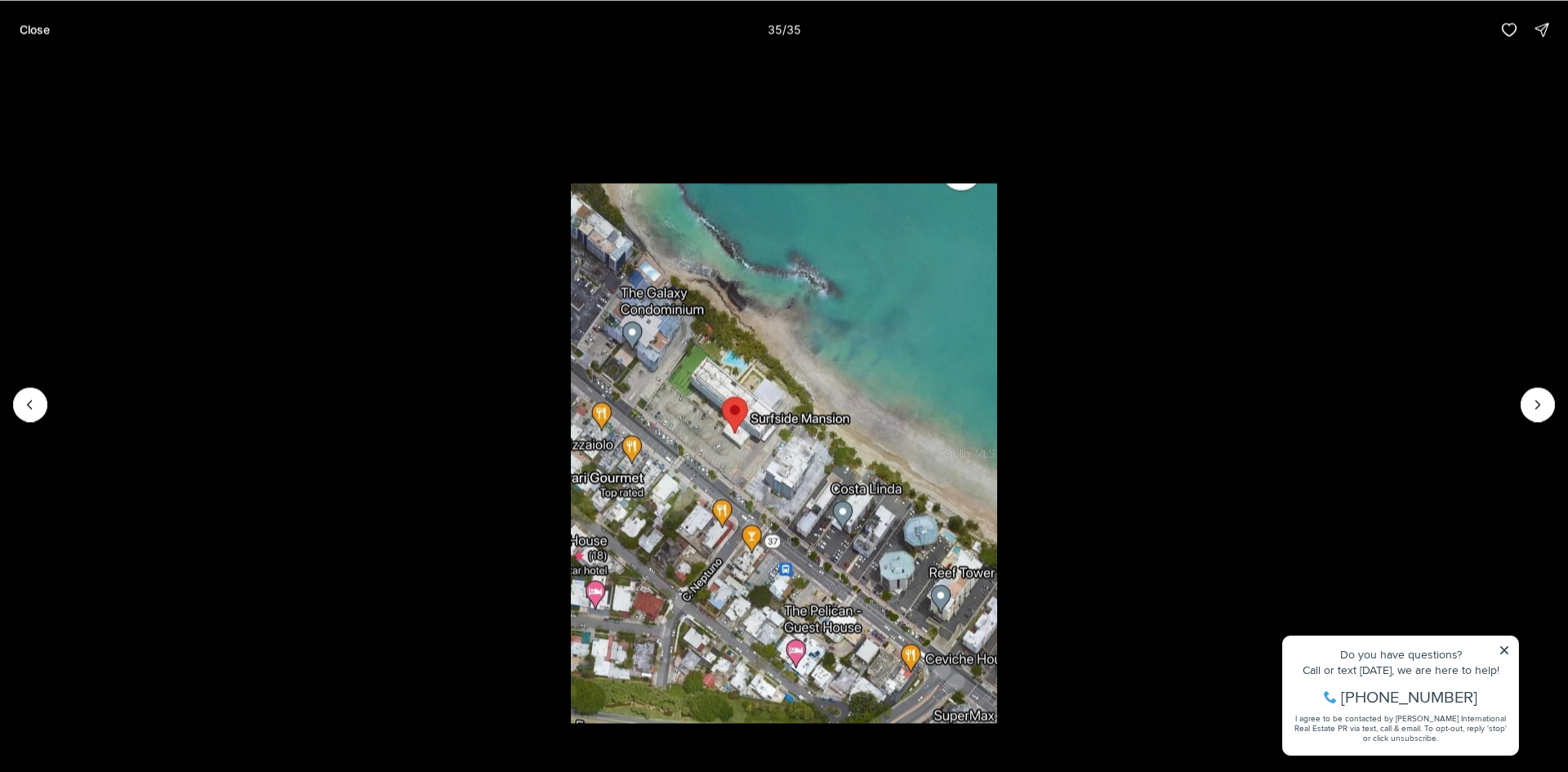
click at [1533, 405] on div at bounding box center [1538, 404] width 35 height 35
click at [35, 27] on p "Close" at bounding box center [35, 29] width 30 height 13
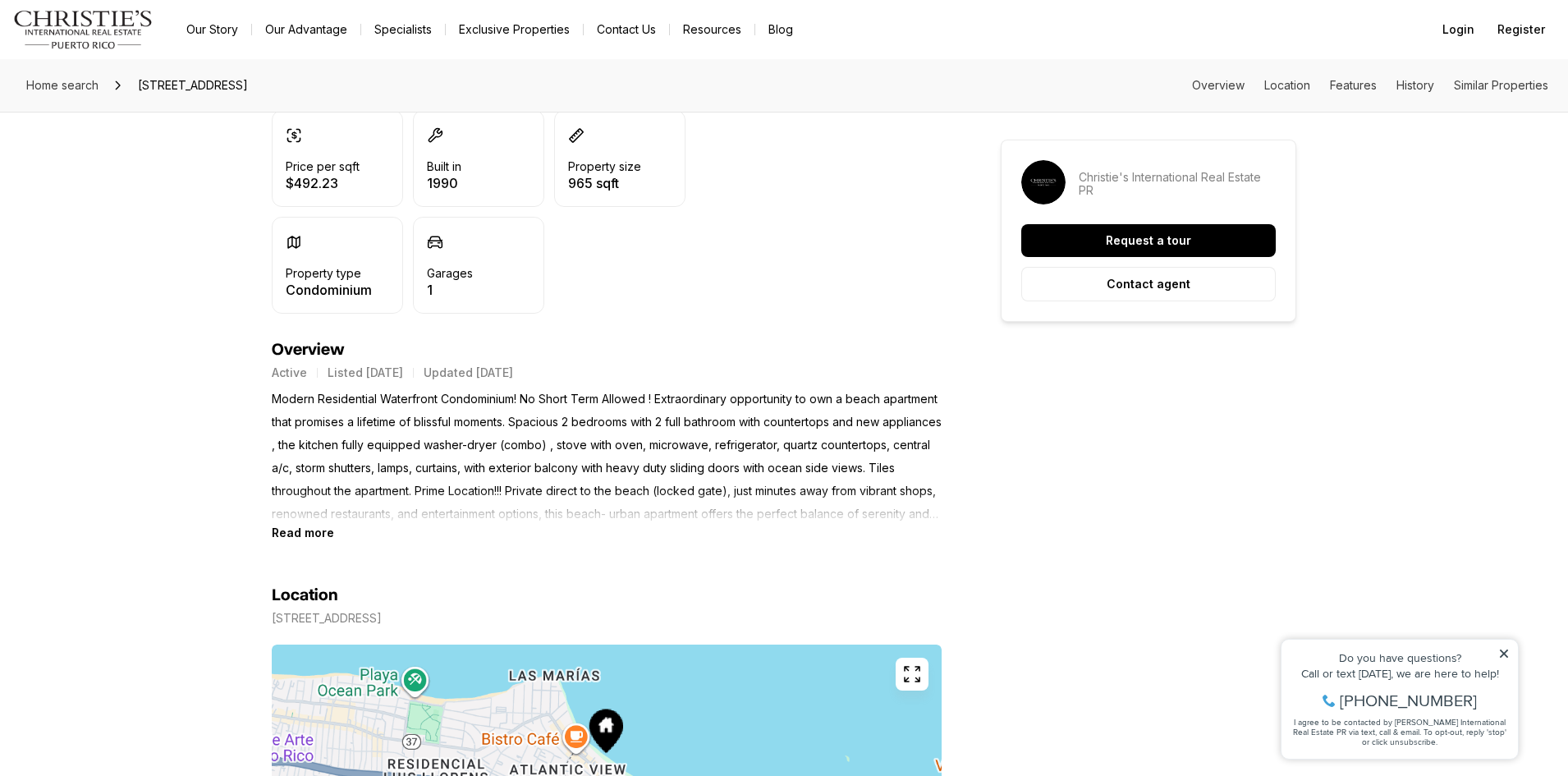
scroll to position [575, 0]
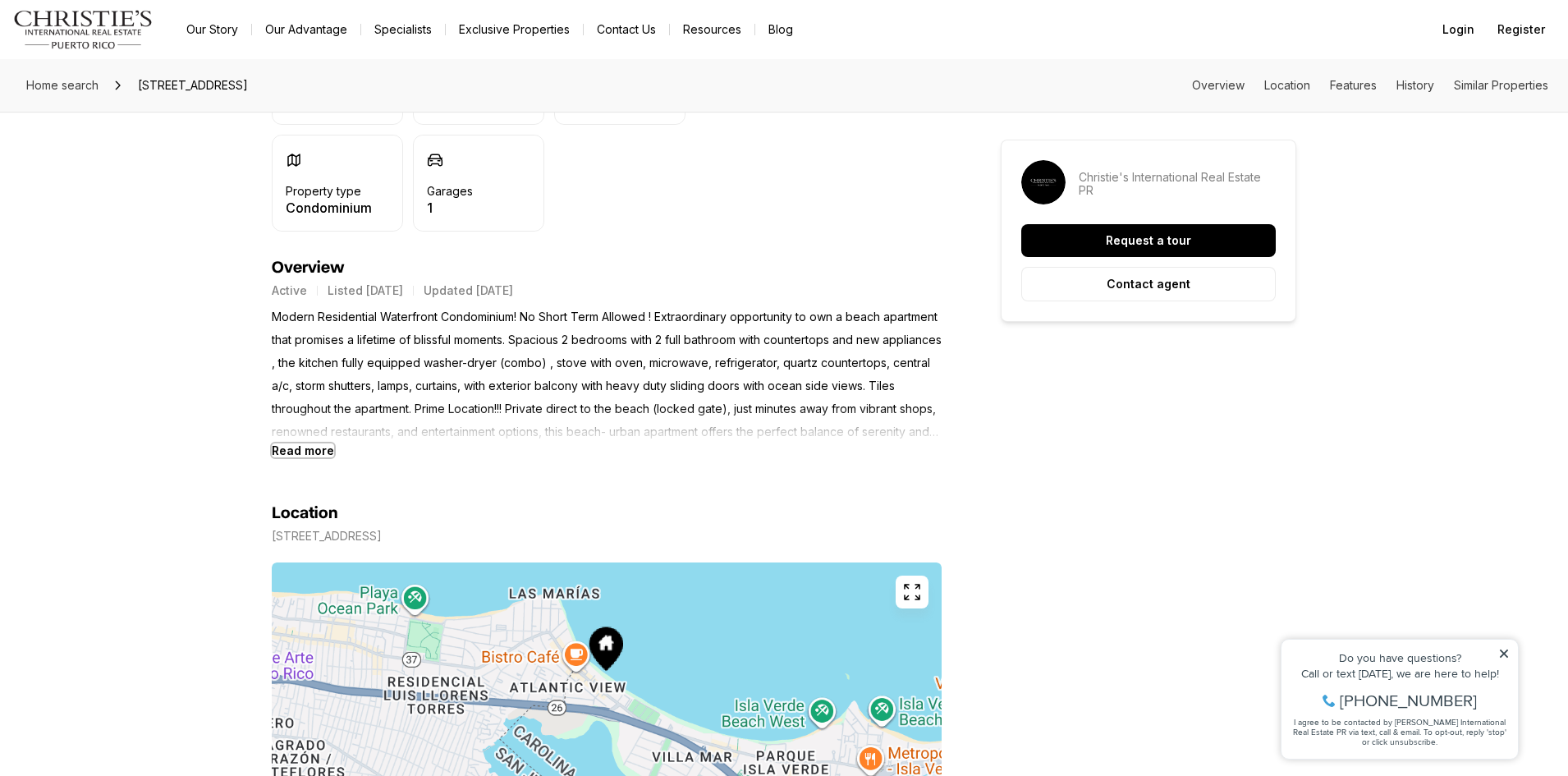
click at [294, 449] on b "Read more" at bounding box center [302, 450] width 62 height 14
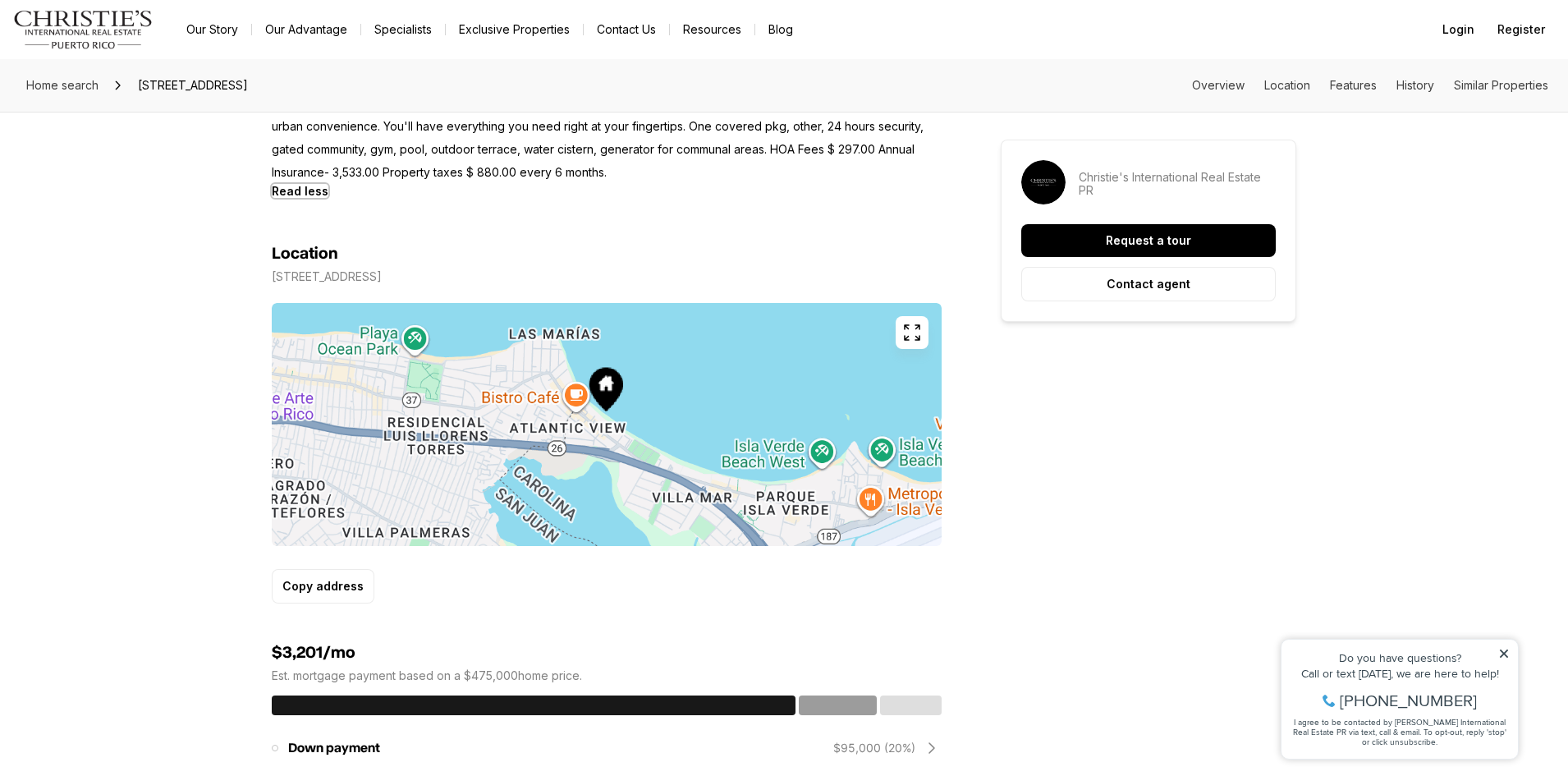
scroll to position [1313, 0]
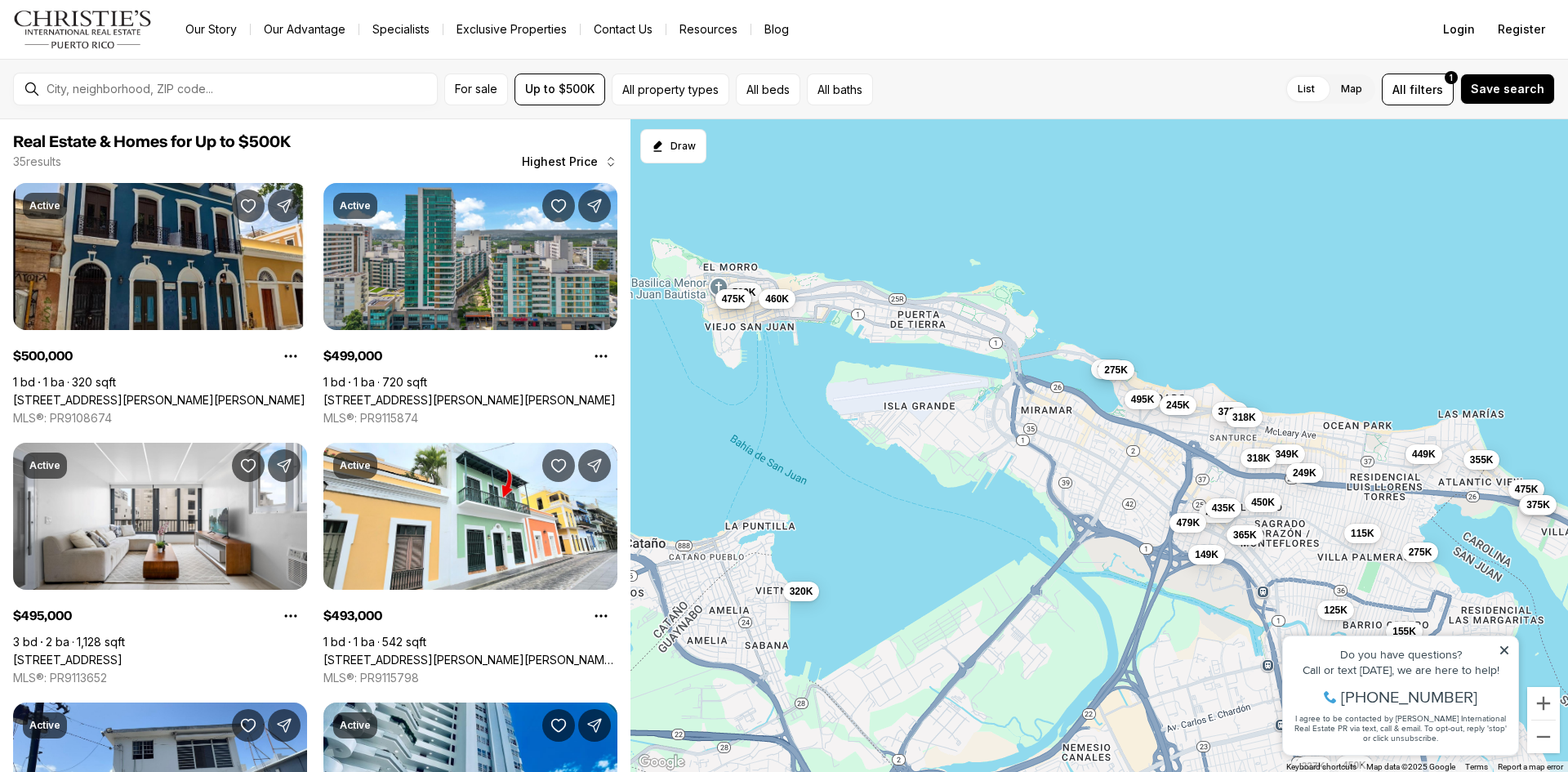
scroll to position [408, 0]
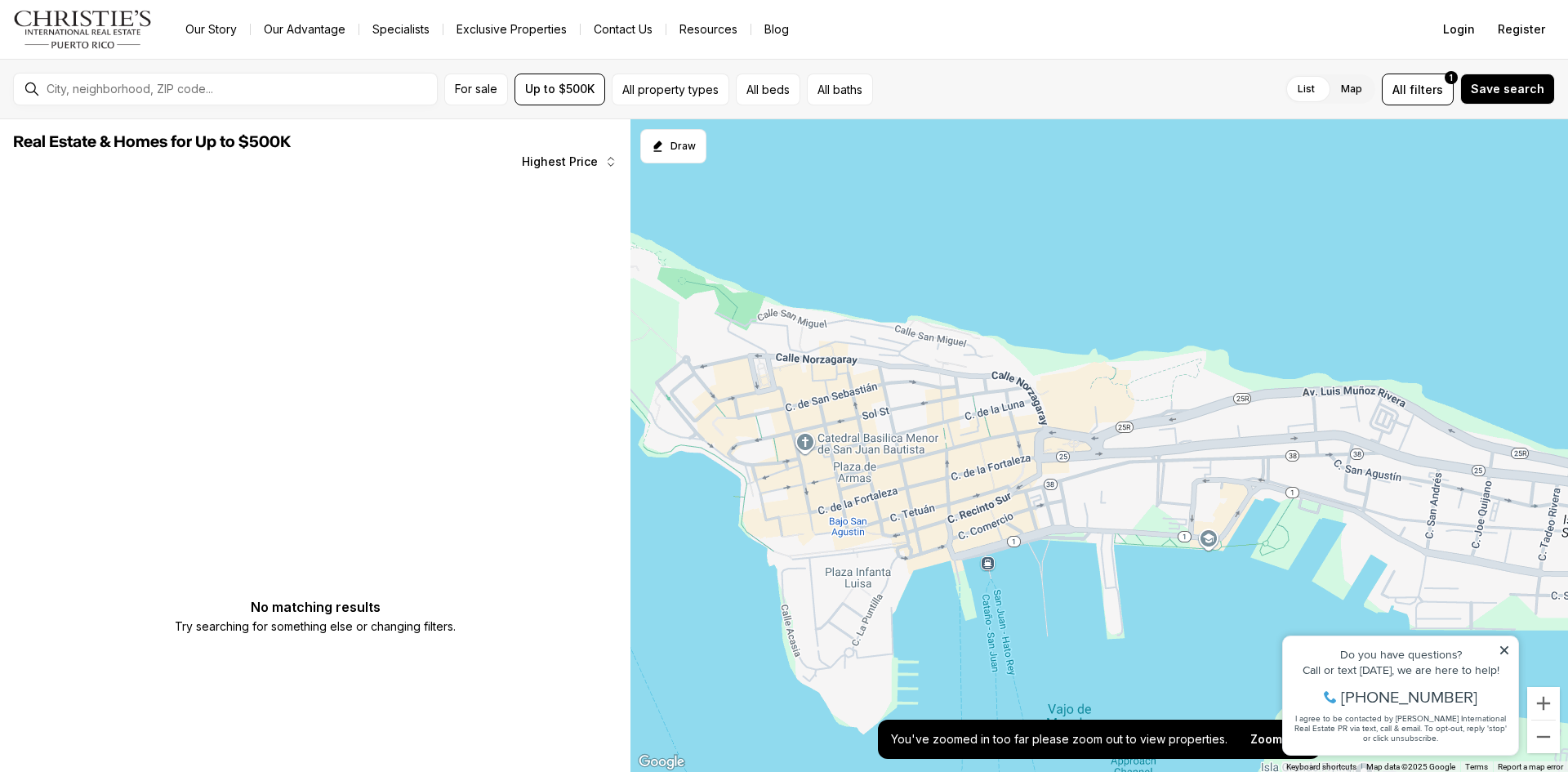
drag, startPoint x: 747, startPoint y: 338, endPoint x: 1016, endPoint y: 692, distance: 444.6
click at [1016, 692] on div at bounding box center [1099, 445] width 938 height 653
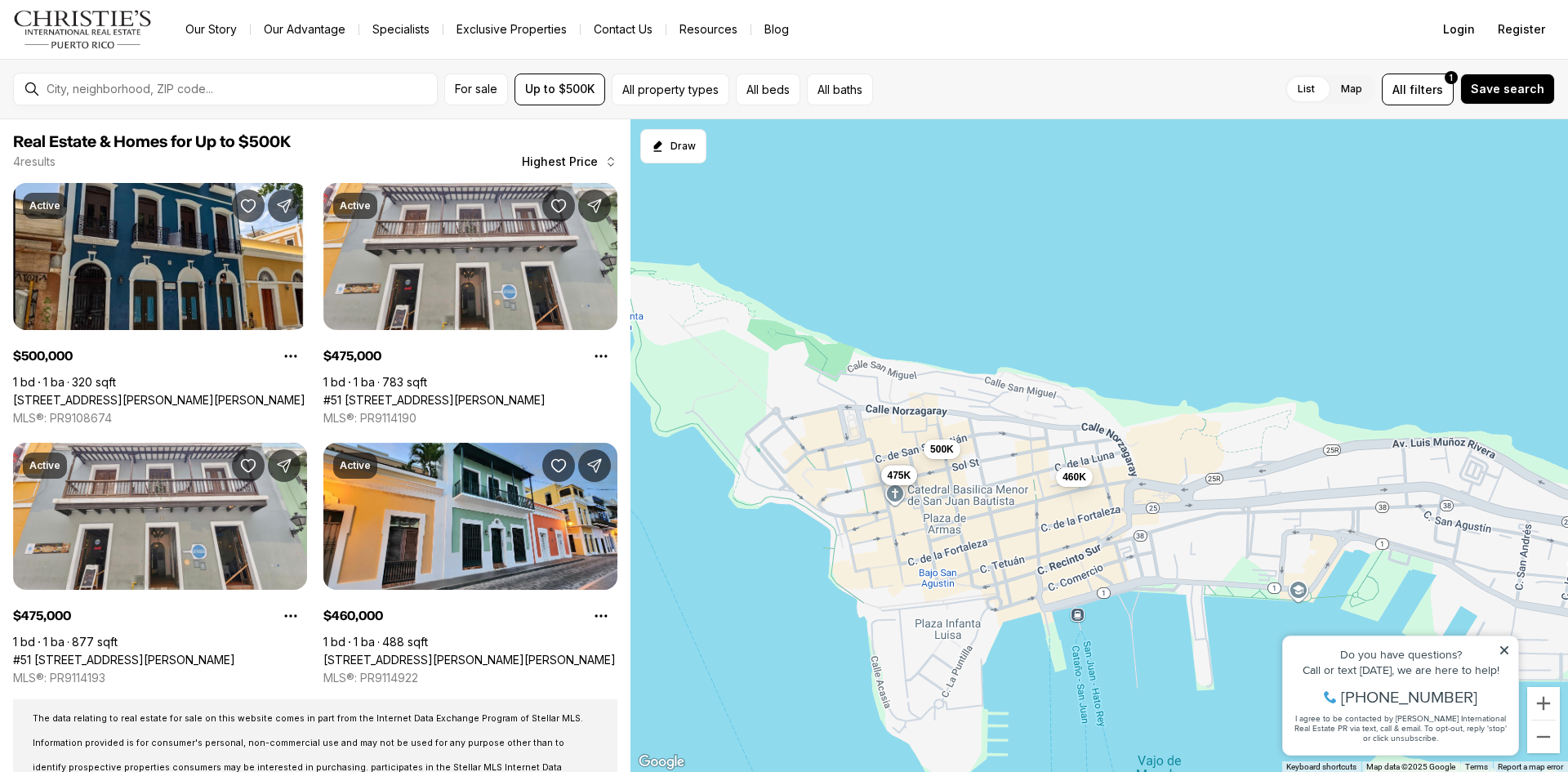
drag, startPoint x: 694, startPoint y: 458, endPoint x: 796, endPoint y: 530, distance: 124.9
click at [796, 530] on div "500K 475K 475K 460K" at bounding box center [1099, 445] width 938 height 653
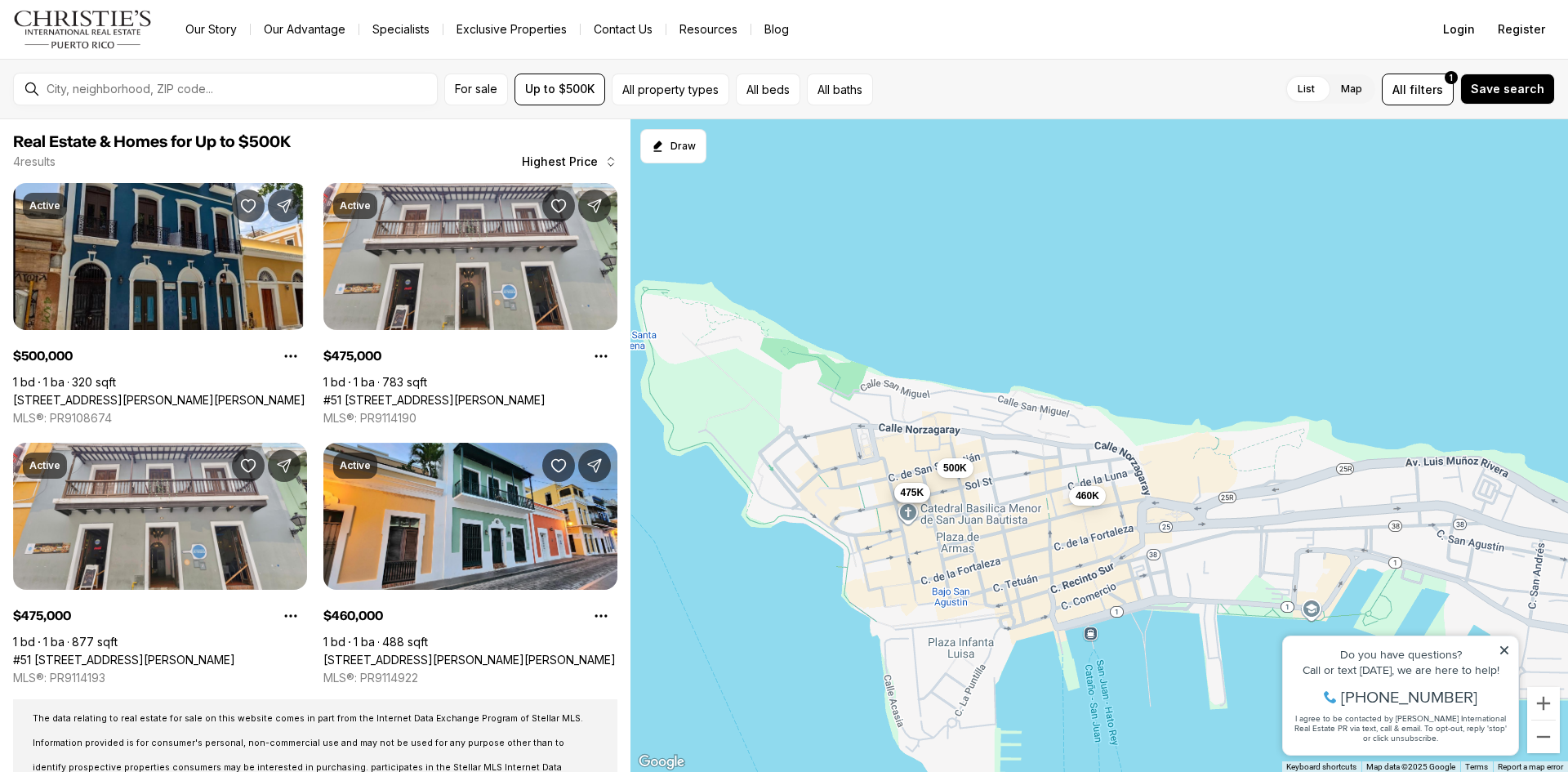
click at [909, 490] on span "475K" at bounding box center [912, 492] width 24 height 13
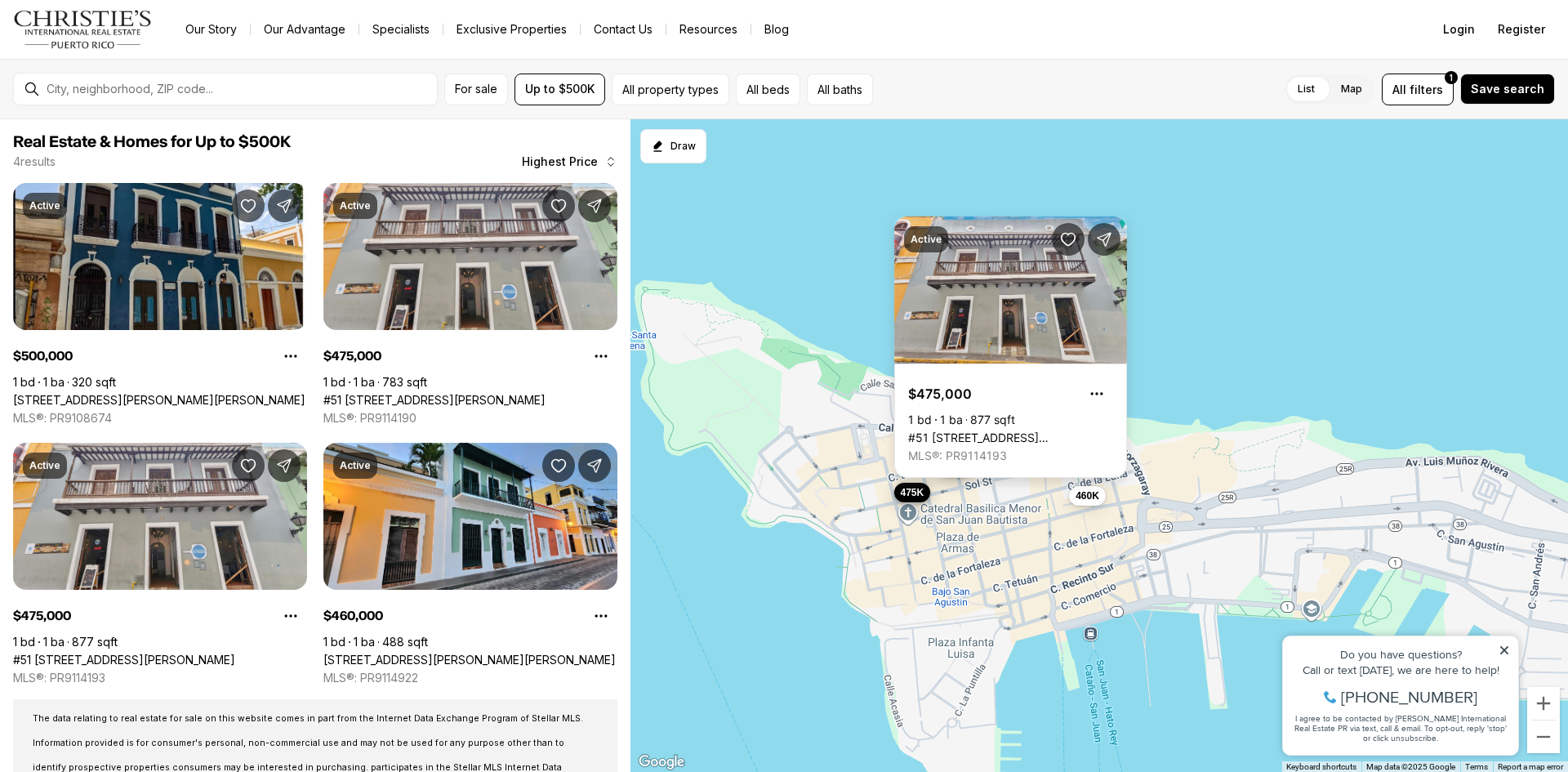
click at [1026, 431] on link "#51 C. DEL CRISTO #5, SAN JUAN PR, 00901" at bounding box center [1010, 438] width 205 height 14
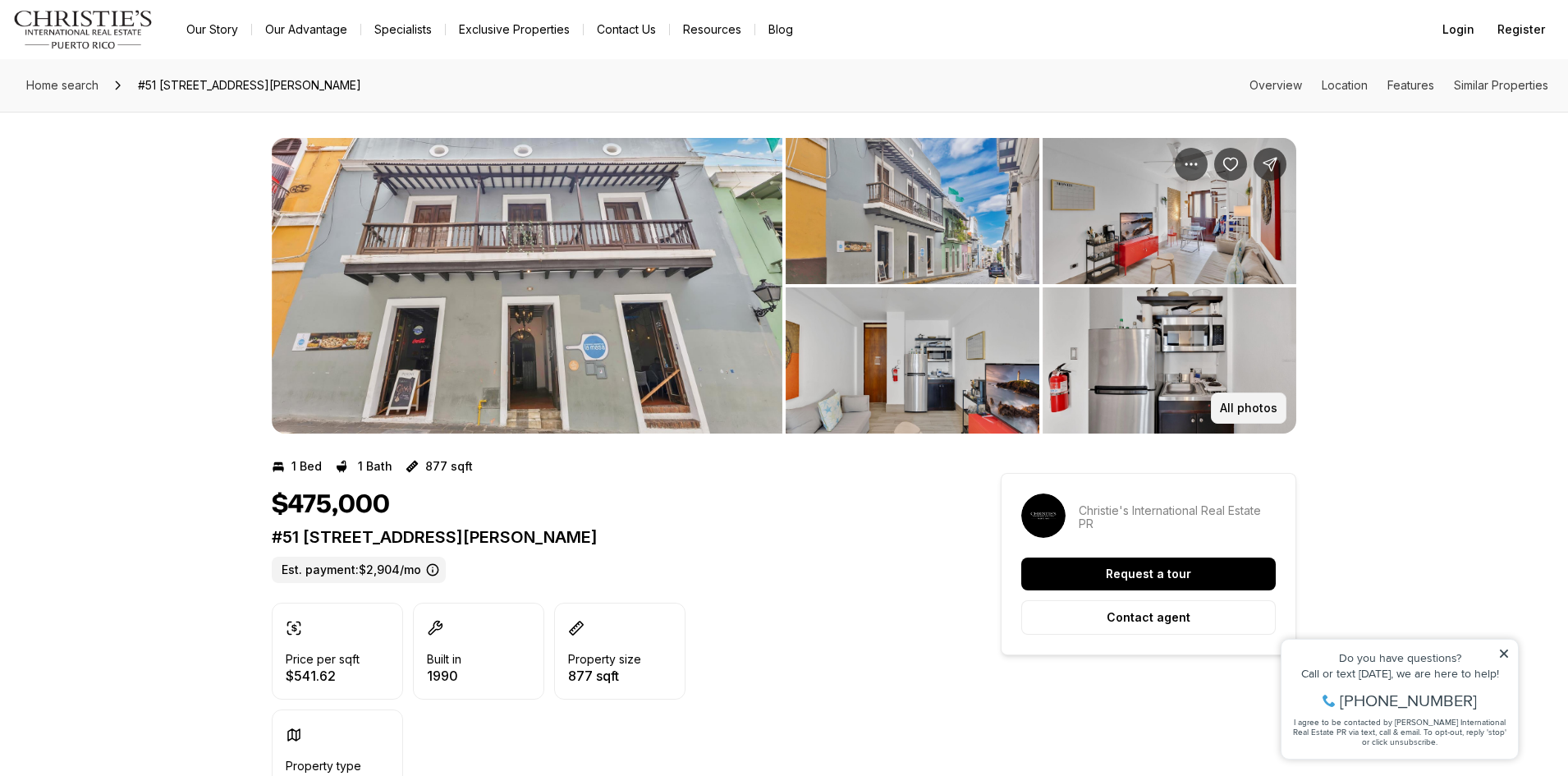
click at [1242, 406] on p "All photos" at bounding box center [1249, 408] width 58 height 13
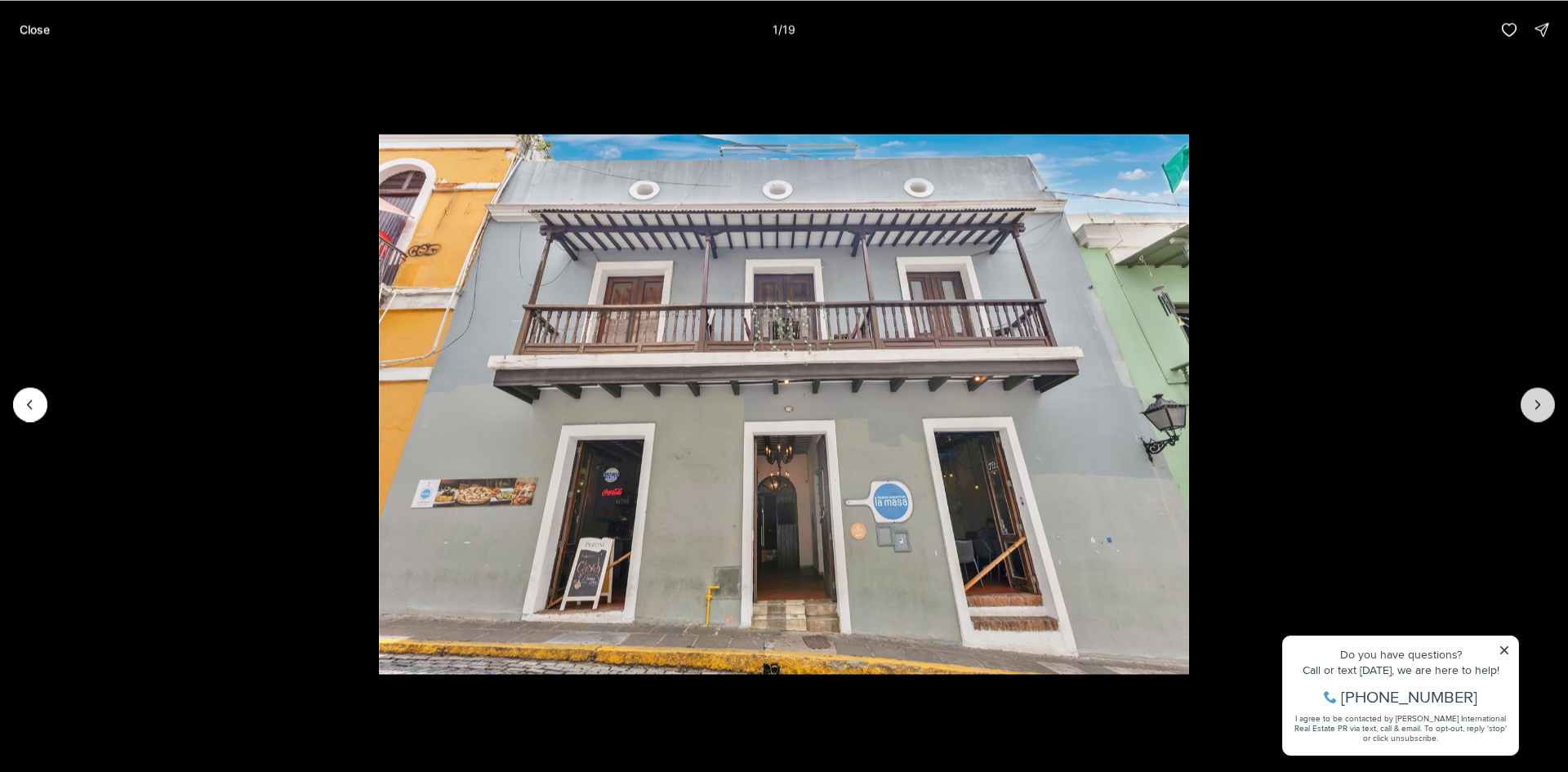
click at [1535, 394] on button "Next slide" at bounding box center [1538, 404] width 35 height 35
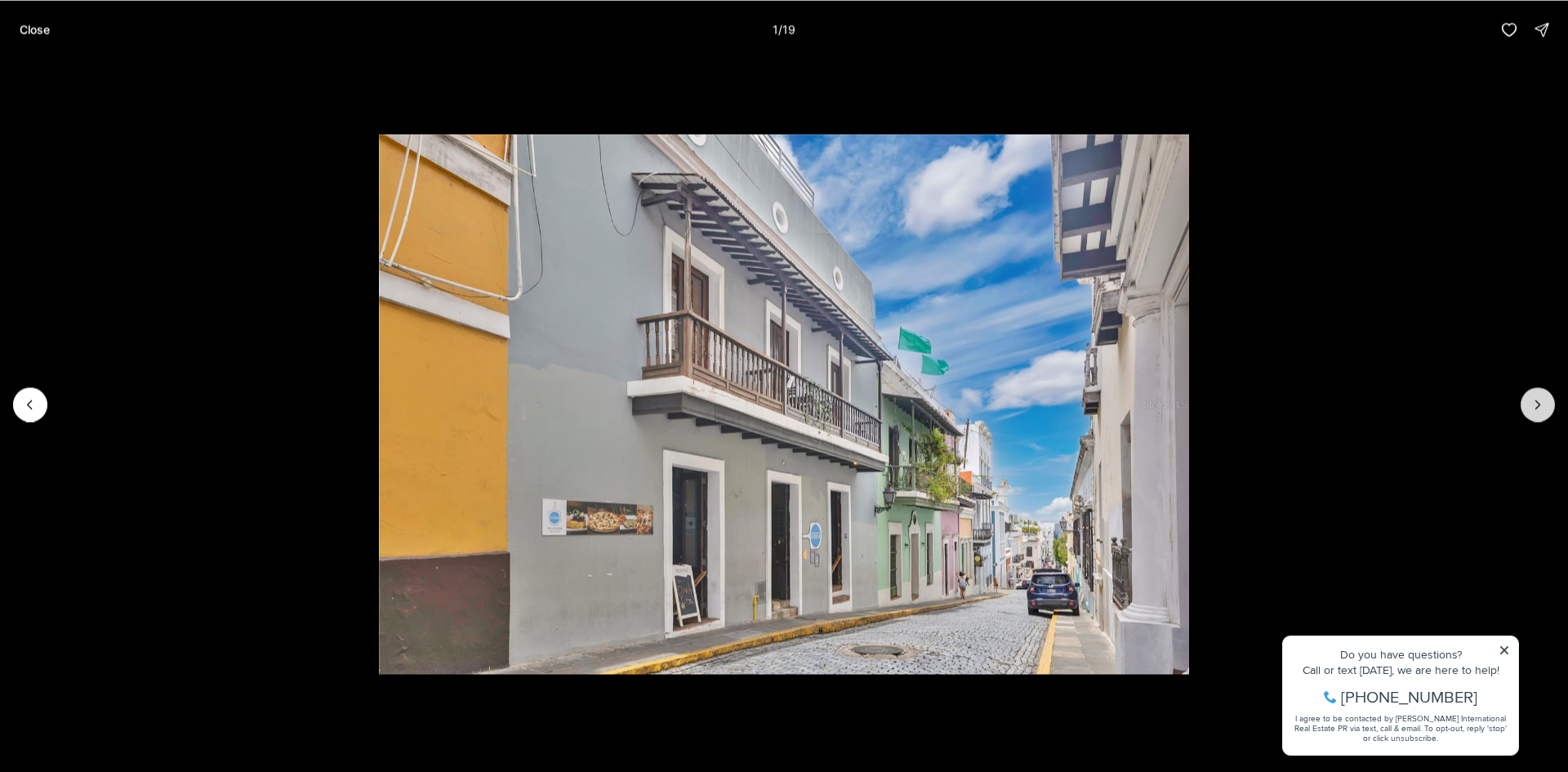
click at [1535, 394] on button "Next slide" at bounding box center [1538, 404] width 35 height 35
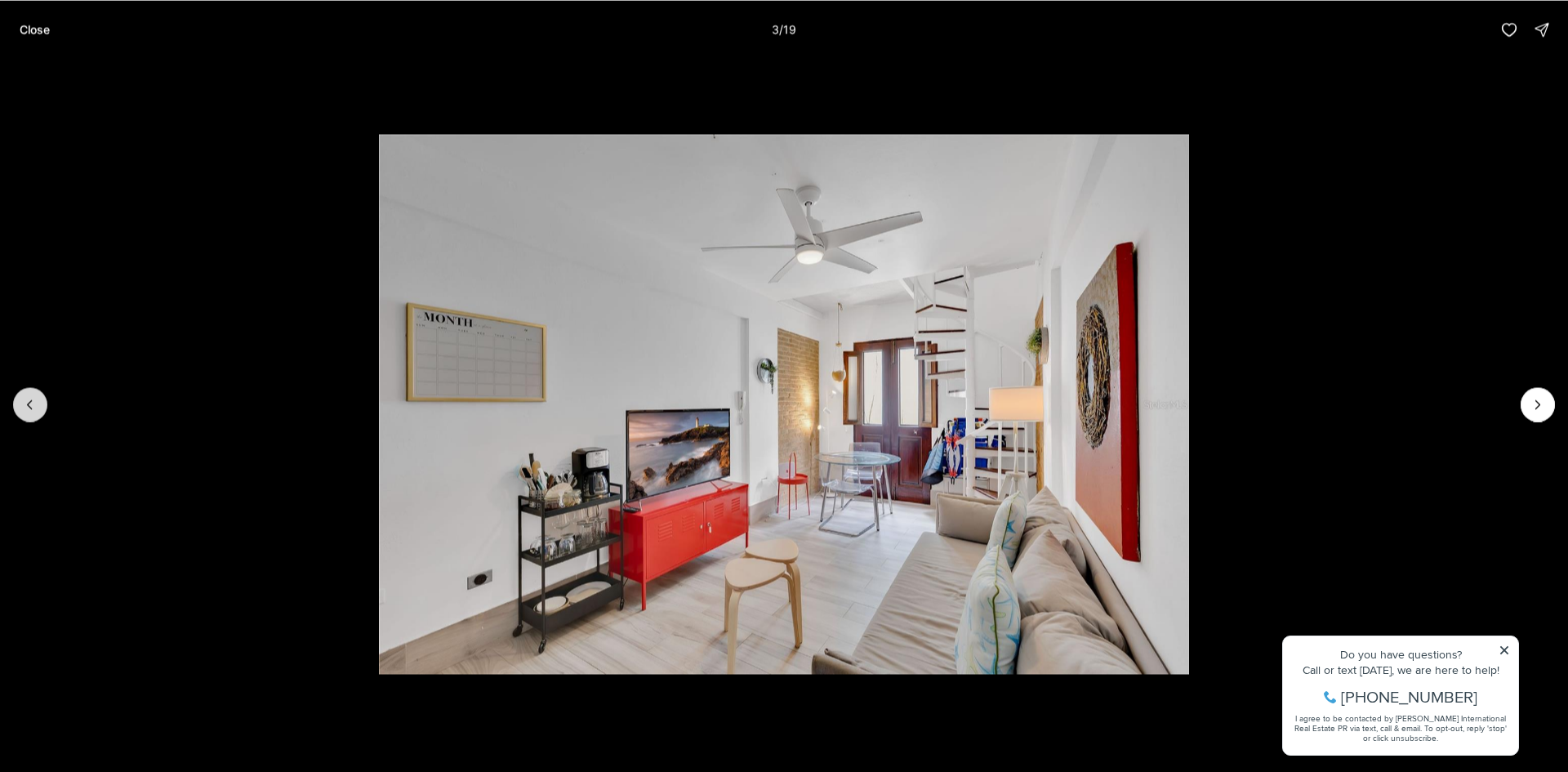
click at [24, 404] on icon "Previous slide" at bounding box center [30, 404] width 16 height 16
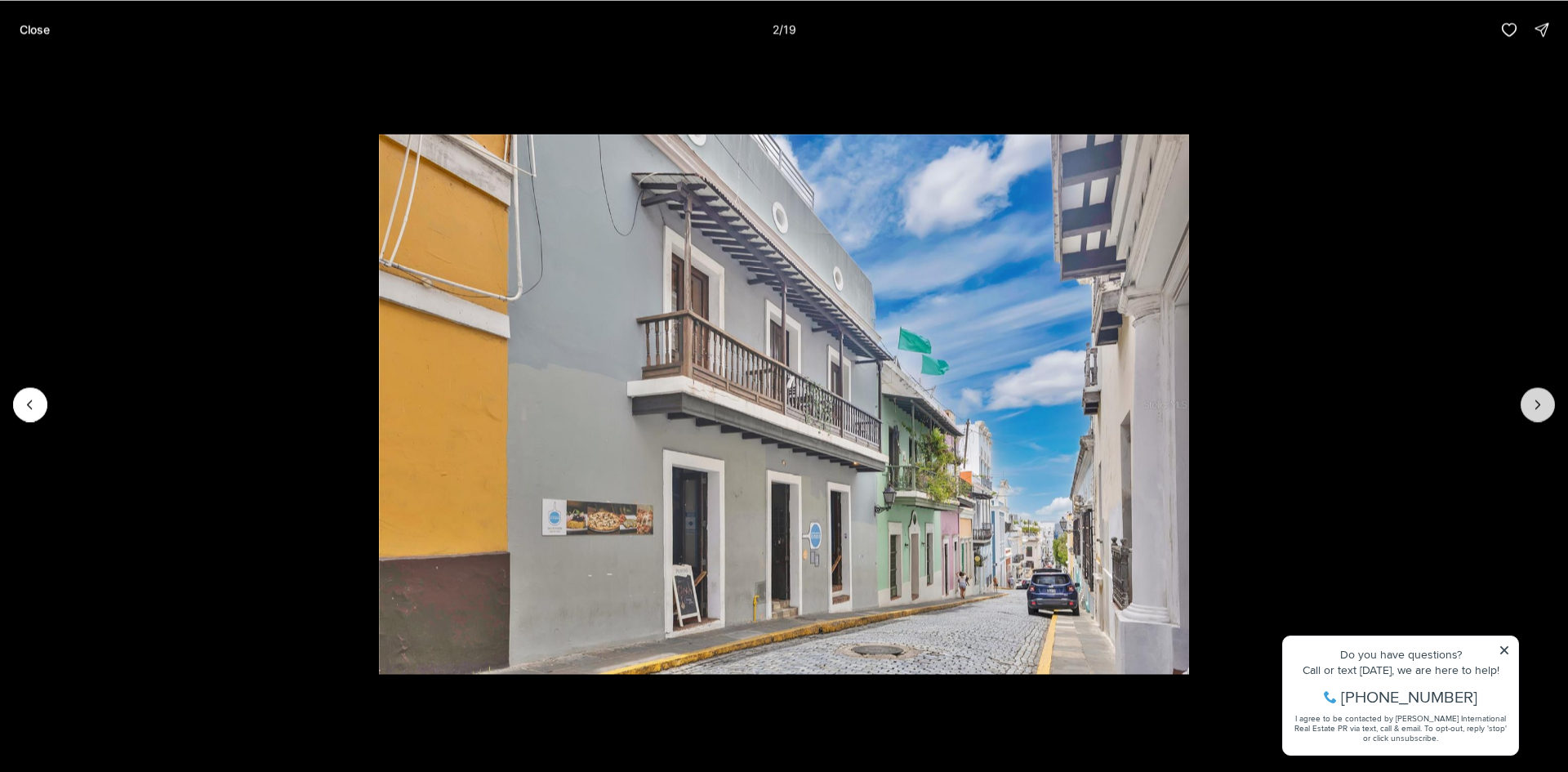
click at [1538, 405] on icon "Next slide" at bounding box center [1538, 404] width 16 height 16
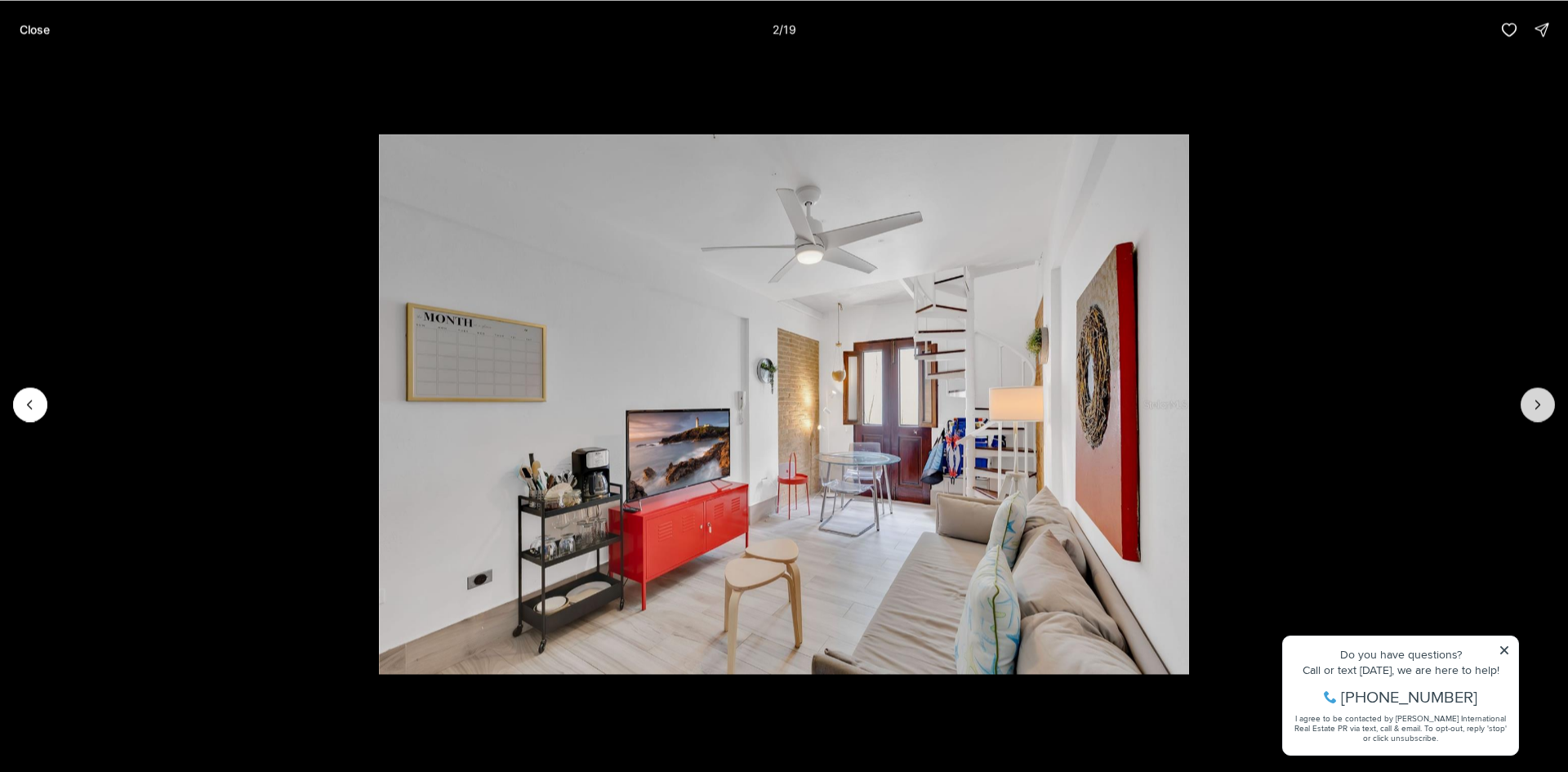
click at [1538, 405] on icon "Next slide" at bounding box center [1538, 404] width 16 height 16
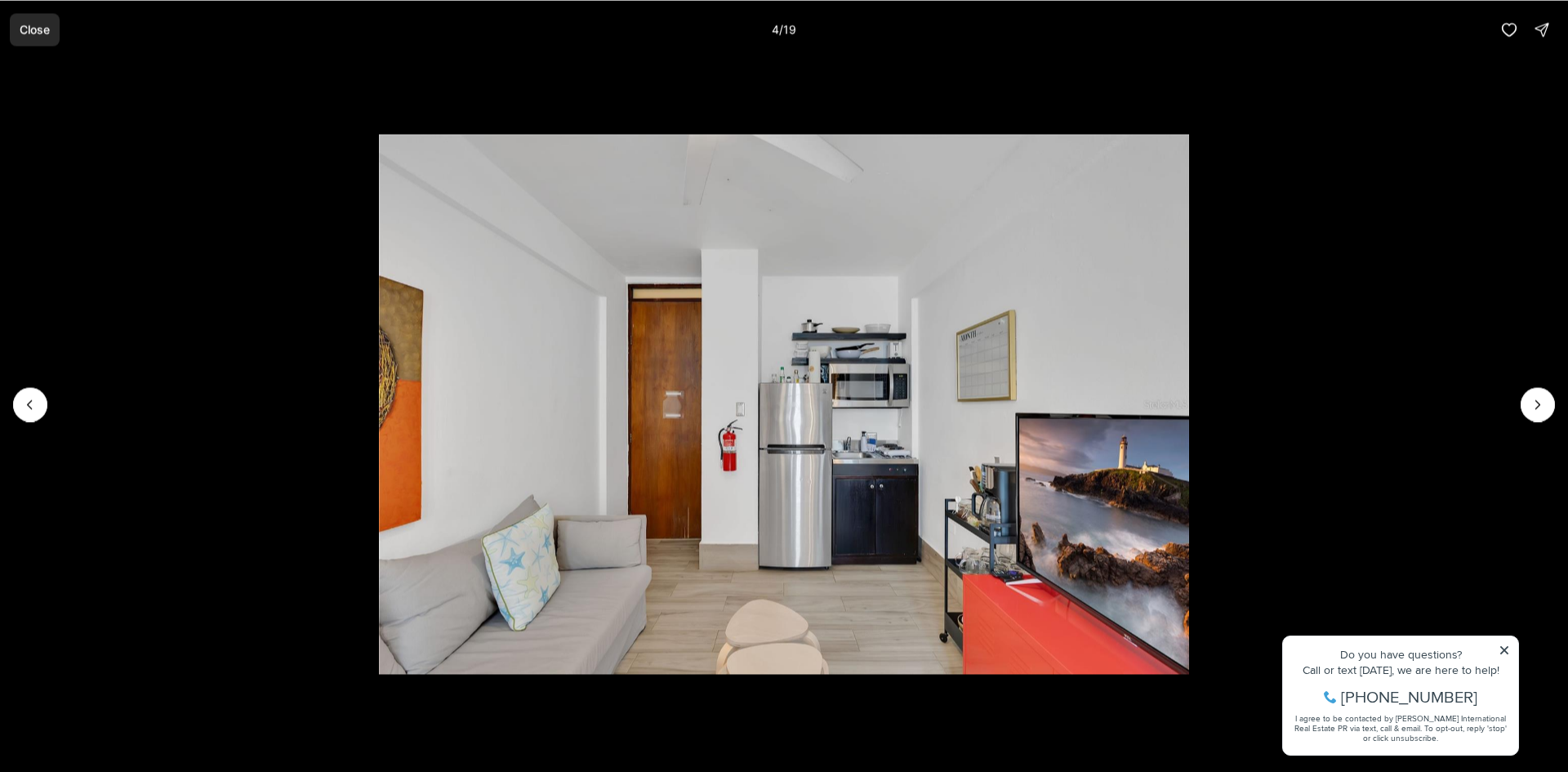
click at [28, 28] on p "Close" at bounding box center [35, 29] width 30 height 13
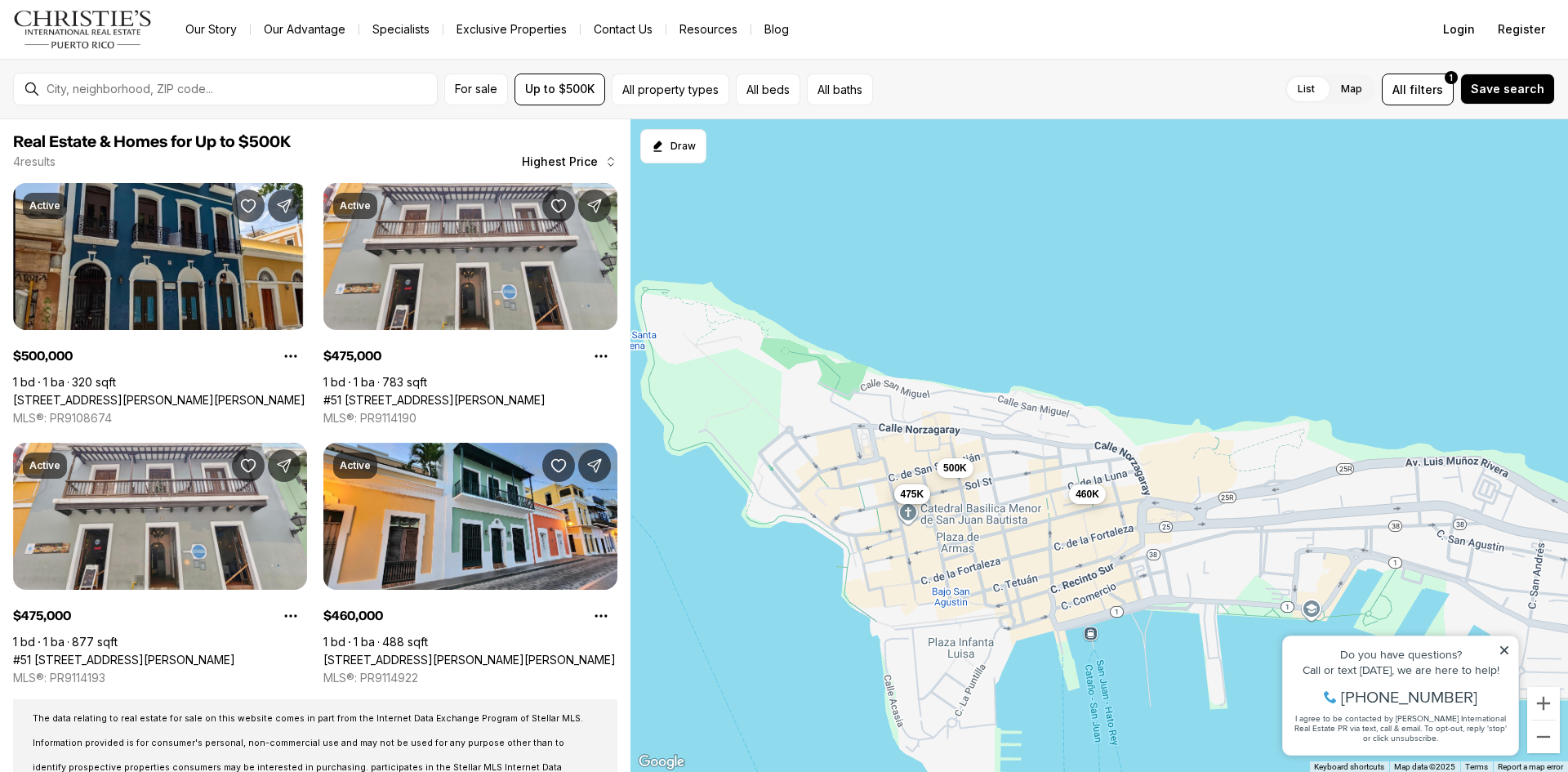
click at [1086, 494] on span "460K" at bounding box center [1087, 493] width 24 height 13
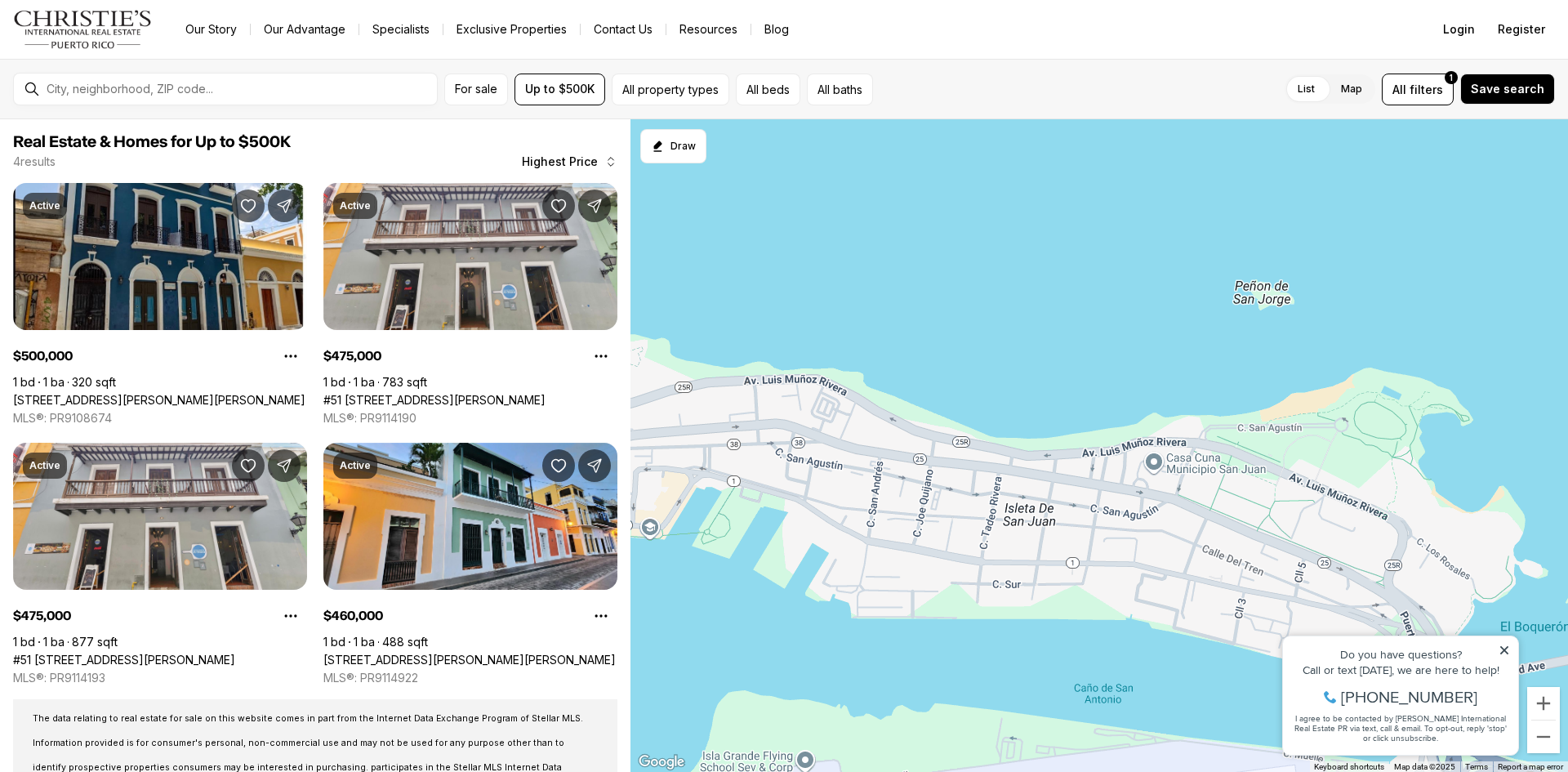
drag, startPoint x: 1358, startPoint y: 551, endPoint x: 694, endPoint y: 469, distance: 669.0
click at [694, 469] on div "500K 475K 475K 460K" at bounding box center [1099, 445] width 938 height 653
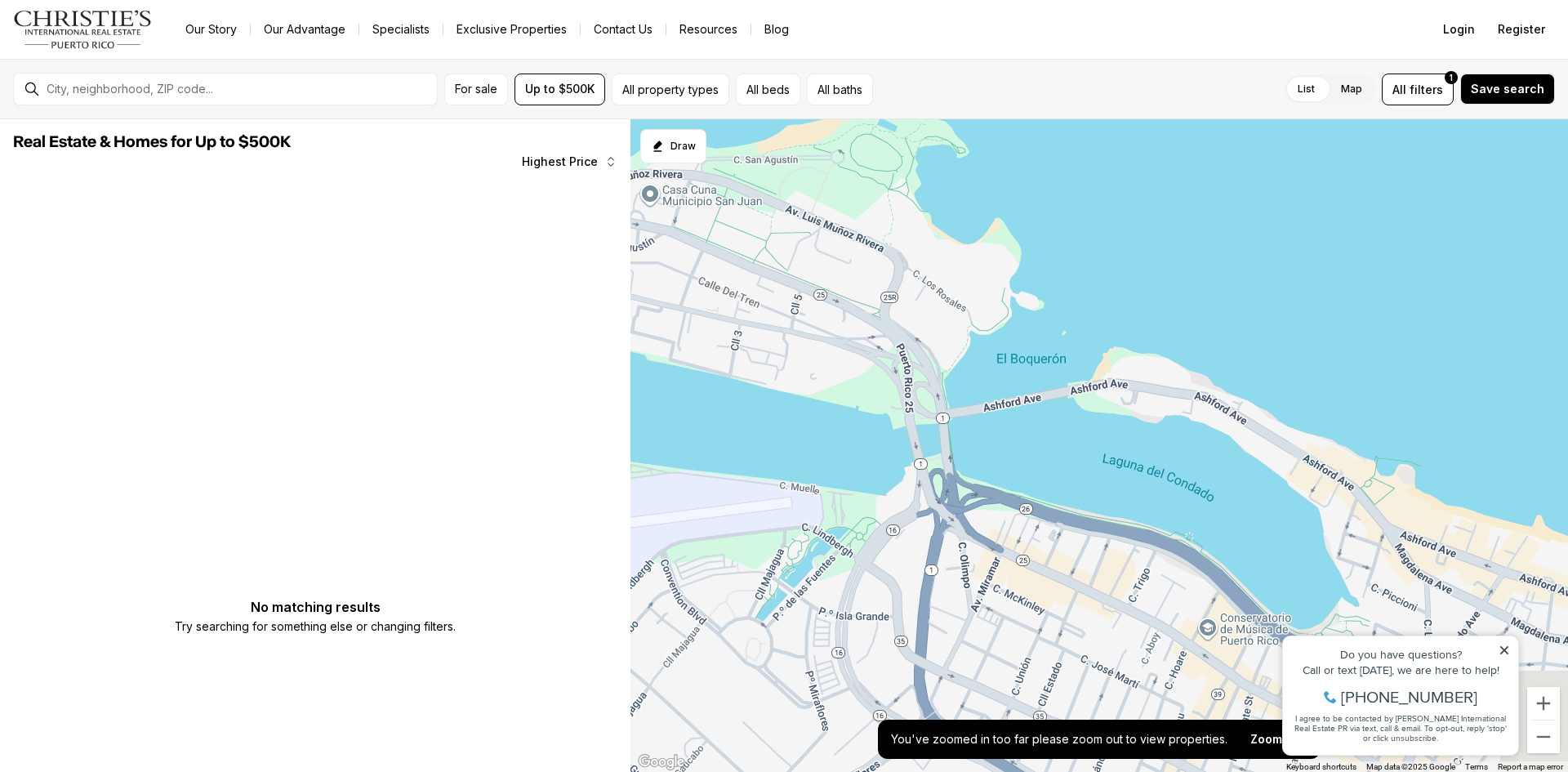
drag, startPoint x: 1273, startPoint y: 531, endPoint x: 765, endPoint y: 264, distance: 573.9
click at [765, 264] on div at bounding box center [1099, 445] width 938 height 653
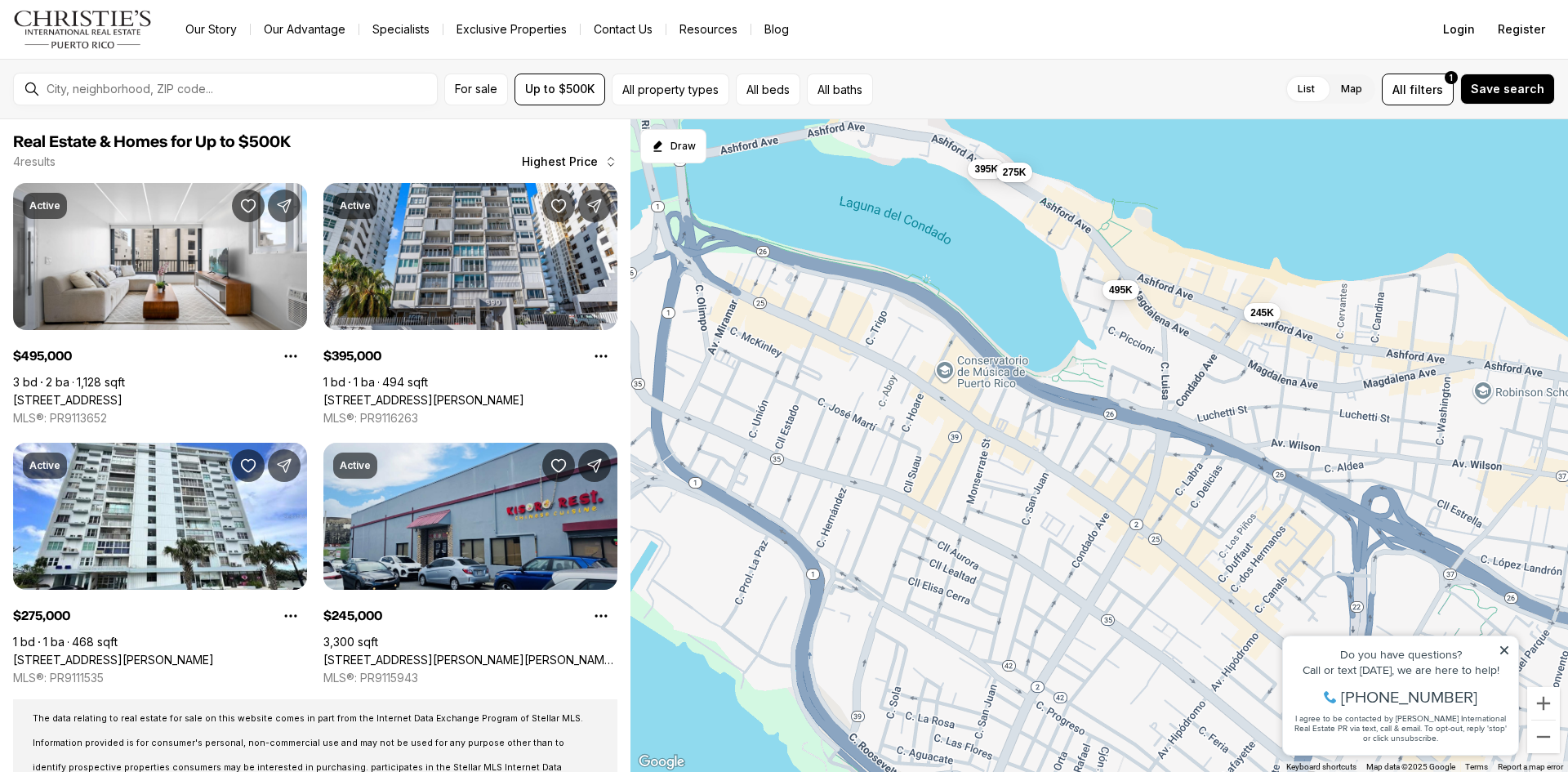
drag, startPoint x: 1156, startPoint y: 613, endPoint x: 887, endPoint y: 354, distance: 373.4
click at [887, 354] on div "495K 395K 275K 245K" at bounding box center [1099, 445] width 938 height 653
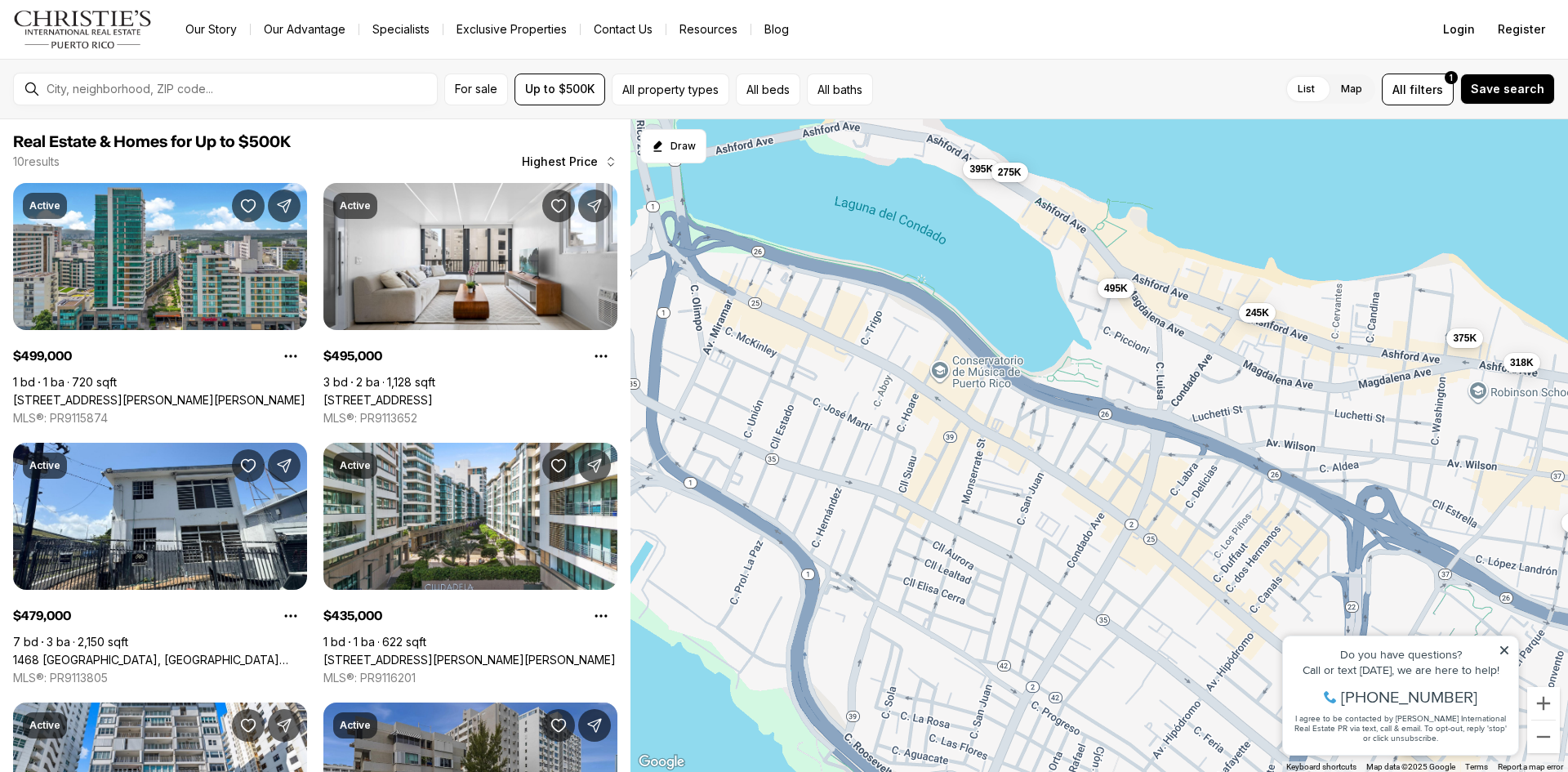
click at [1119, 289] on span "495K" at bounding box center [1116, 288] width 24 height 13
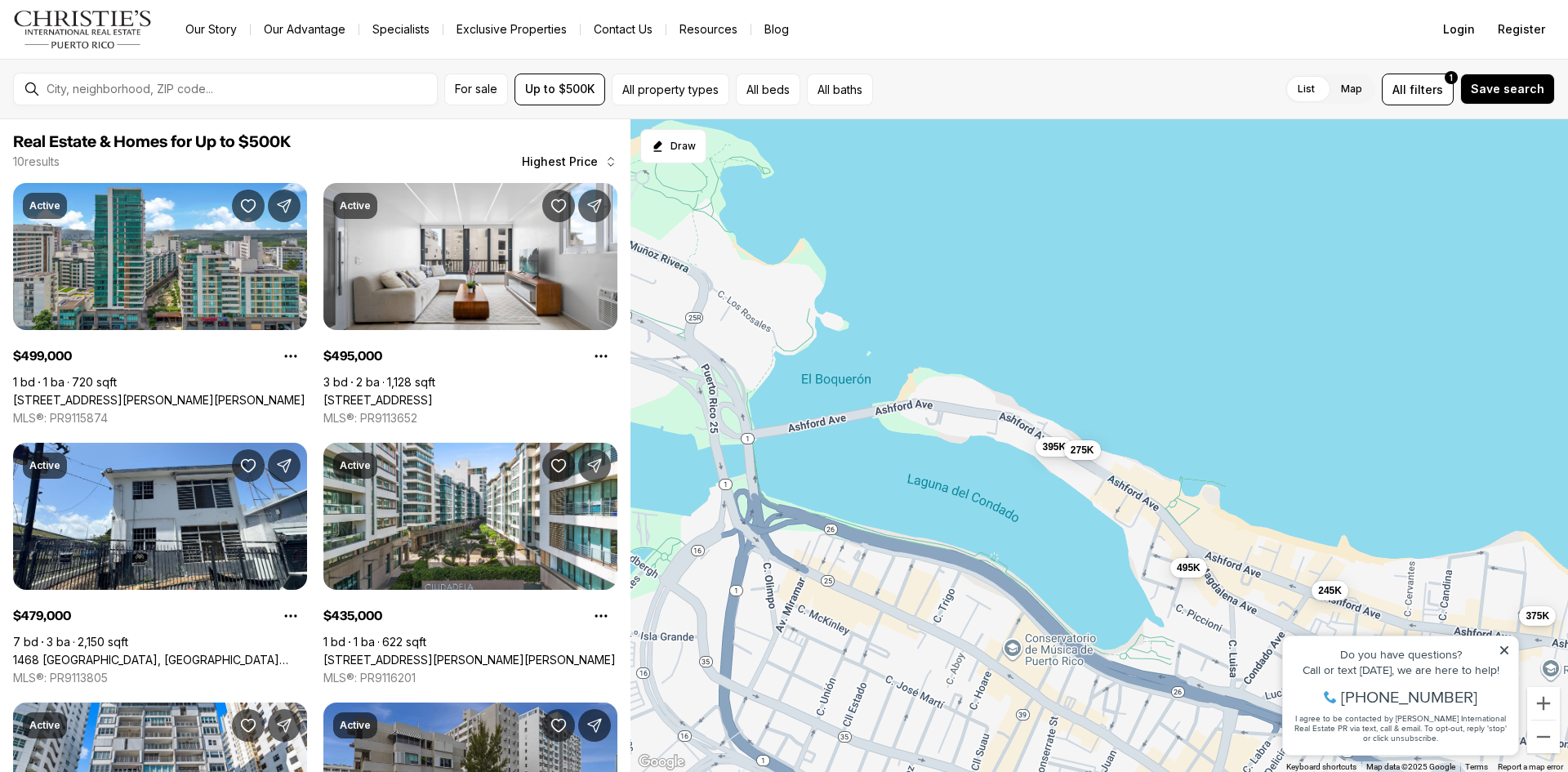
drag, startPoint x: 947, startPoint y: 275, endPoint x: 1020, endPoint y: 554, distance: 288.4
click at [1020, 554] on div "495K 395K 275K 245K 499K 479K 435K 375K 318K 318K" at bounding box center [1099, 445] width 938 height 653
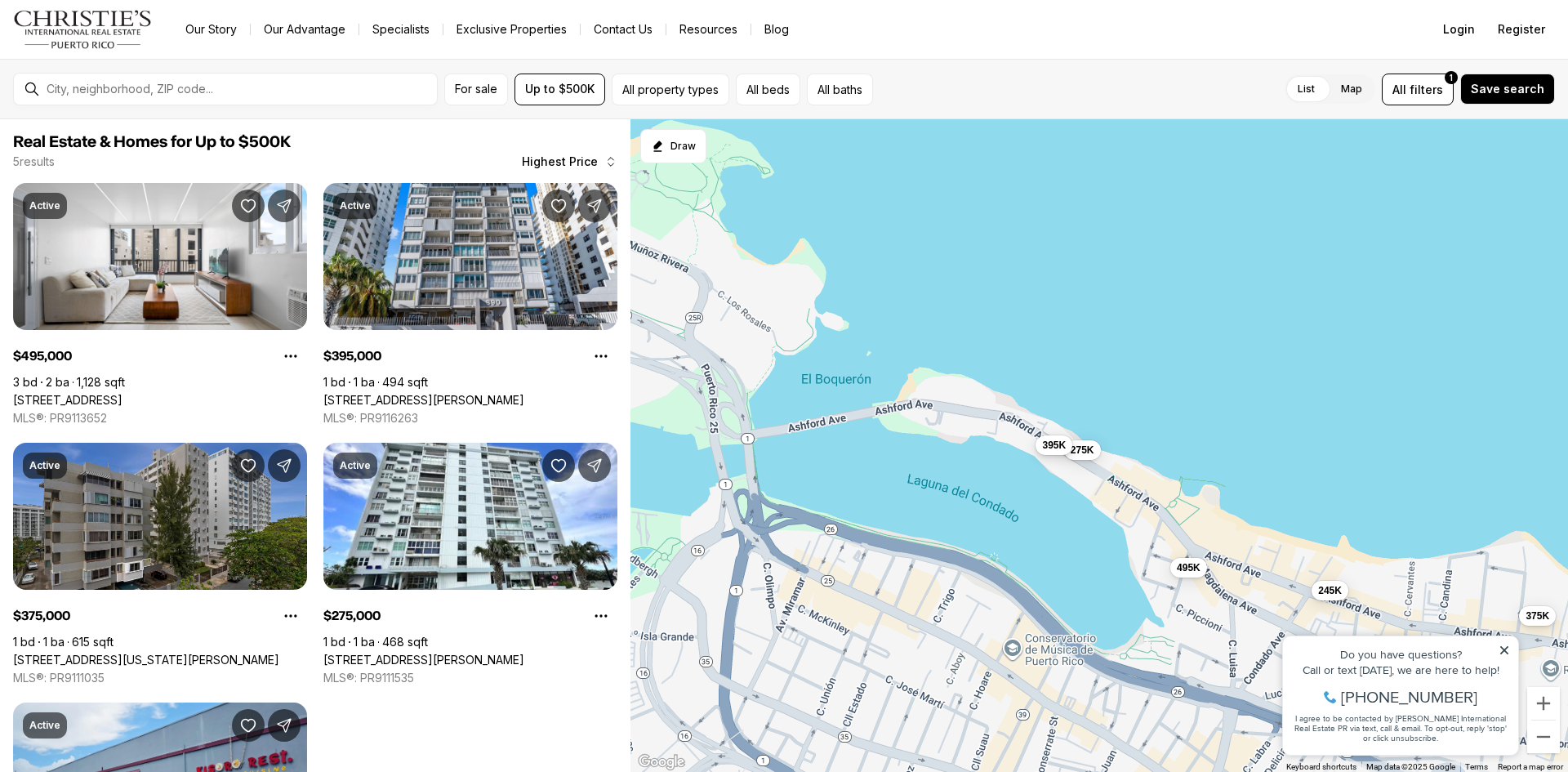
click at [1054, 451] on span "395K" at bounding box center [1054, 444] width 24 height 13
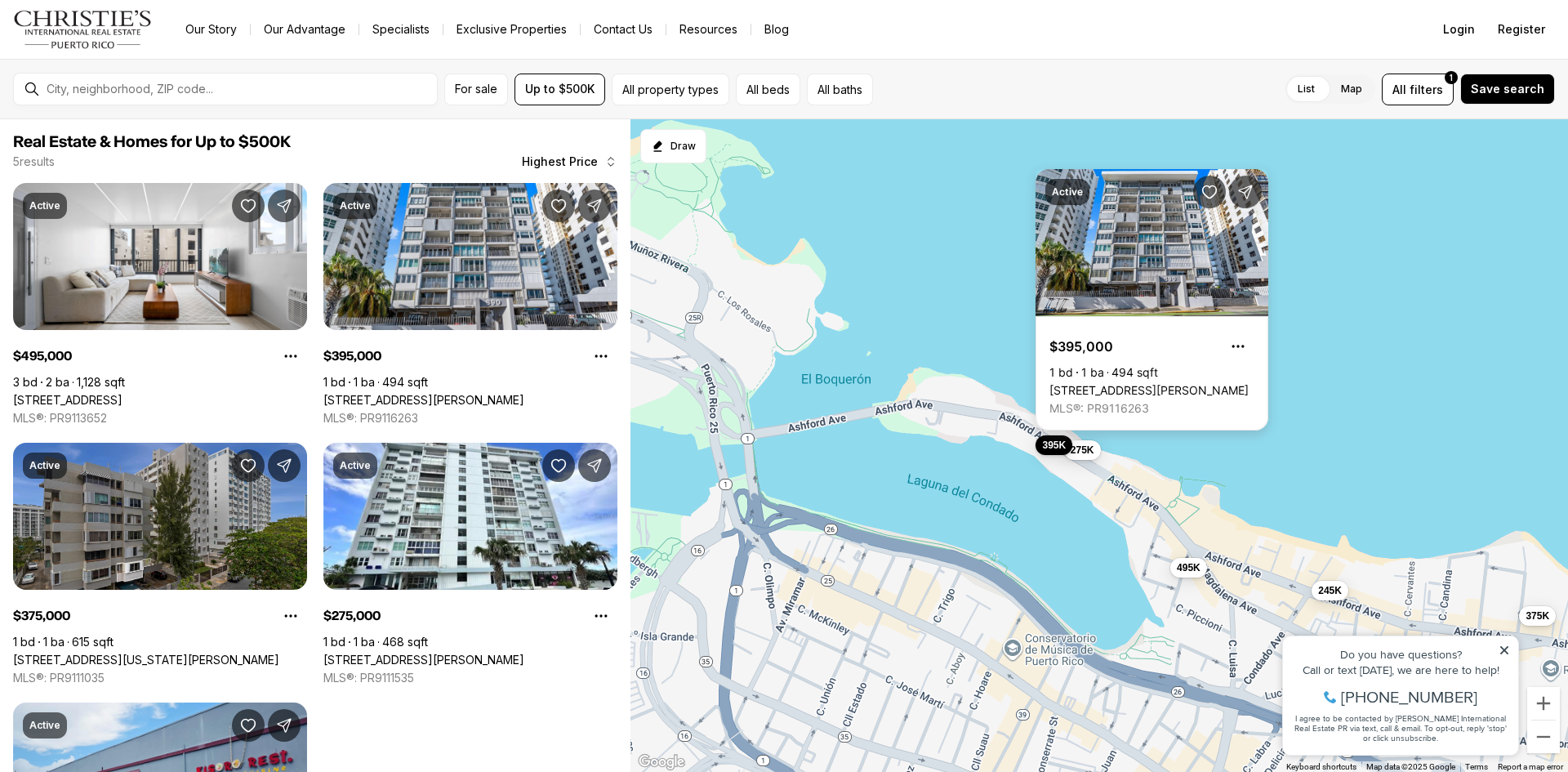
click at [1118, 383] on link "[STREET_ADDRESS][PERSON_NAME]" at bounding box center [1149, 389] width 199 height 14
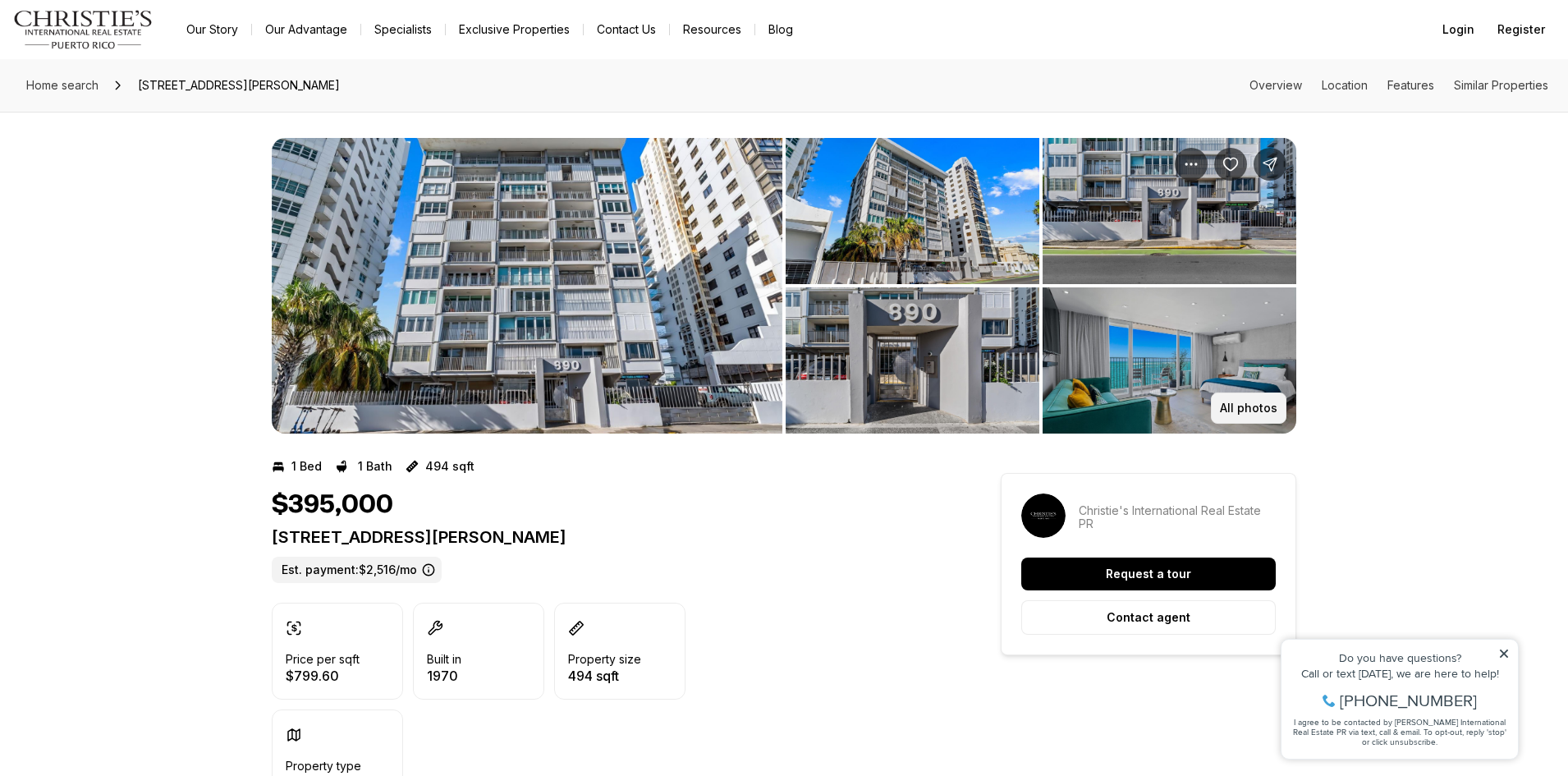
click at [1240, 413] on p "All photos" at bounding box center [1249, 408] width 58 height 13
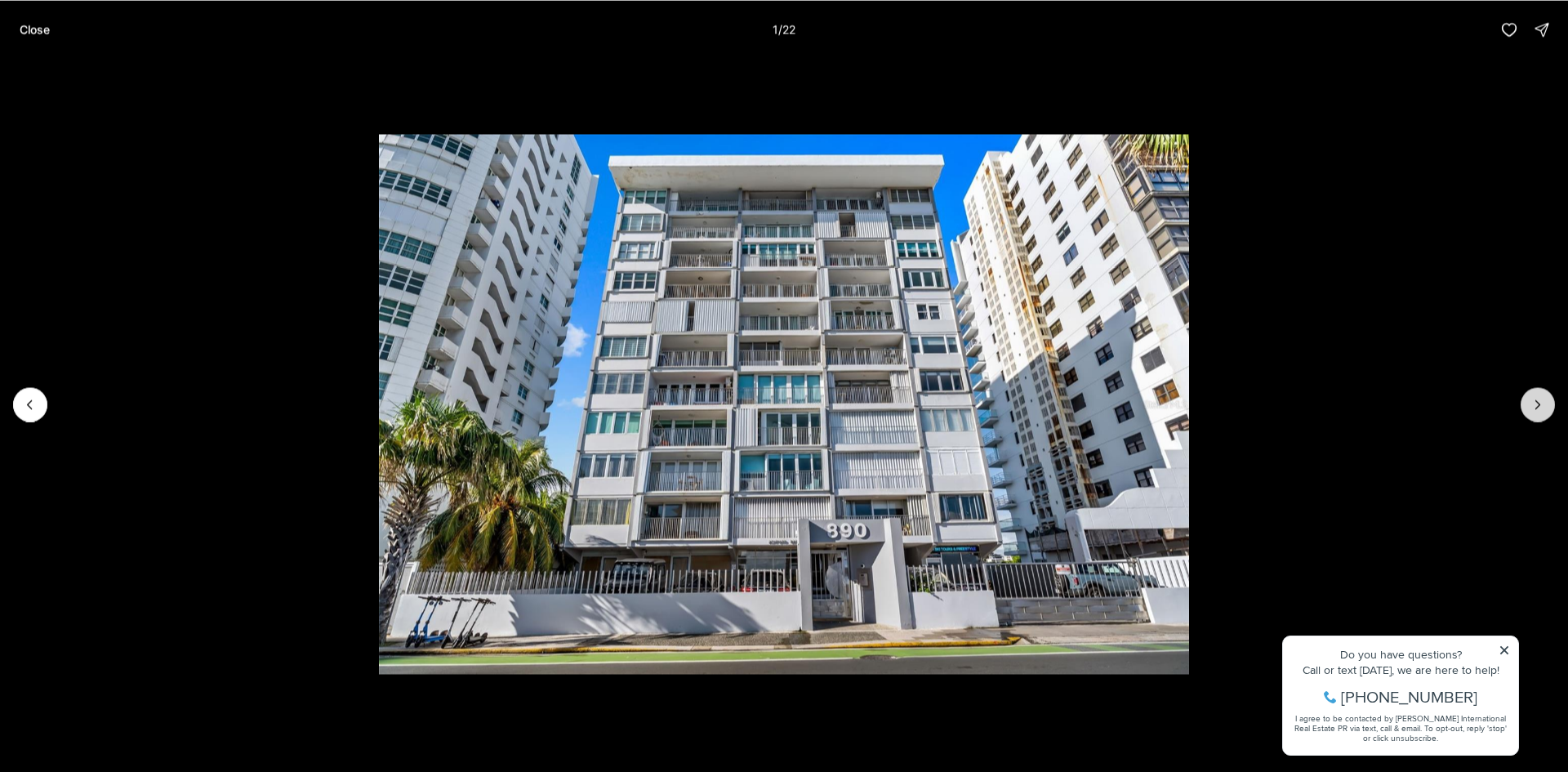
click at [1539, 405] on icon "Next slide" at bounding box center [1538, 405] width 4 height 8
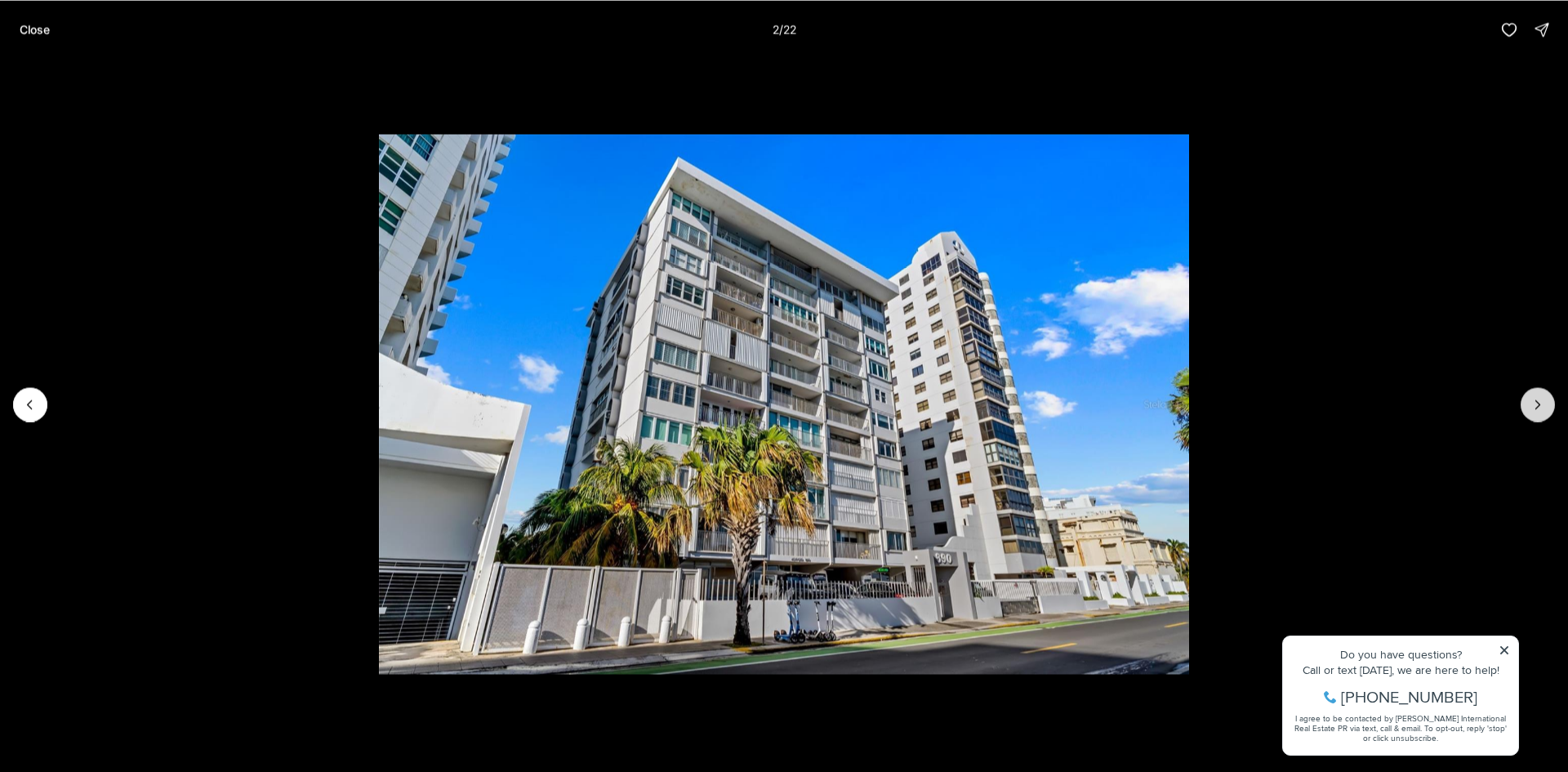
click at [1539, 405] on icon "Next slide" at bounding box center [1538, 405] width 4 height 8
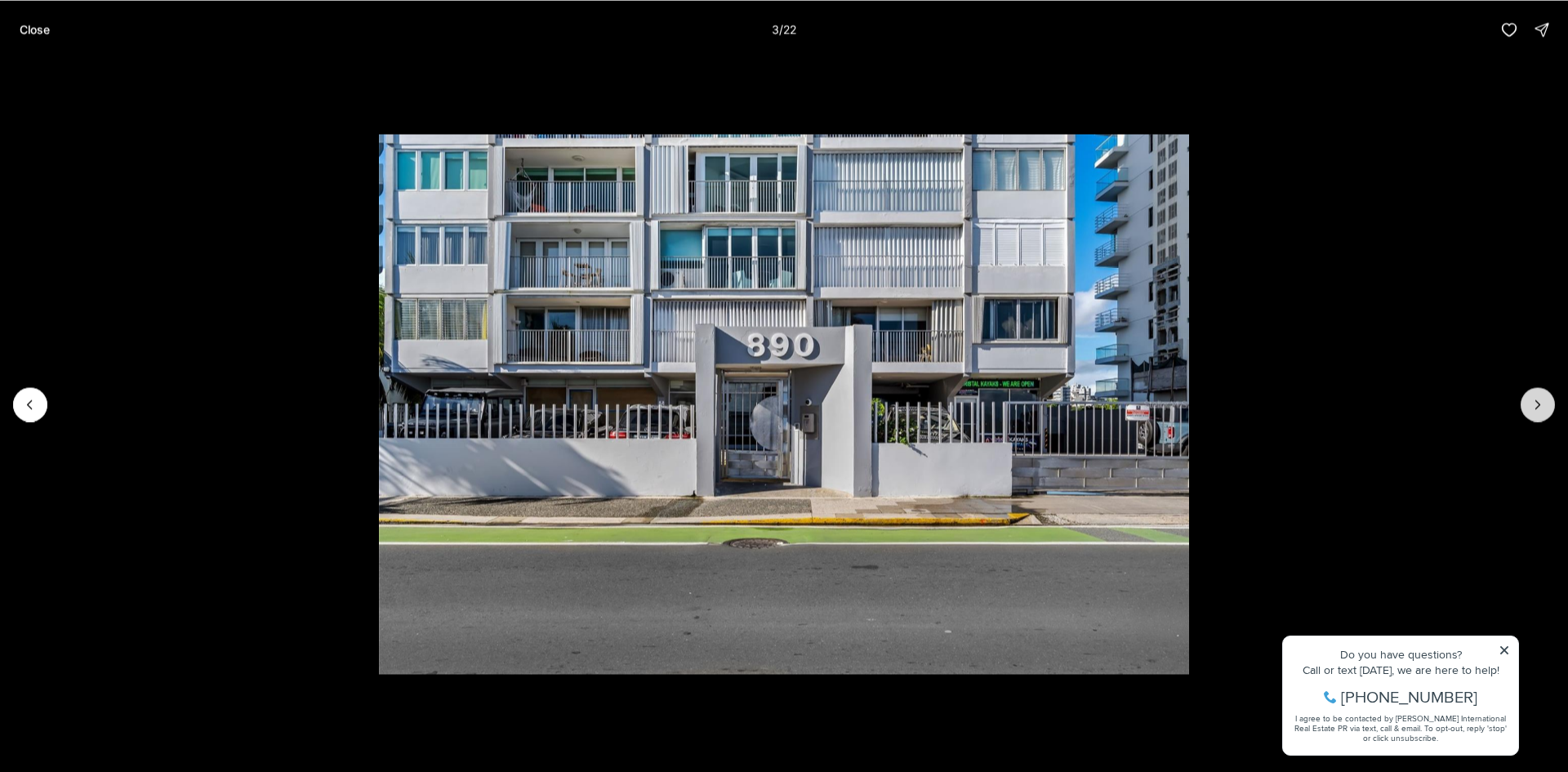
click at [1539, 405] on icon "Next slide" at bounding box center [1538, 405] width 4 height 8
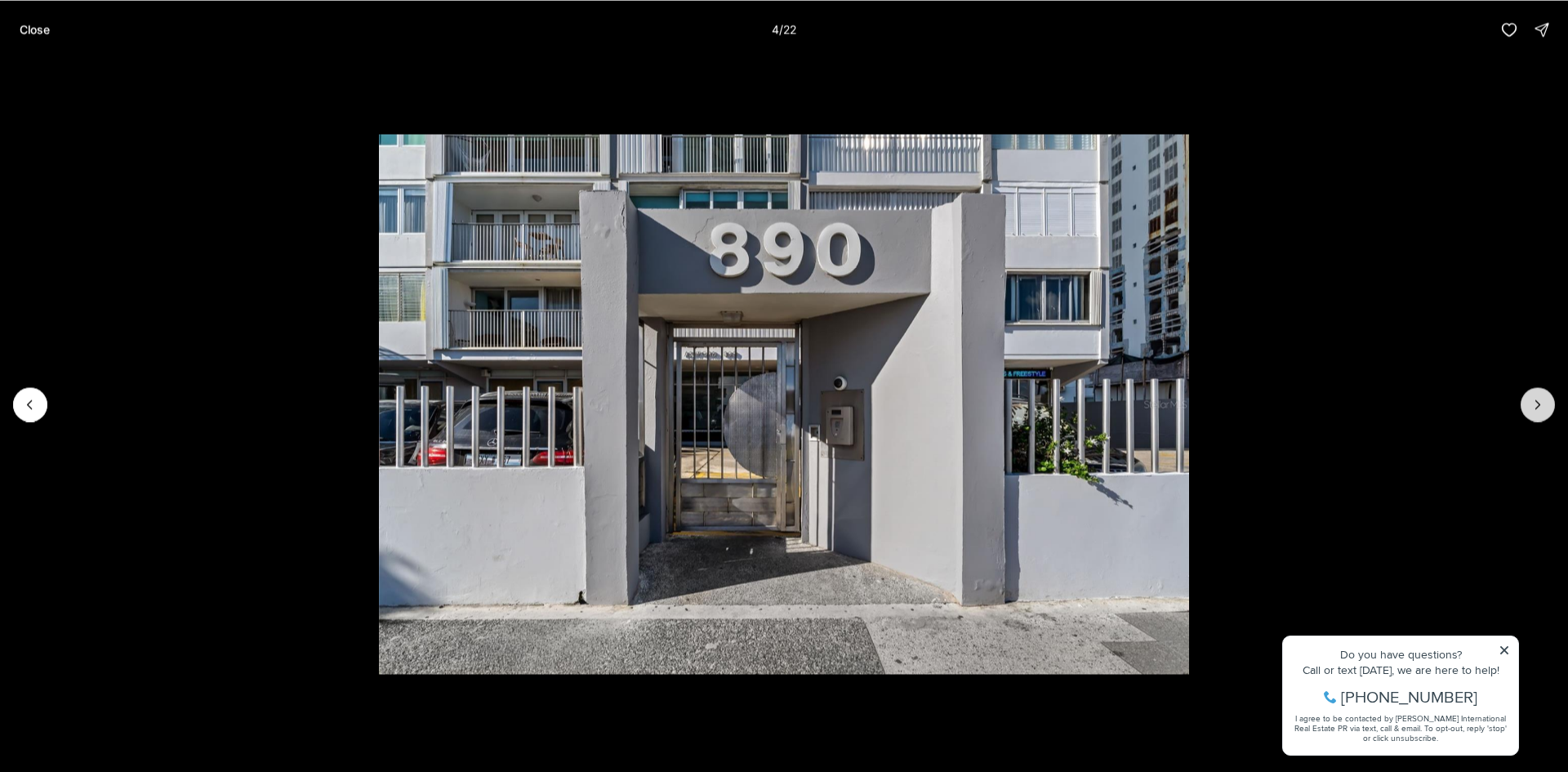
click at [1539, 405] on icon "Next slide" at bounding box center [1538, 405] width 4 height 8
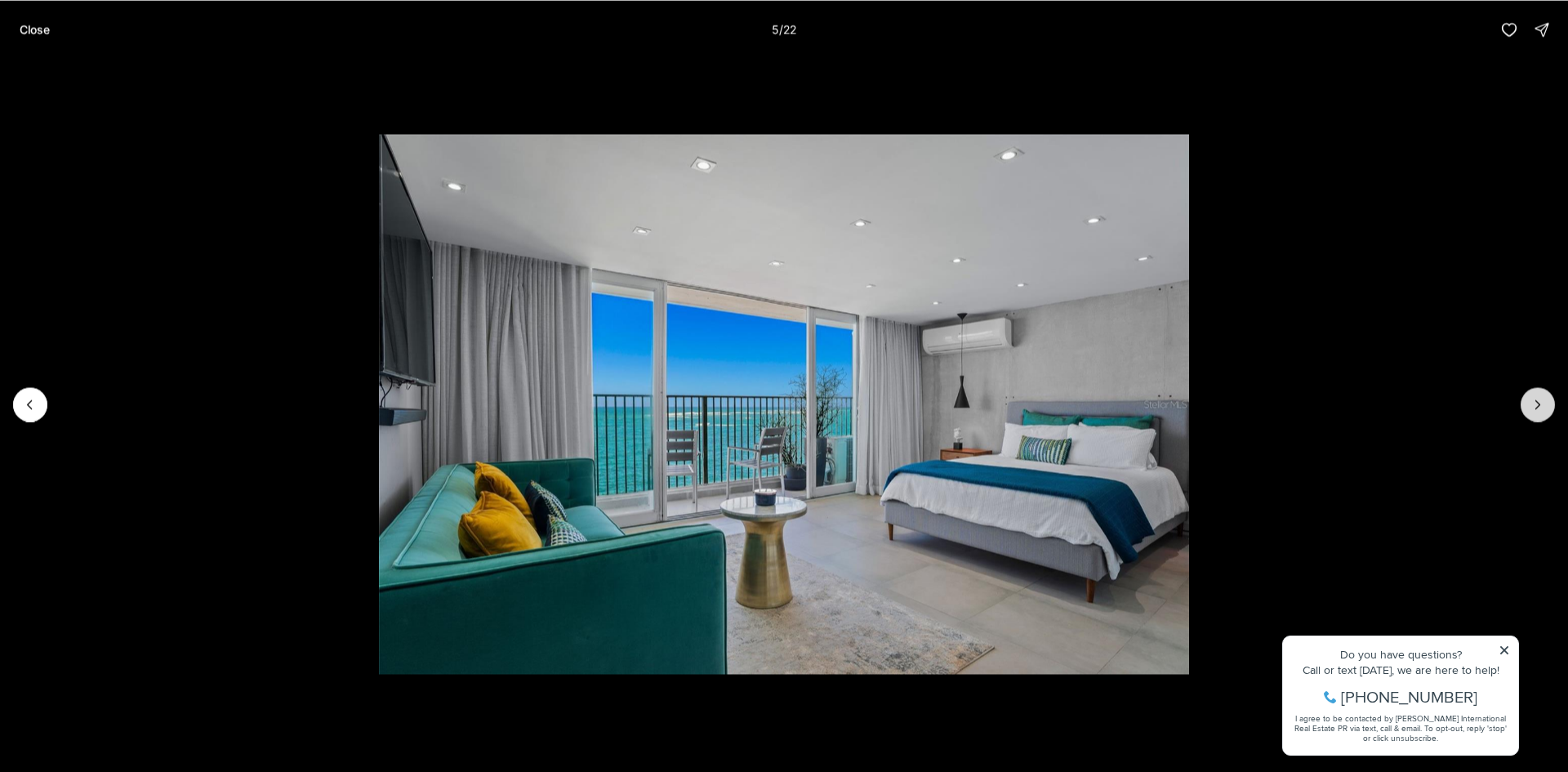
click at [1539, 405] on icon "Next slide" at bounding box center [1538, 405] width 4 height 8
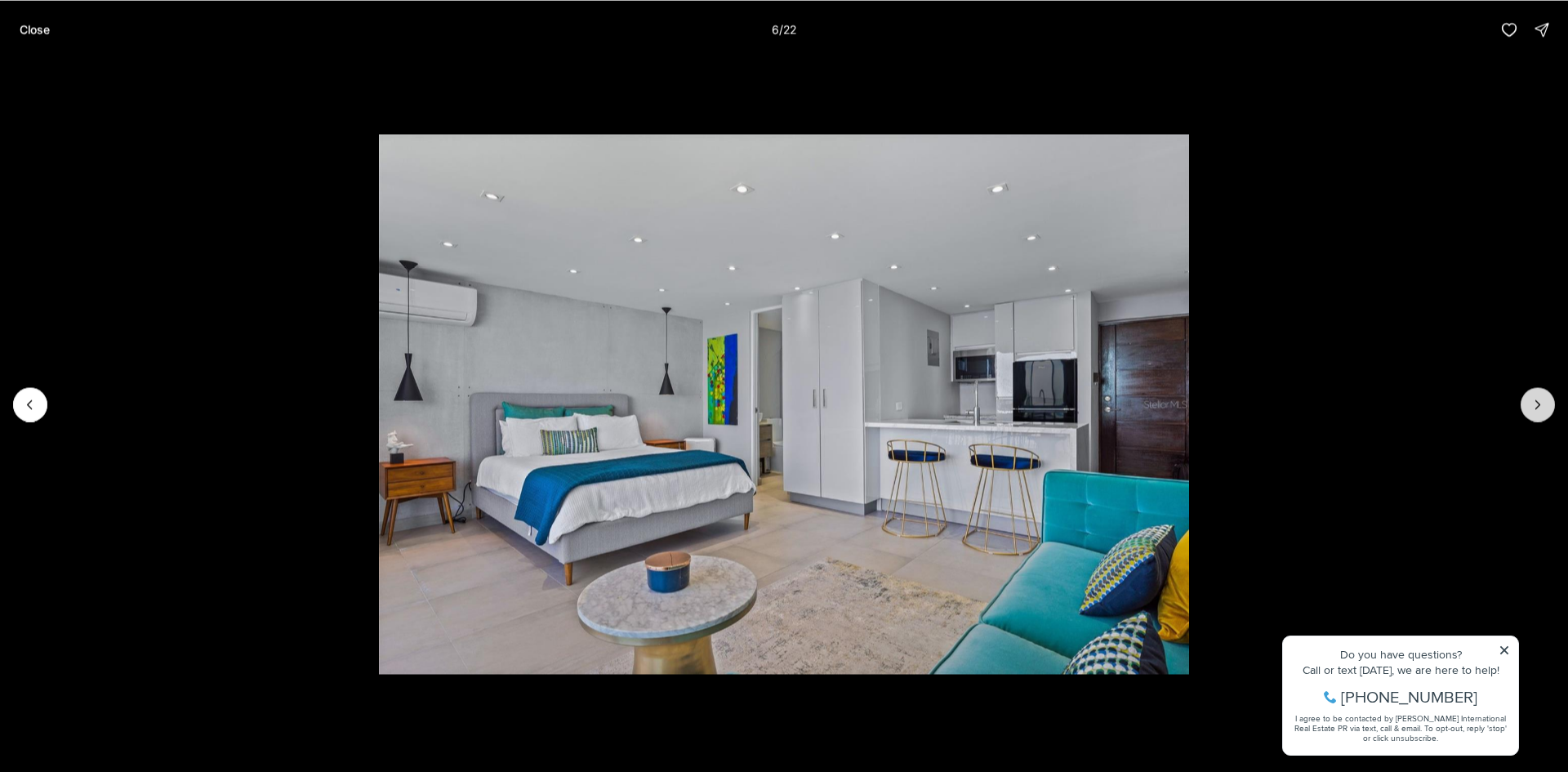
click at [1539, 405] on icon "Next slide" at bounding box center [1538, 405] width 4 height 8
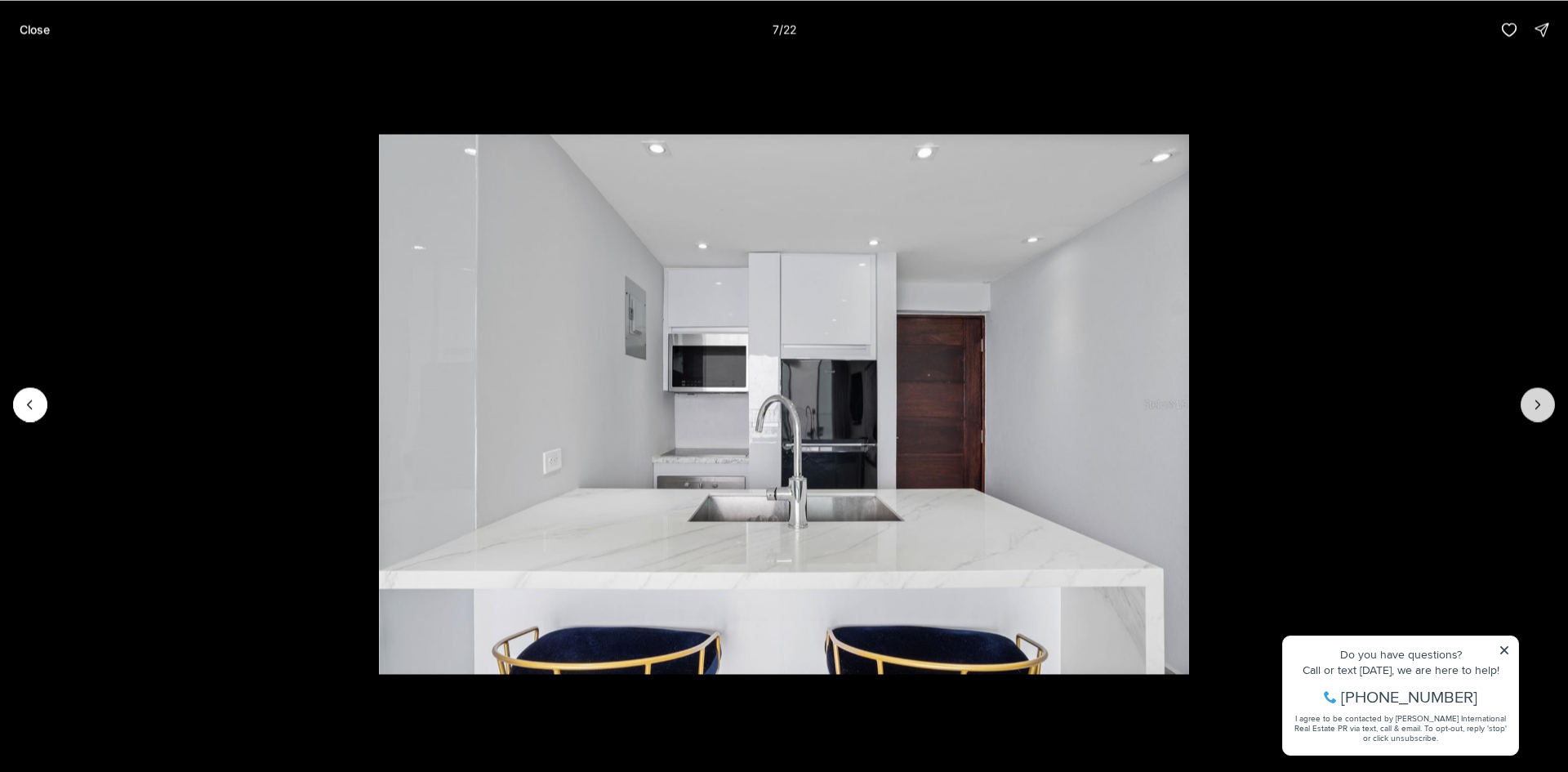
click at [1539, 405] on icon "Next slide" at bounding box center [1538, 405] width 4 height 8
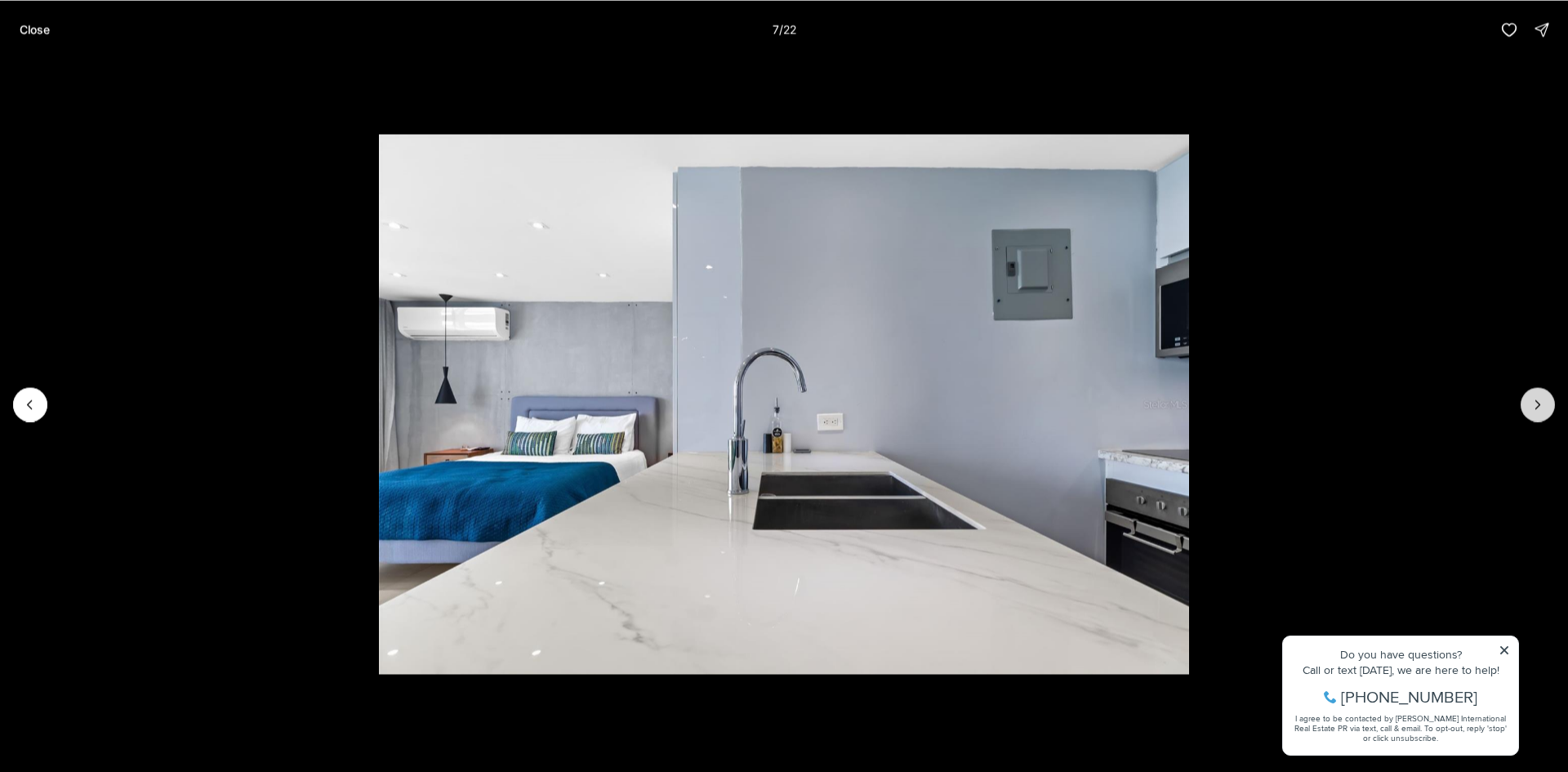
click at [1539, 405] on icon "Next slide" at bounding box center [1538, 405] width 4 height 8
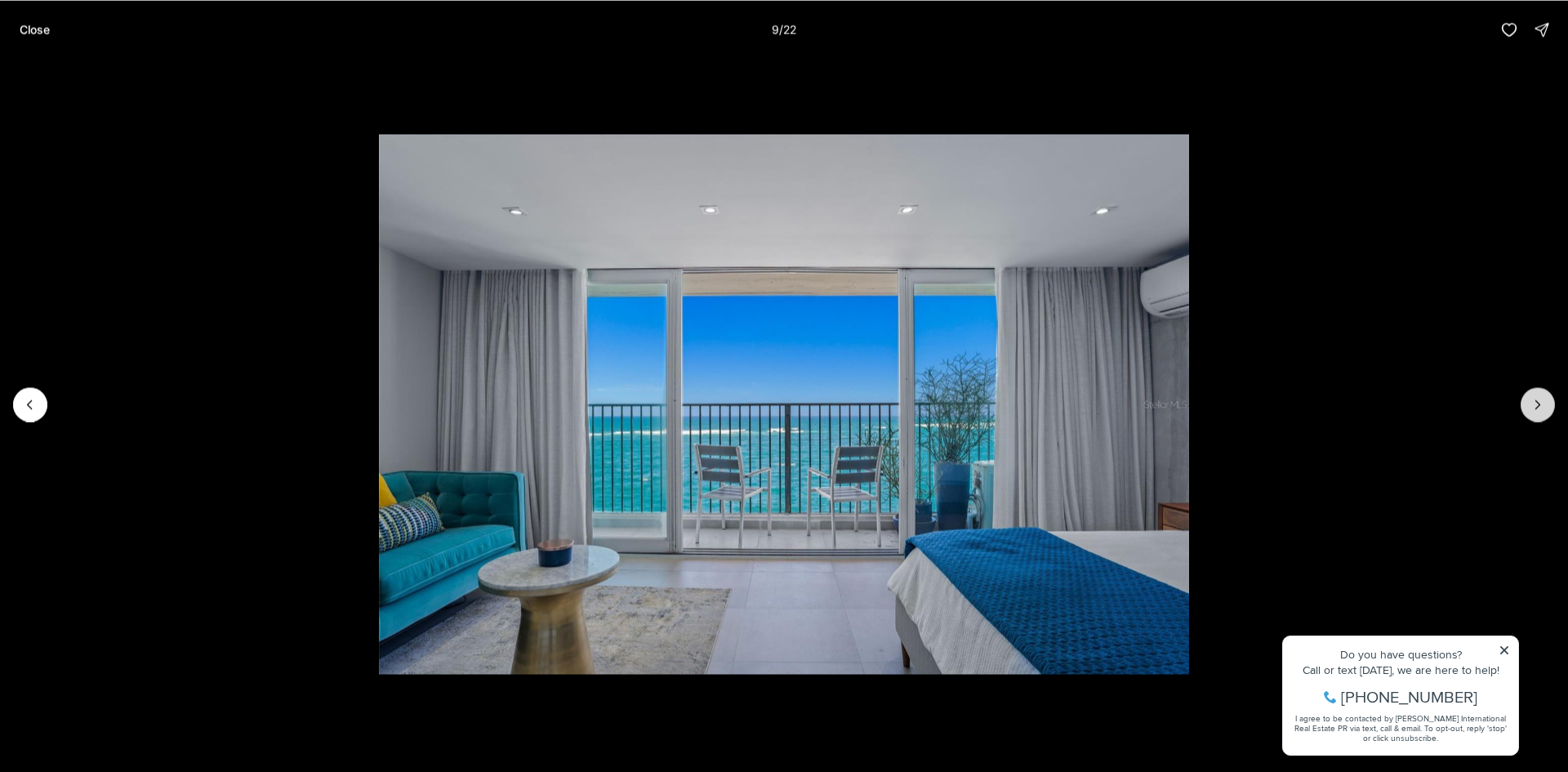
click at [1539, 405] on icon "Next slide" at bounding box center [1538, 405] width 4 height 8
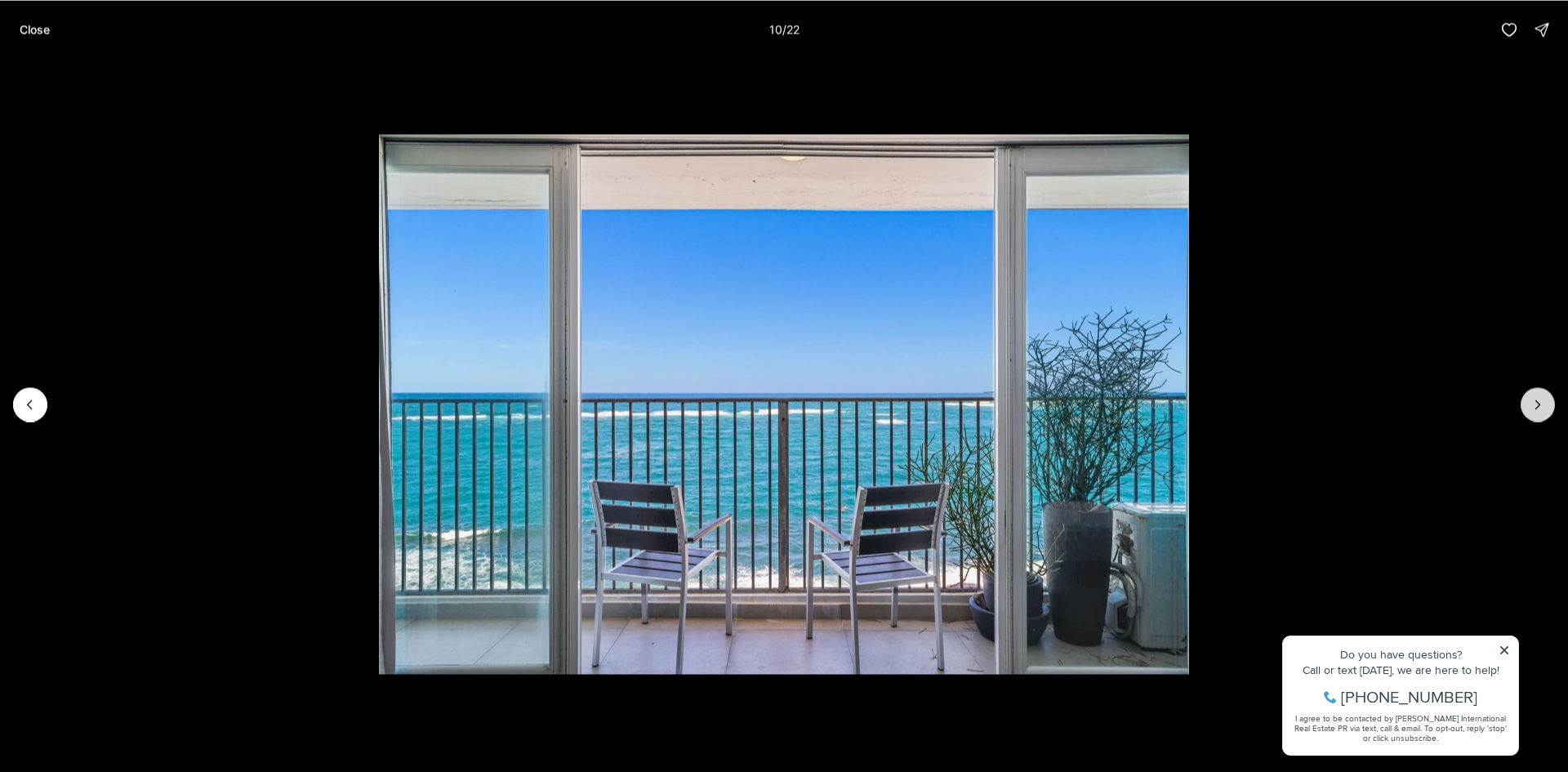
click at [1539, 405] on icon "Next slide" at bounding box center [1538, 405] width 4 height 8
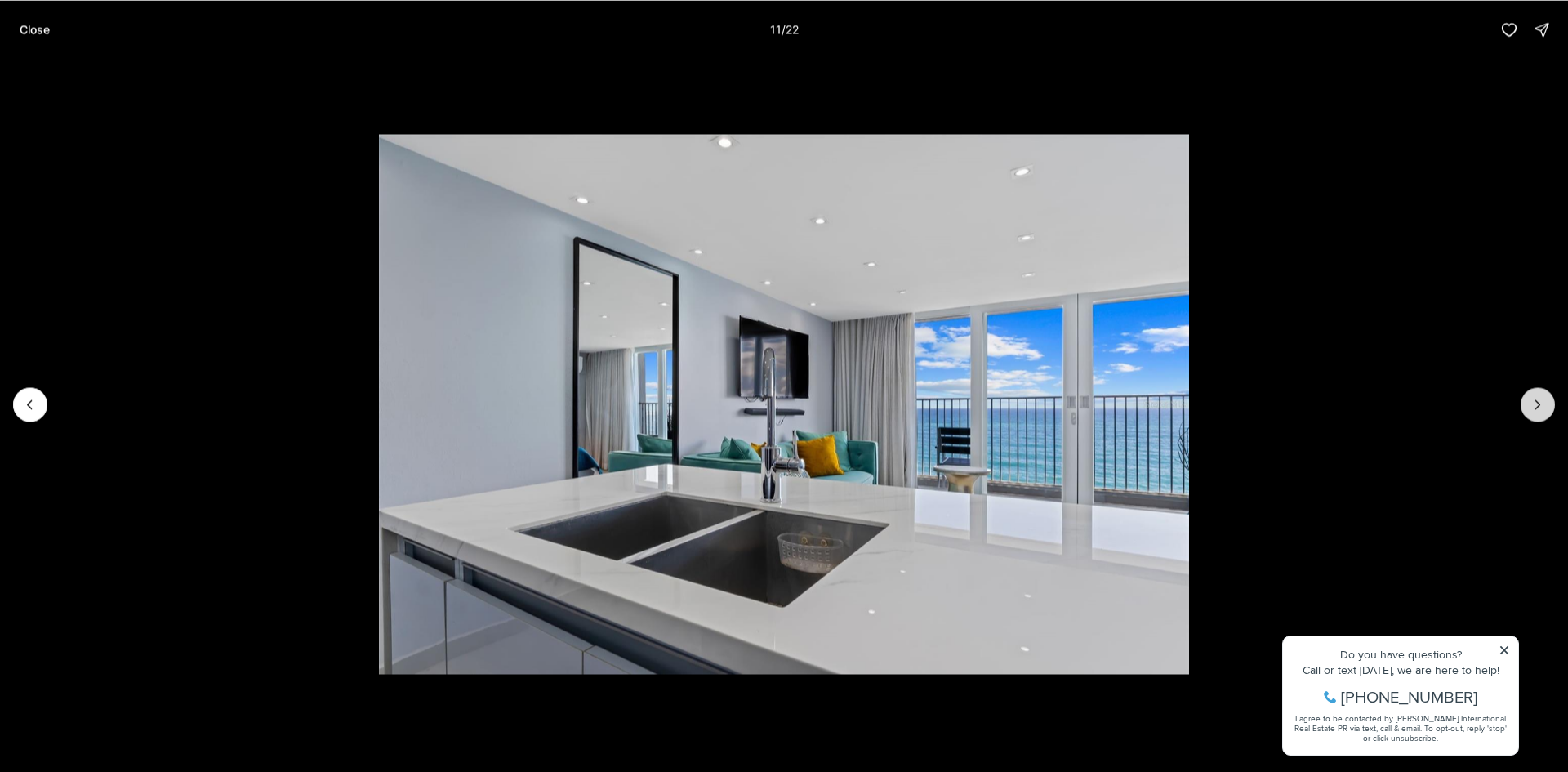
click at [1539, 405] on icon "Next slide" at bounding box center [1538, 405] width 4 height 8
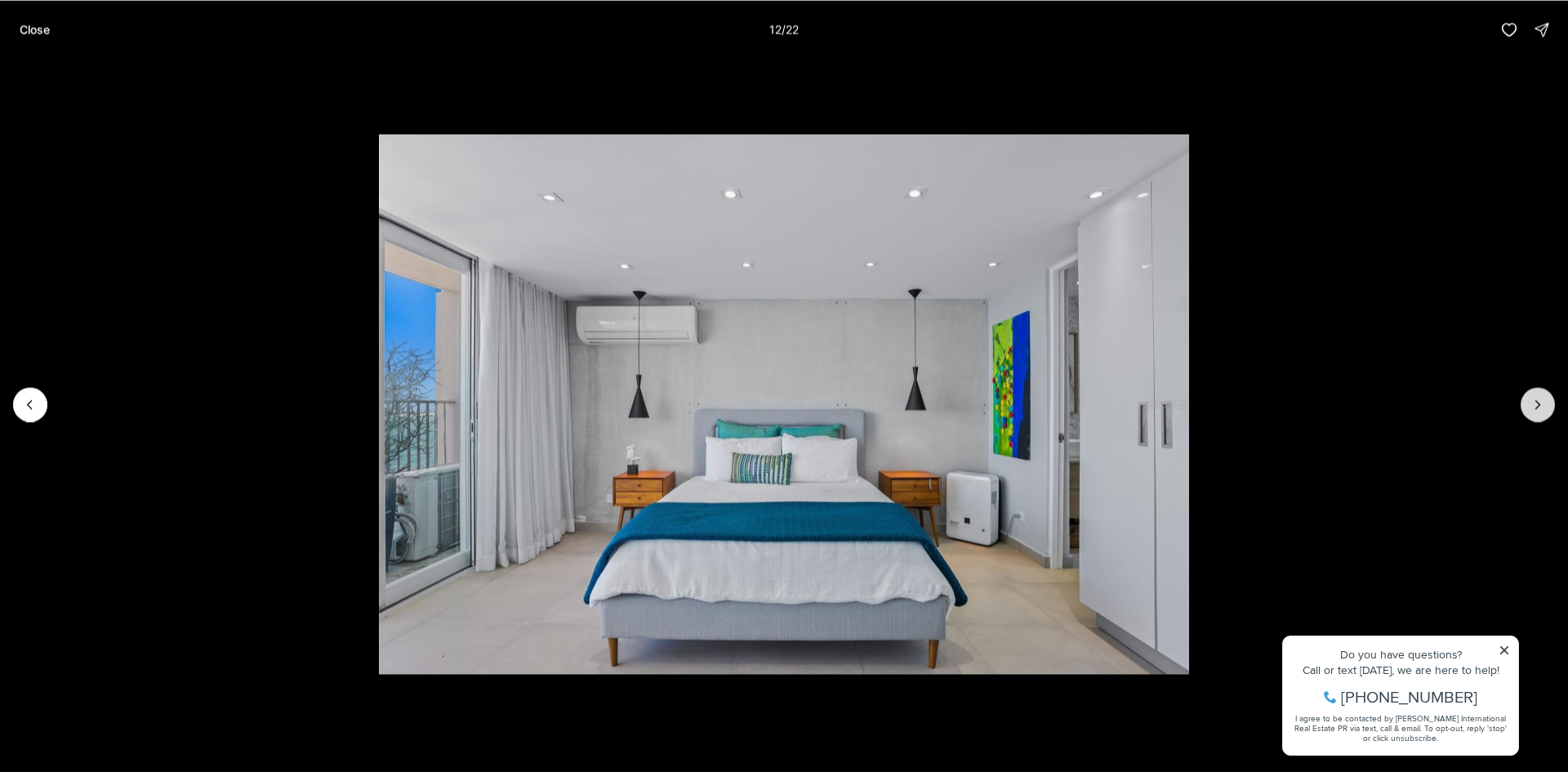
click at [1539, 405] on icon "Next slide" at bounding box center [1538, 405] width 4 height 8
